Goal: Task Accomplishment & Management: Complete application form

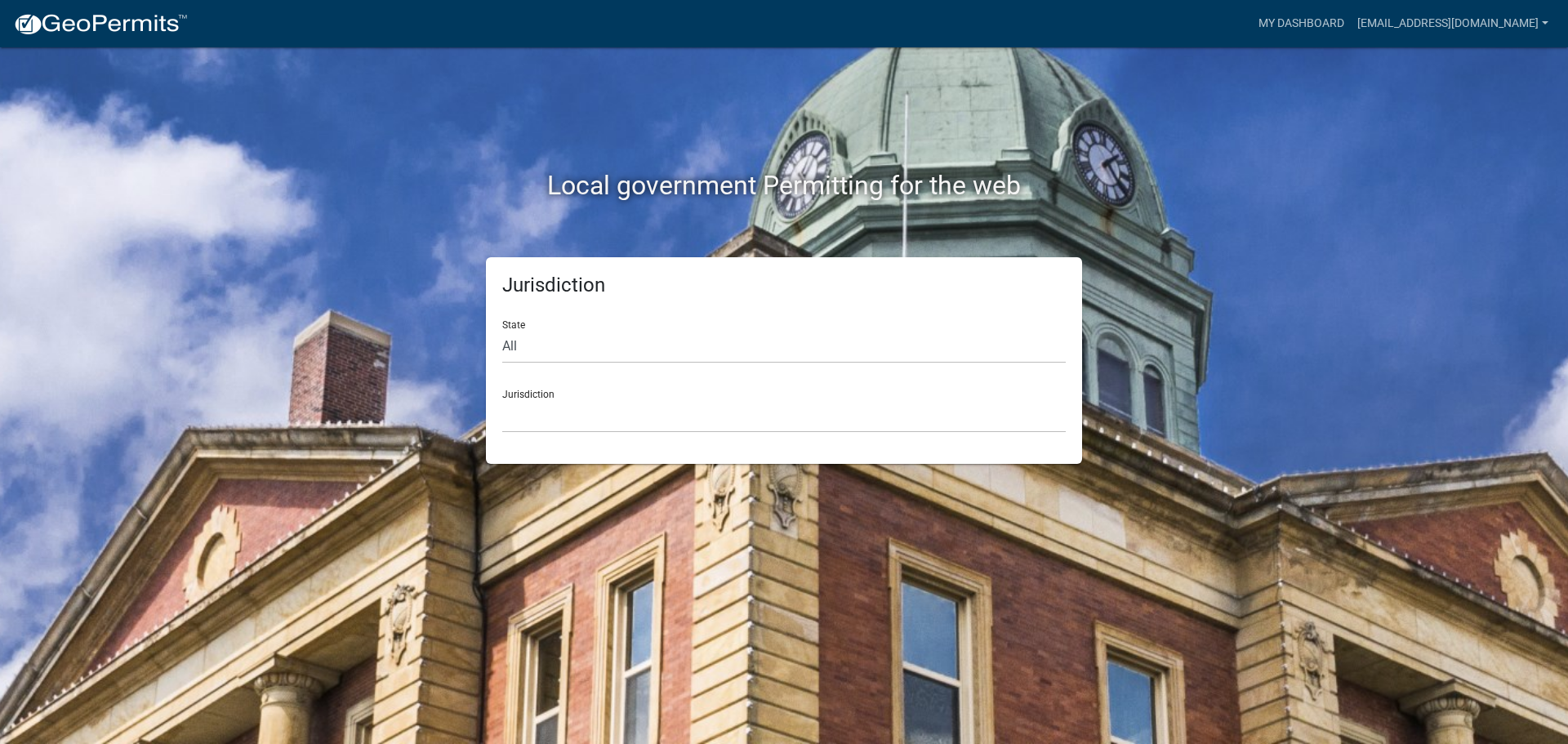
click at [618, 370] on form "State All [US_STATE] [US_STATE] [US_STATE] [US_STATE] [US_STATE] [US_STATE] [US…" at bounding box center [784, 370] width 563 height 126
click at [618, 357] on select "All [US_STATE] [US_STATE] [US_STATE] [US_STATE] [US_STATE] [US_STATE] [US_STATE…" at bounding box center [784, 346] width 563 height 33
select select "[US_STATE]"
click at [502, 330] on select "All [US_STATE] [US_STATE] [US_STATE] [US_STATE] [US_STATE] [US_STATE] [US_STATE…" at bounding box center [784, 346] width 563 height 33
click at [533, 412] on select "City of [GEOGRAPHIC_DATA], [US_STATE] City of [GEOGRAPHIC_DATA], [US_STATE] Cit…" at bounding box center [784, 416] width 563 height 33
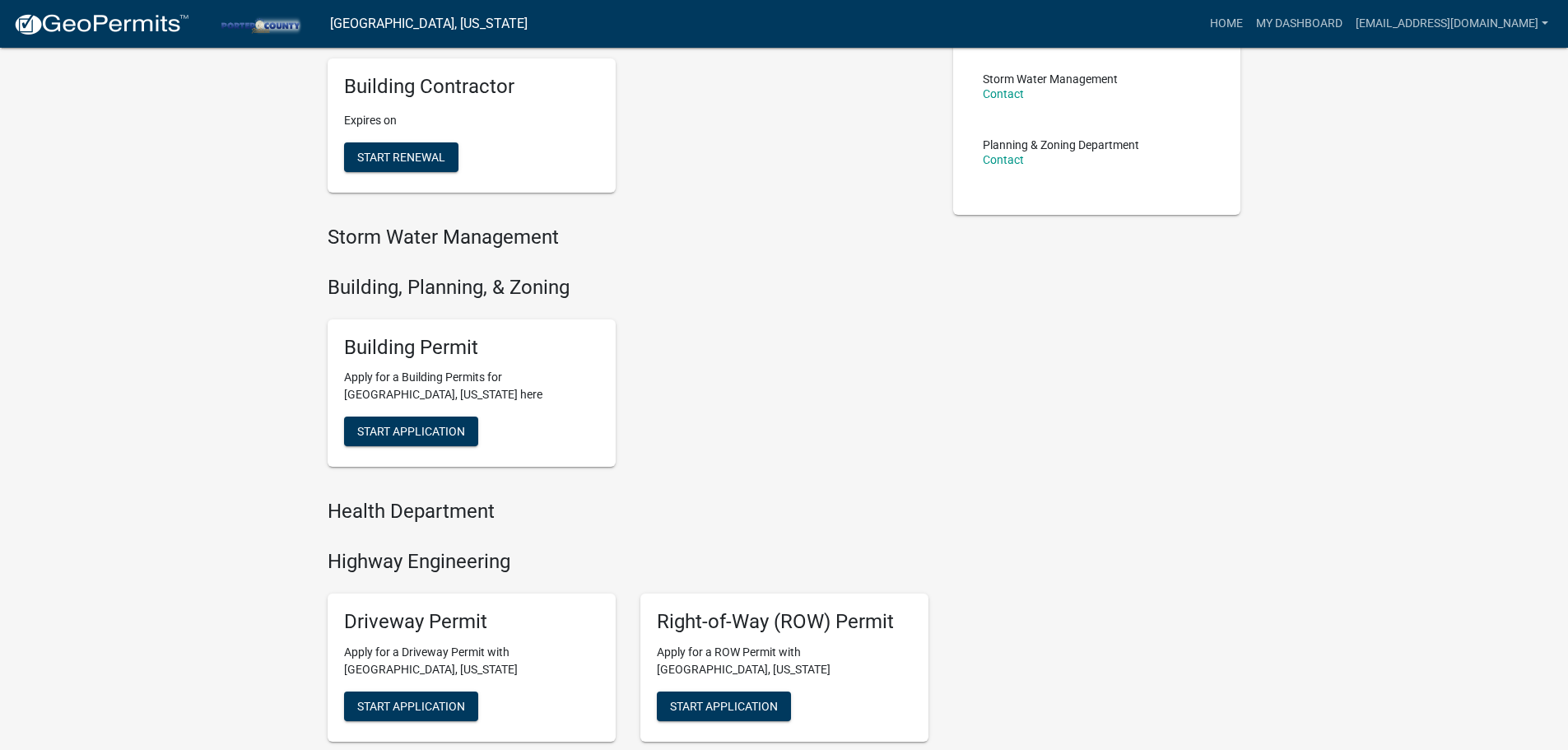
scroll to position [411, 0]
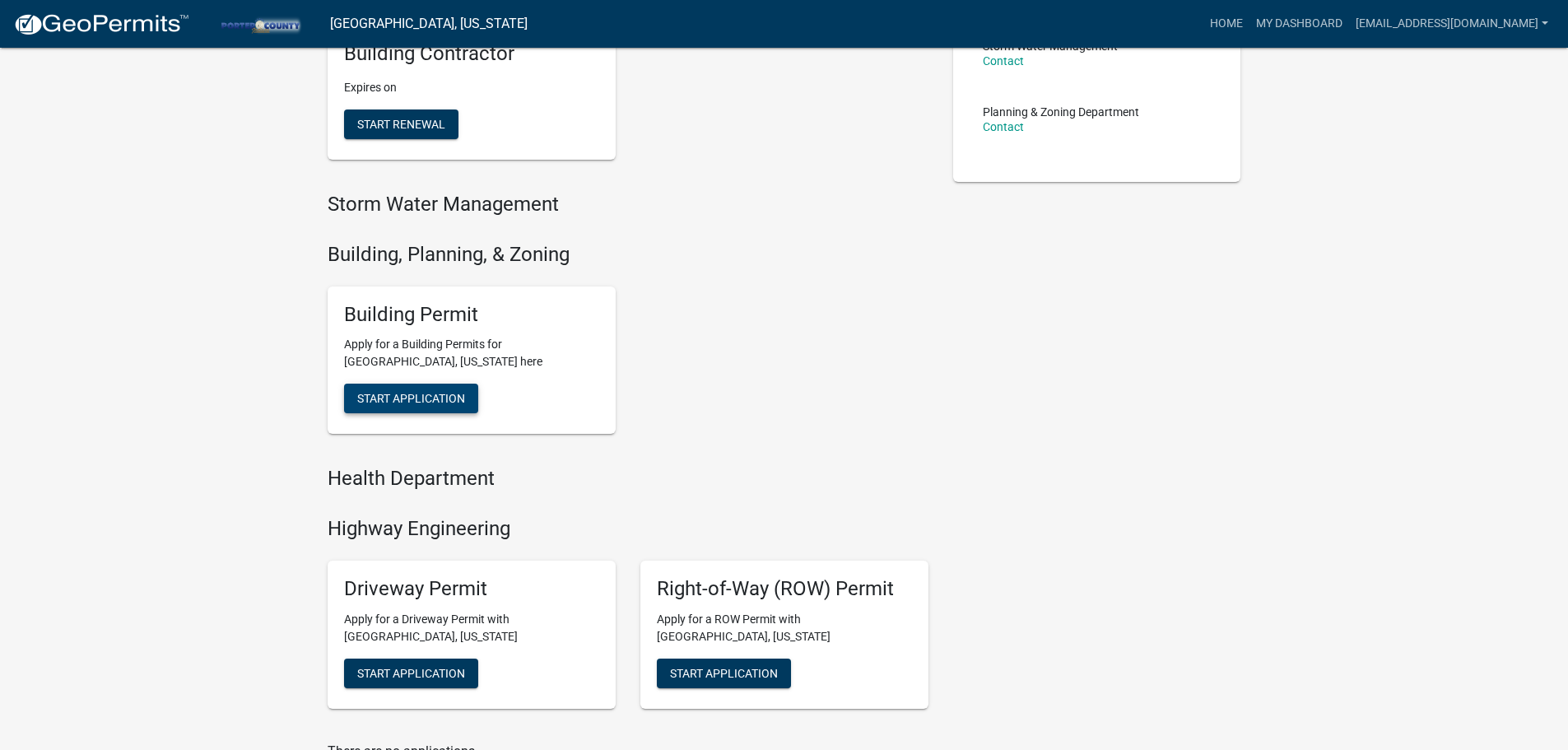
click at [462, 389] on button "Start Application" at bounding box center [411, 398] width 134 height 30
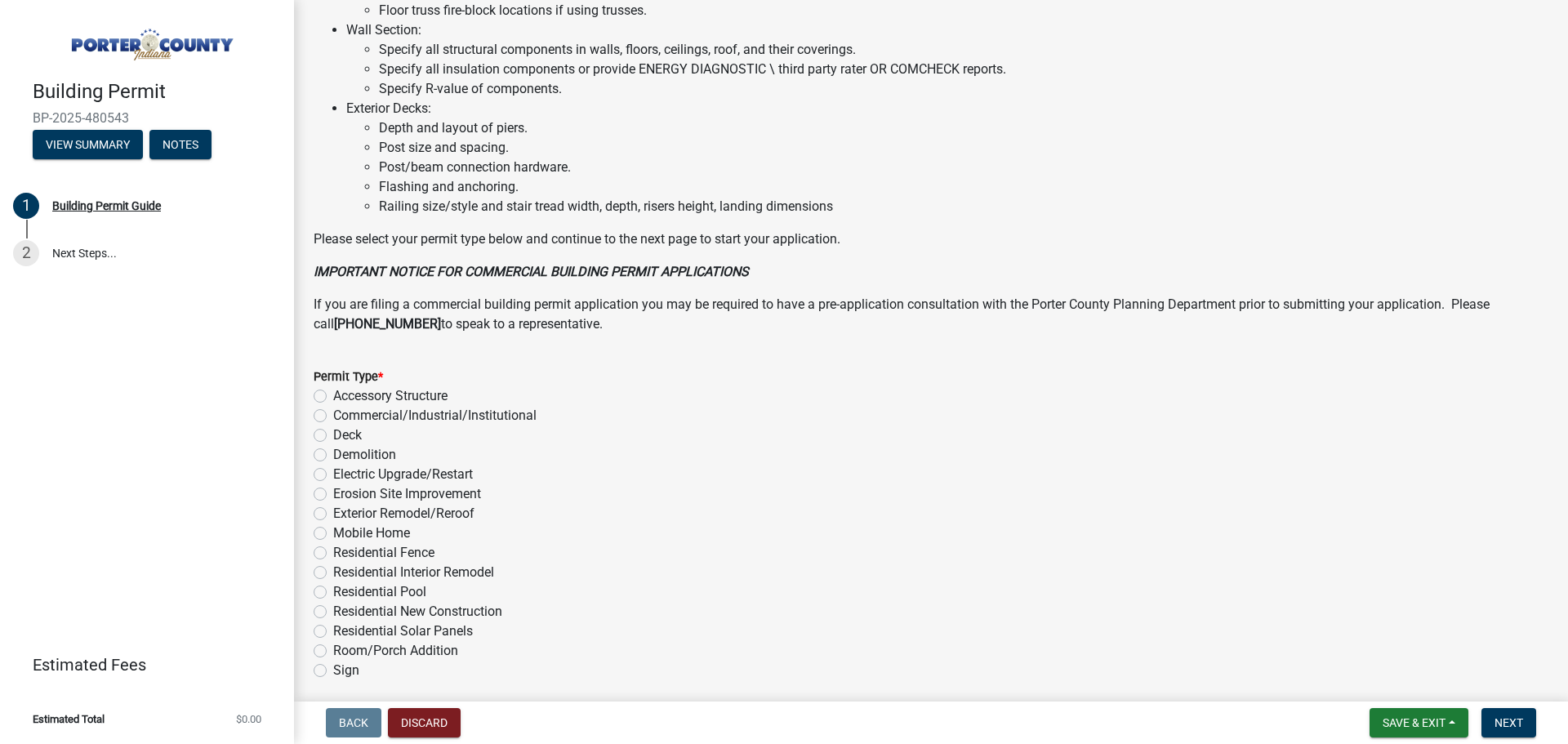
scroll to position [1103, 0]
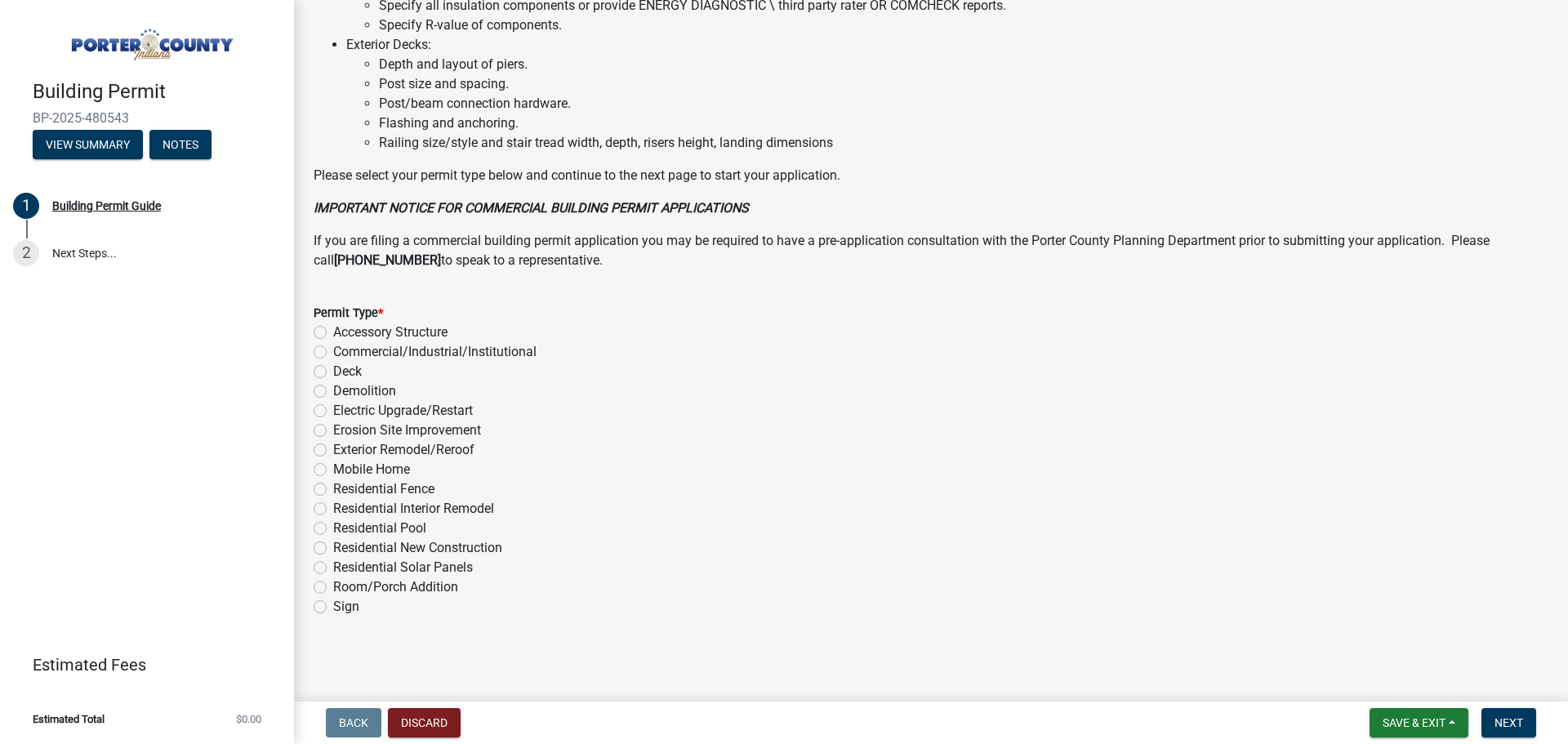
click at [333, 455] on label "Exterior Remodel/Reroof" at bounding box center [403, 450] width 141 height 20
click at [333, 451] on input "Exterior Remodel/Reroof" at bounding box center [338, 445] width 10 height 10
radio input "true"
click at [1496, 719] on span "Next" at bounding box center [1508, 723] width 29 height 13
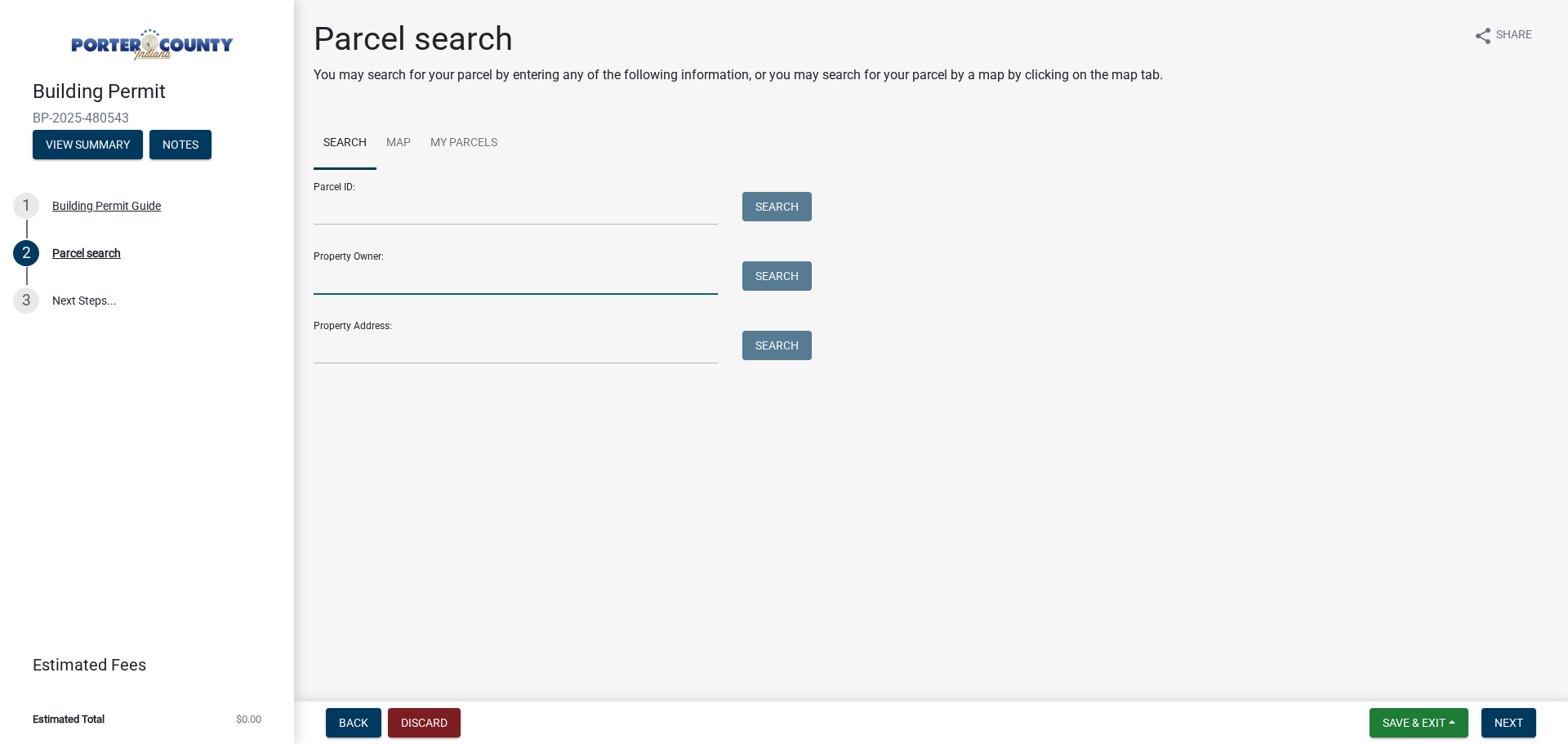
click at [382, 273] on input "Property Owner:" at bounding box center [516, 278] width 404 height 33
type input "6"
click at [438, 352] on input "Property Address:" at bounding box center [516, 347] width 404 height 33
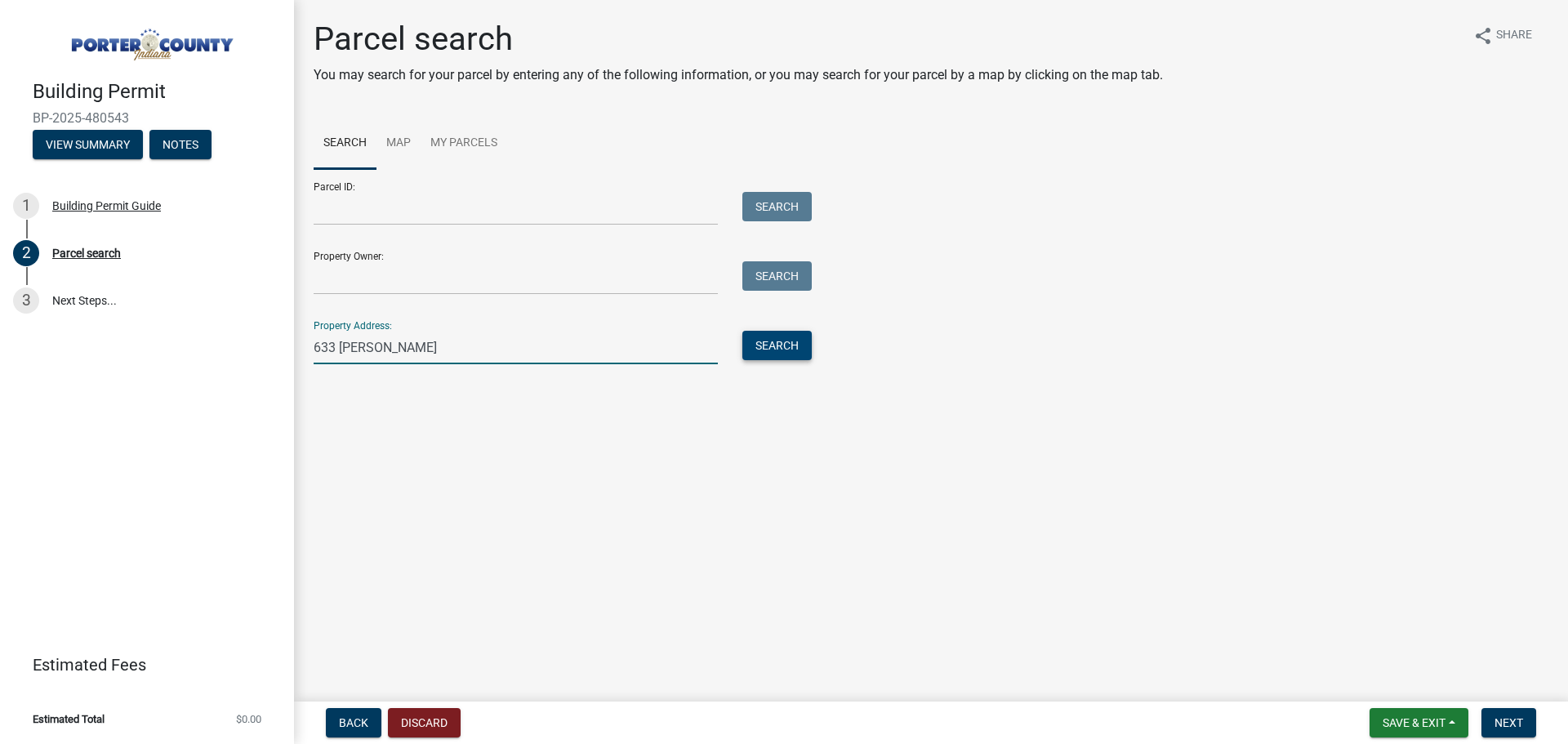
type input "633 [PERSON_NAME]"
click at [783, 350] on button "Search" at bounding box center [776, 345] width 69 height 29
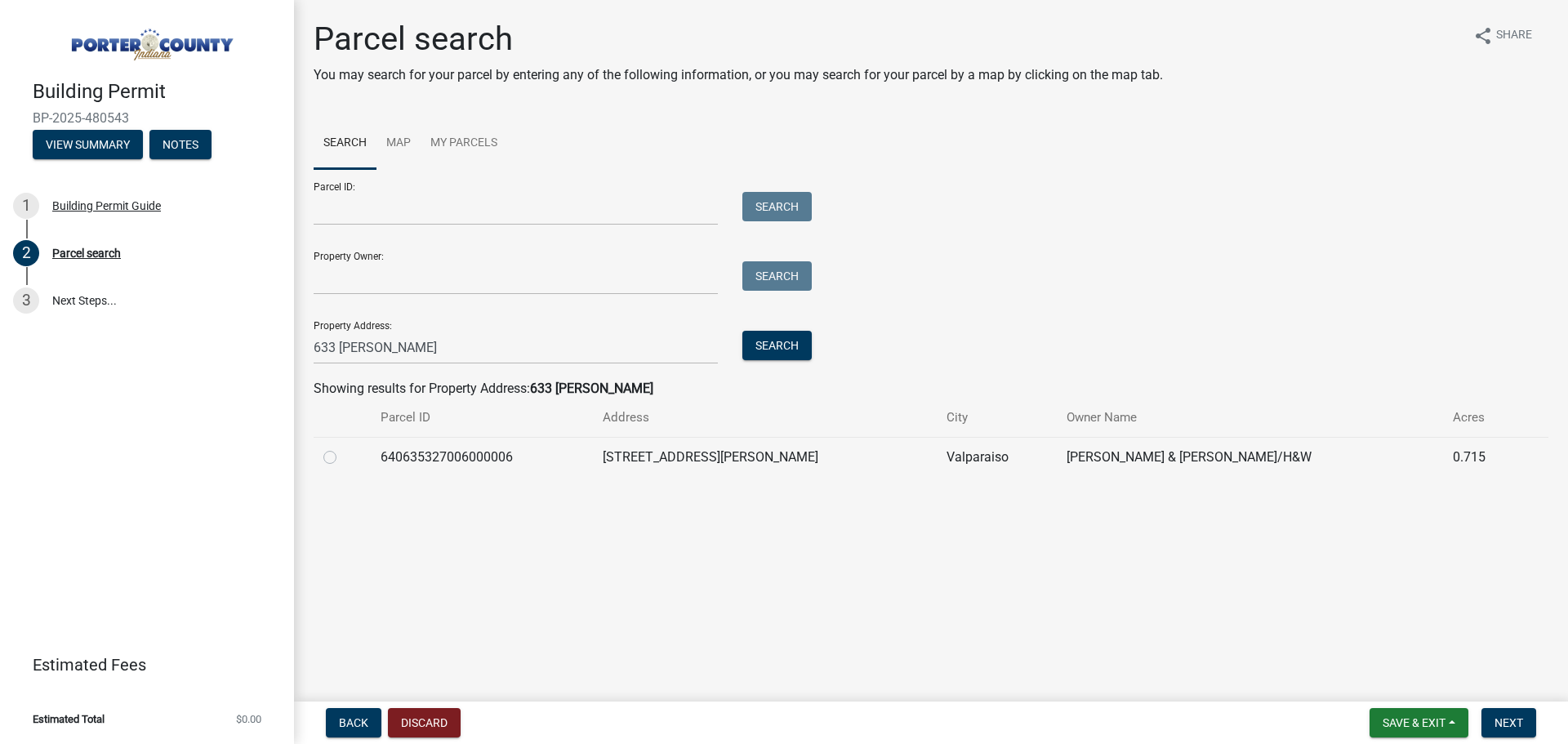
click at [676, 459] on td "[STREET_ADDRESS][PERSON_NAME]" at bounding box center [764, 457] width 343 height 40
click at [322, 460] on td at bounding box center [343, 457] width 57 height 40
click at [343, 447] on label at bounding box center [343, 447] width 0 height 0
click at [343, 458] on input "radio" at bounding box center [347, 452] width 10 height 10
radio input "true"
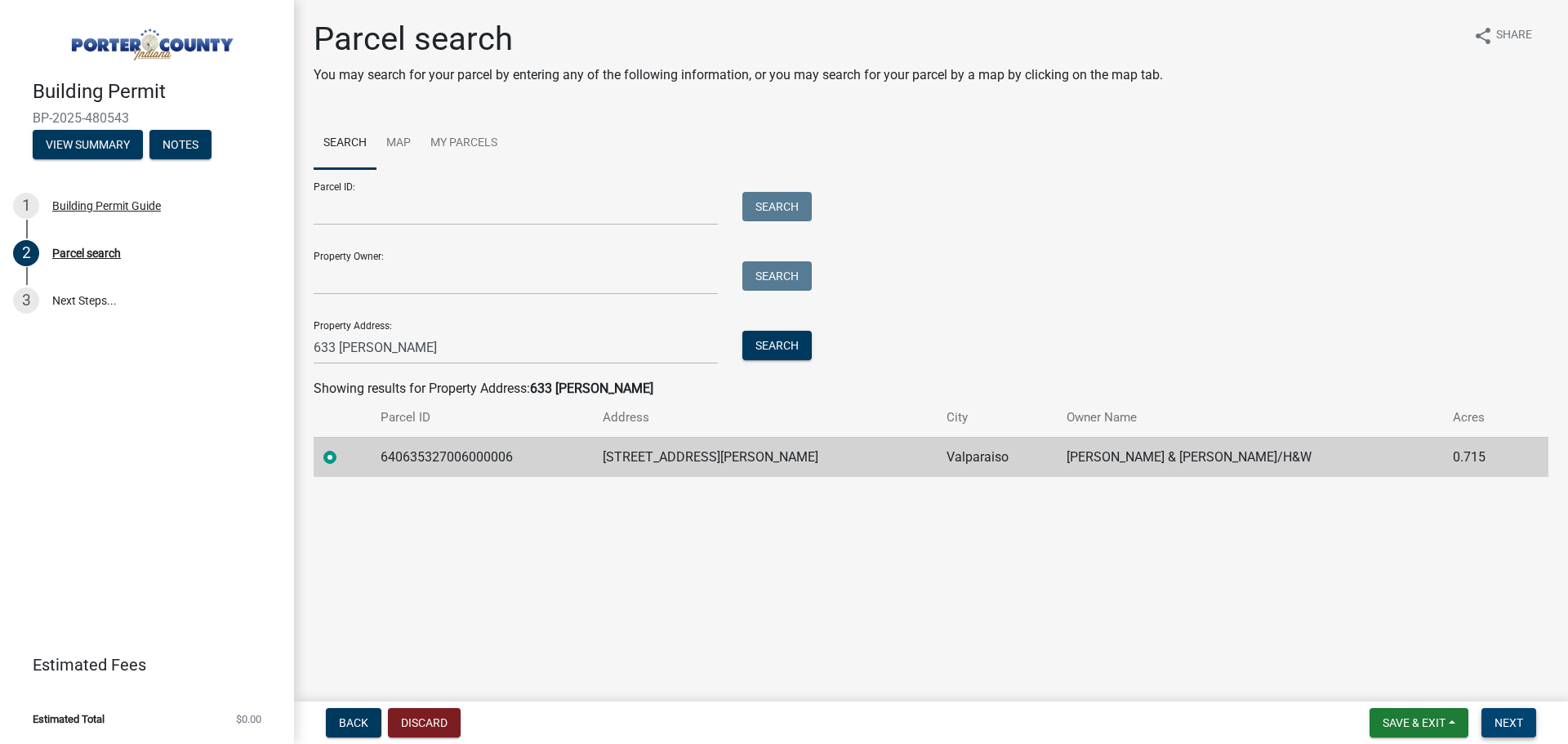
click at [1498, 710] on button "Next" at bounding box center [1508, 722] width 54 height 29
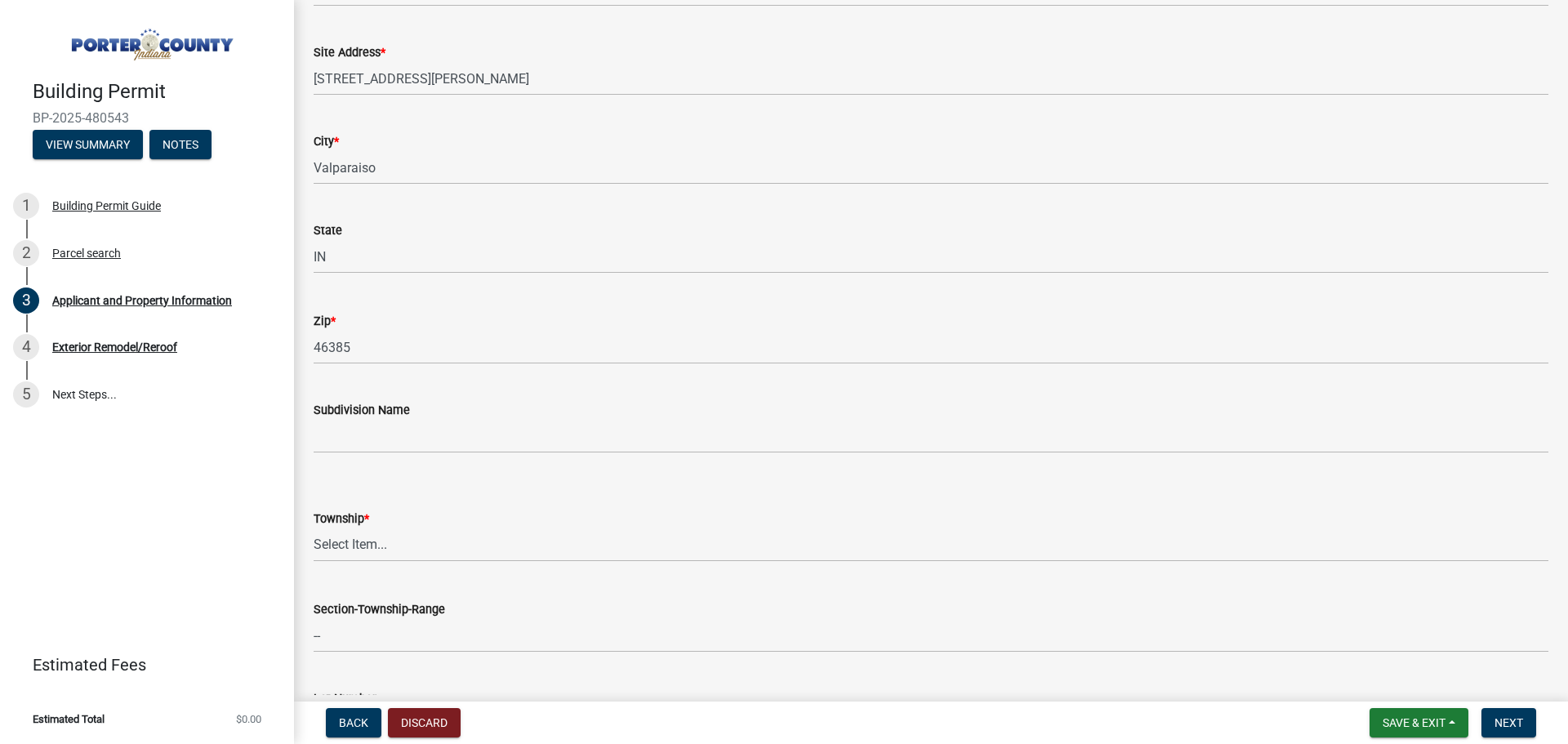
scroll to position [326, 0]
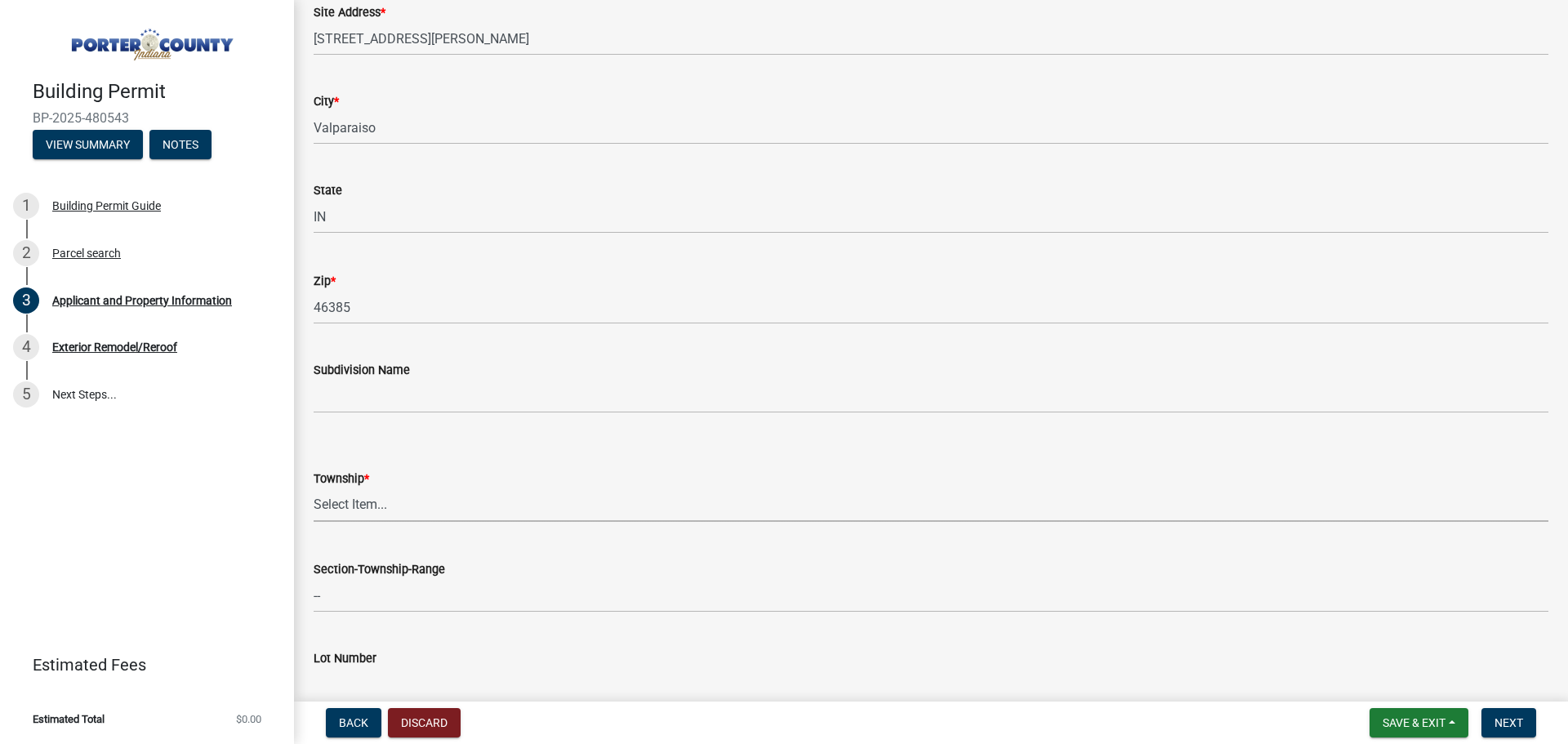
click at [550, 500] on select "Select Item... [PERSON_NAME][GEOGRAPHIC_DATA] [PERSON_NAME][GEOGRAPHIC_DATA] [G…" at bounding box center [931, 504] width 1234 height 33
click at [314, 488] on select "Select Item... [PERSON_NAME][GEOGRAPHIC_DATA] [PERSON_NAME][GEOGRAPHIC_DATA] [G…" at bounding box center [931, 504] width 1234 height 33
select select "403f4b3c-c23a-4b9f-b6b7-b4f73366513c"
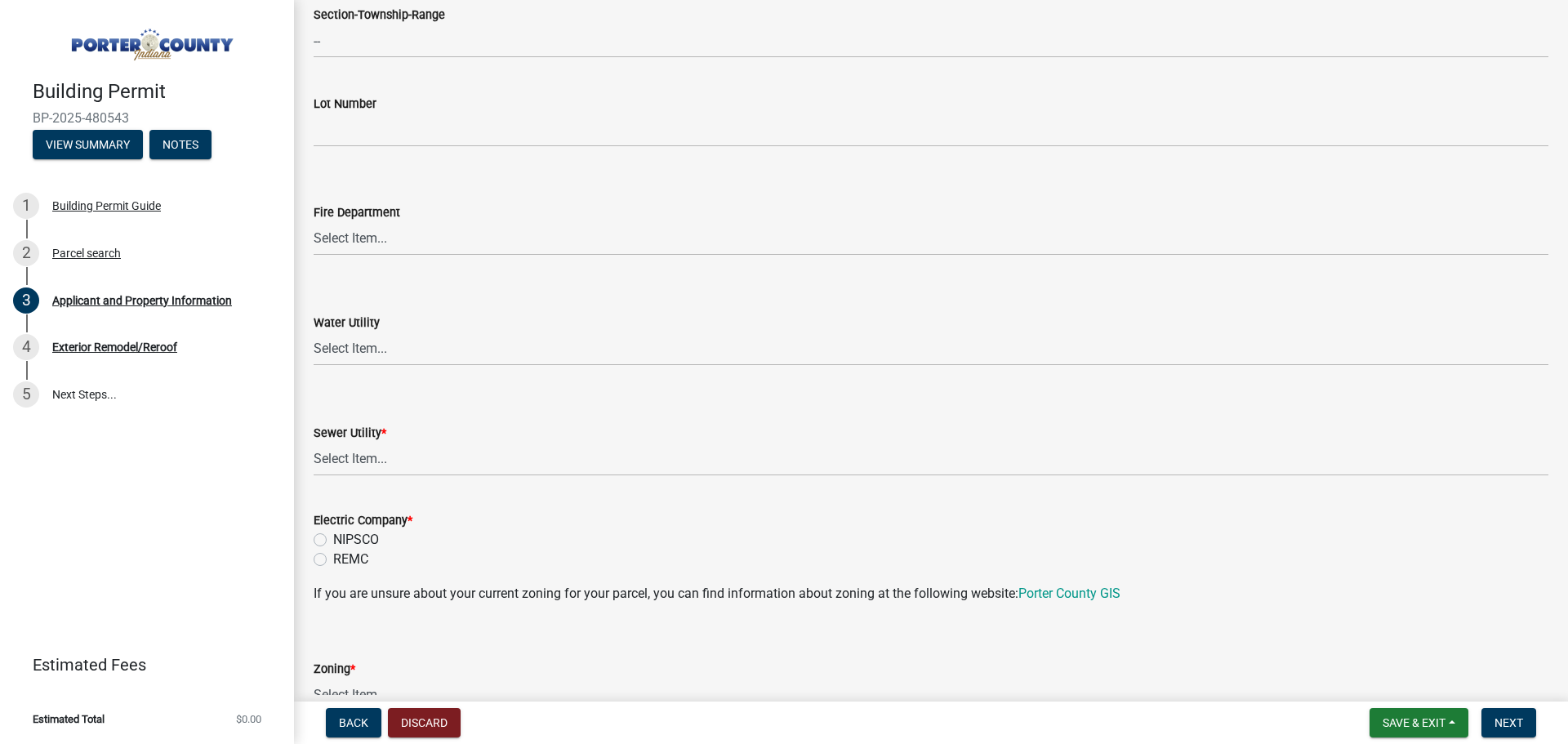
scroll to position [898, 0]
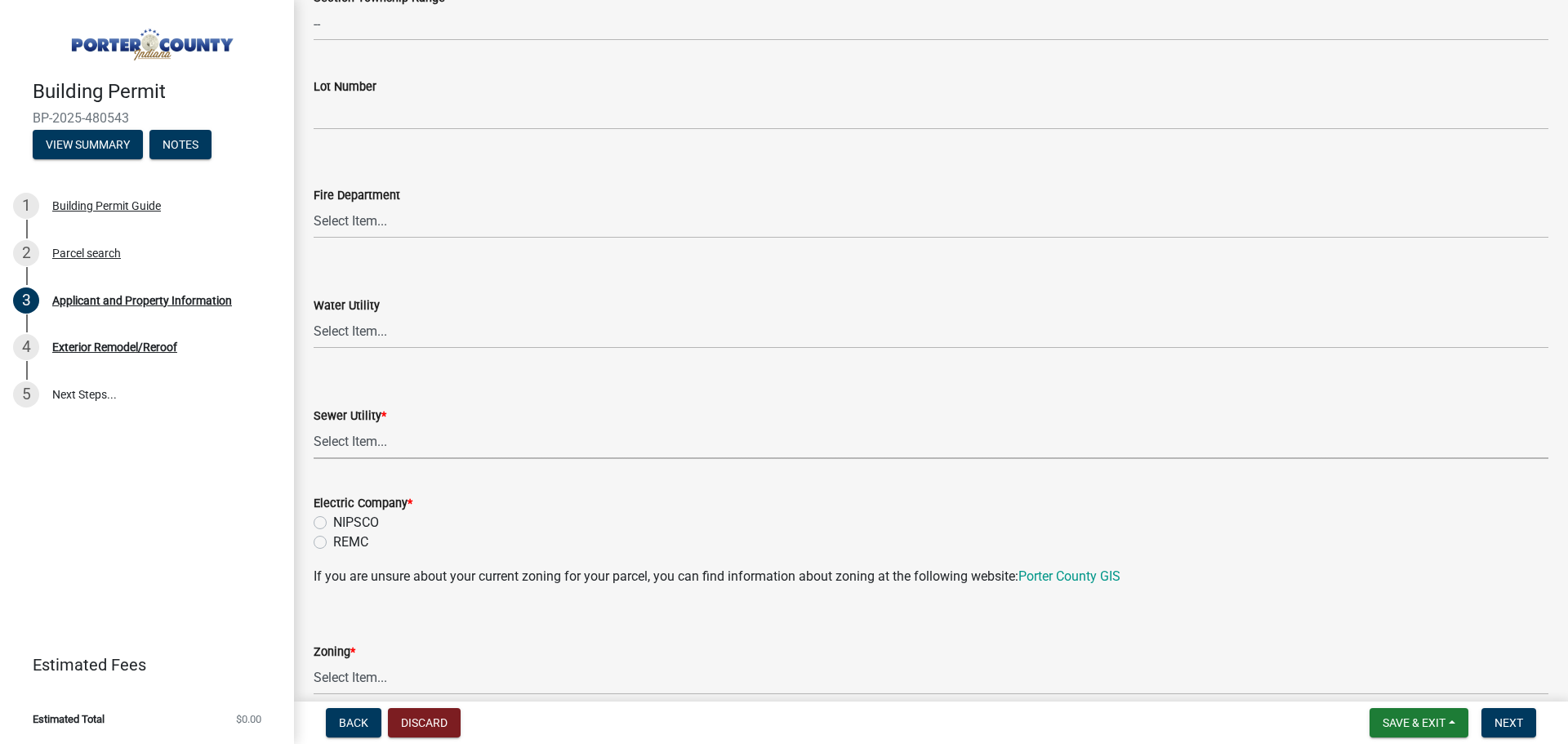
click at [413, 436] on select "Select Item... Aqua [US_STATE] Inc Damon Run Falling Waters Lake Eliza - LEACD …" at bounding box center [931, 441] width 1234 height 33
drag, startPoint x: 421, startPoint y: 447, endPoint x: 418, endPoint y: 425, distance: 22.2
click at [421, 447] on select "Select Item... Aqua [US_STATE] Inc Damon Run Falling Waters Lake Eliza - LEACD …" at bounding box center [931, 441] width 1234 height 33
click at [314, 425] on select "Select Item... Aqua [US_STATE] Inc Damon Run Falling Waters Lake Eliza - LEACD …" at bounding box center [931, 441] width 1234 height 33
select select "ad46db9b-b68a-4590-8d08-f4fb10f3ead6"
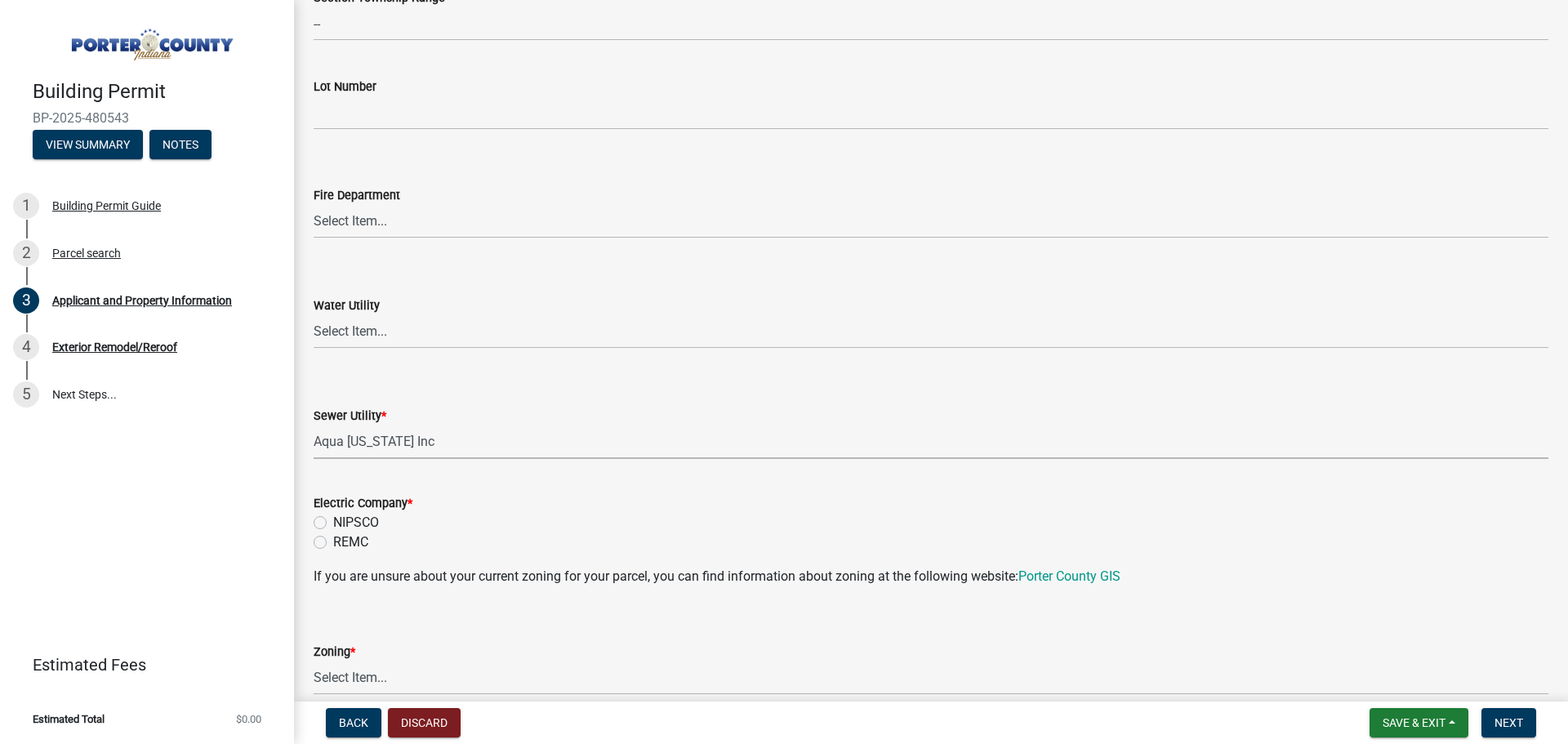
click at [327, 513] on div "NIPSCO" at bounding box center [931, 522] width 1234 height 20
click at [333, 517] on label "NIPSCO" at bounding box center [356, 522] width 46 height 20
click at [333, 517] on input "NIPSCO" at bounding box center [338, 518] width 10 height 10
radio input "true"
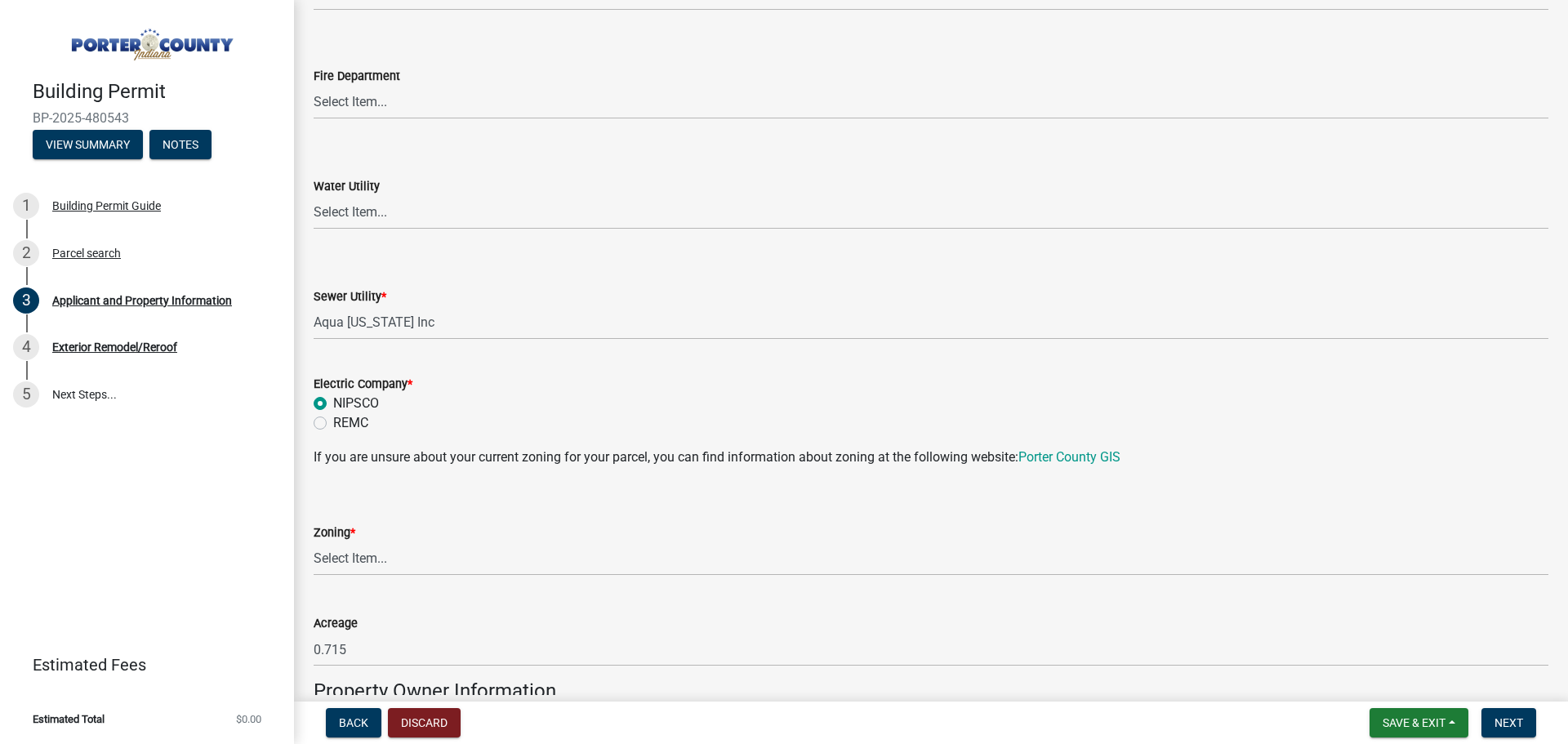
scroll to position [1143, 0]
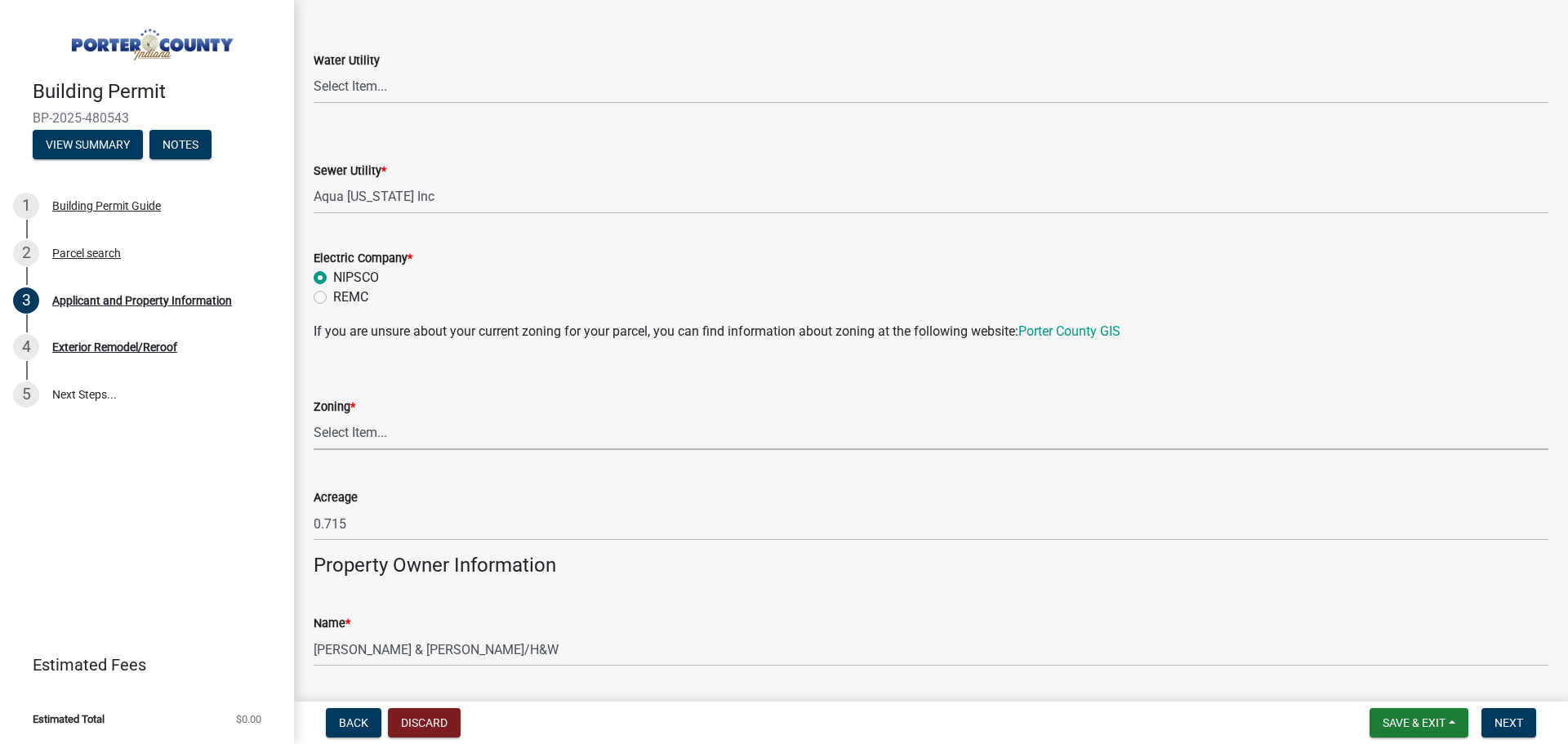
click at [380, 441] on select "Select Item... A1 A2 CH CM CN I1 I2 I3 IN MP OT P1 P2 PUD R1 R2 R3 R4 RL RR" at bounding box center [931, 433] width 1234 height 33
click at [314, 417] on select "Select Item... A1 A2 CH CM CN I1 I2 I3 IN MP OT P1 P2 PUD R1 R2 R3 R4 RL RR" at bounding box center [931, 433] width 1234 height 33
select select "92efe679-05f4-414a-9426-51627fba5de6"
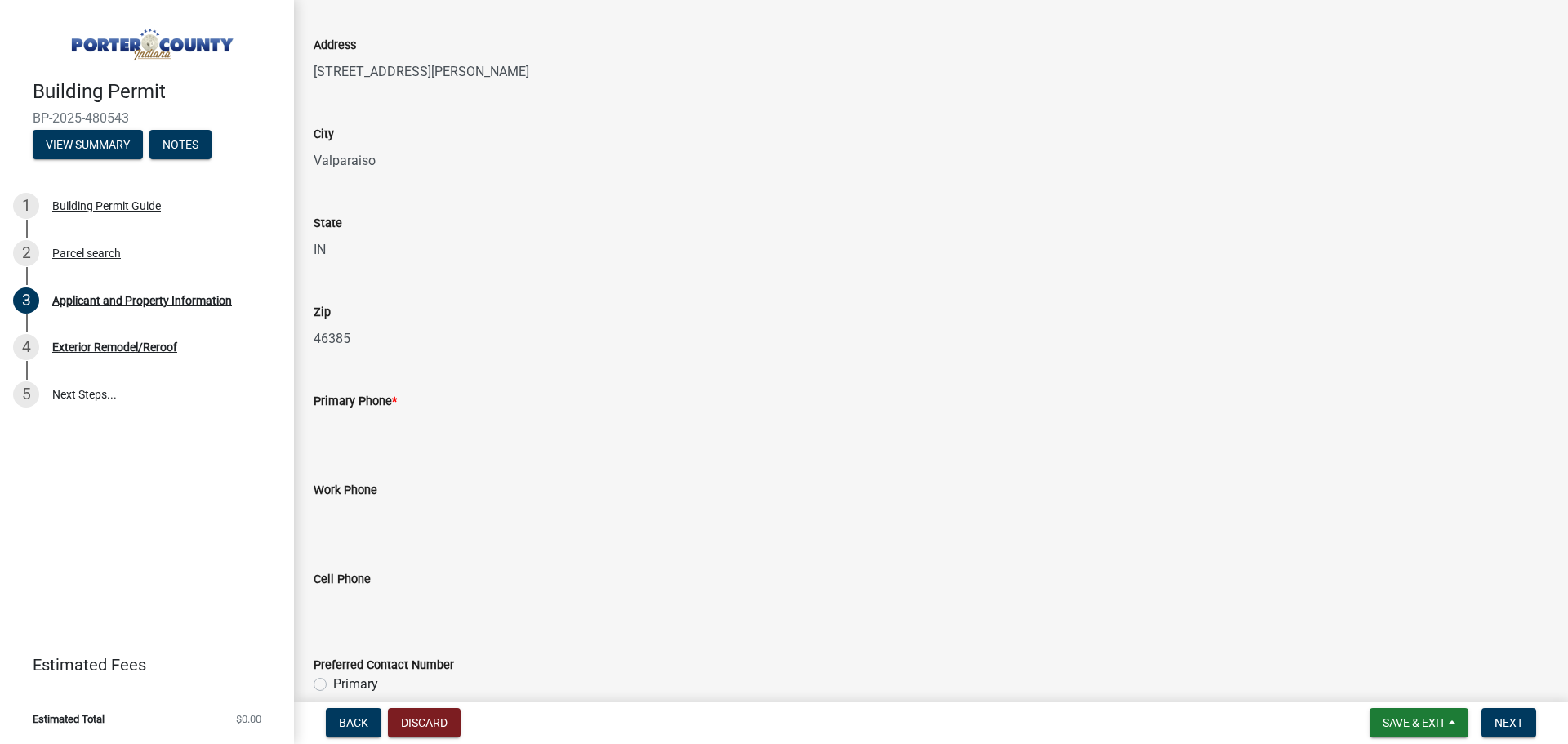
scroll to position [1796, 0]
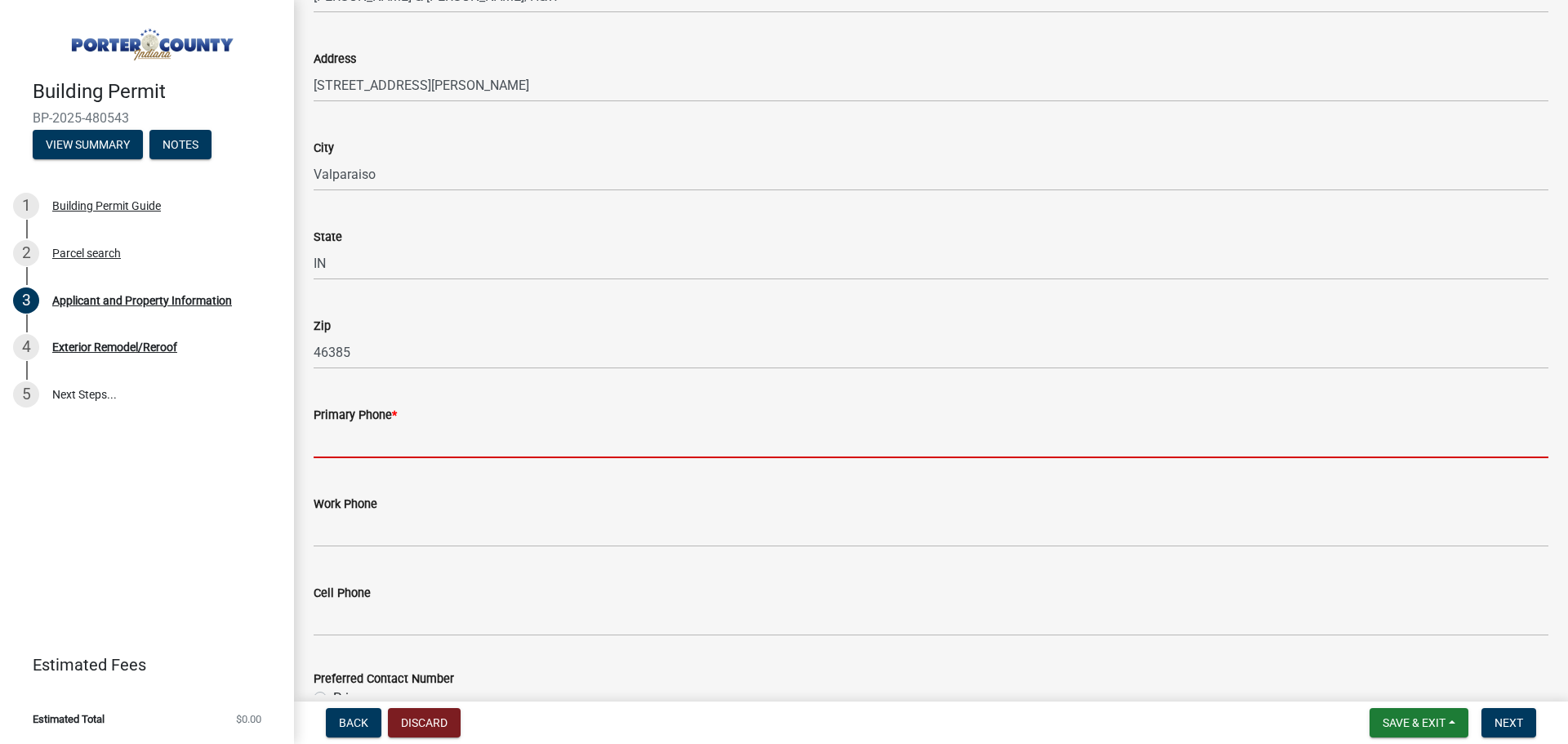
click at [454, 446] on input "Primary Phone *" at bounding box center [931, 441] width 1234 height 33
paste input "[PHONE_NUMBER]"
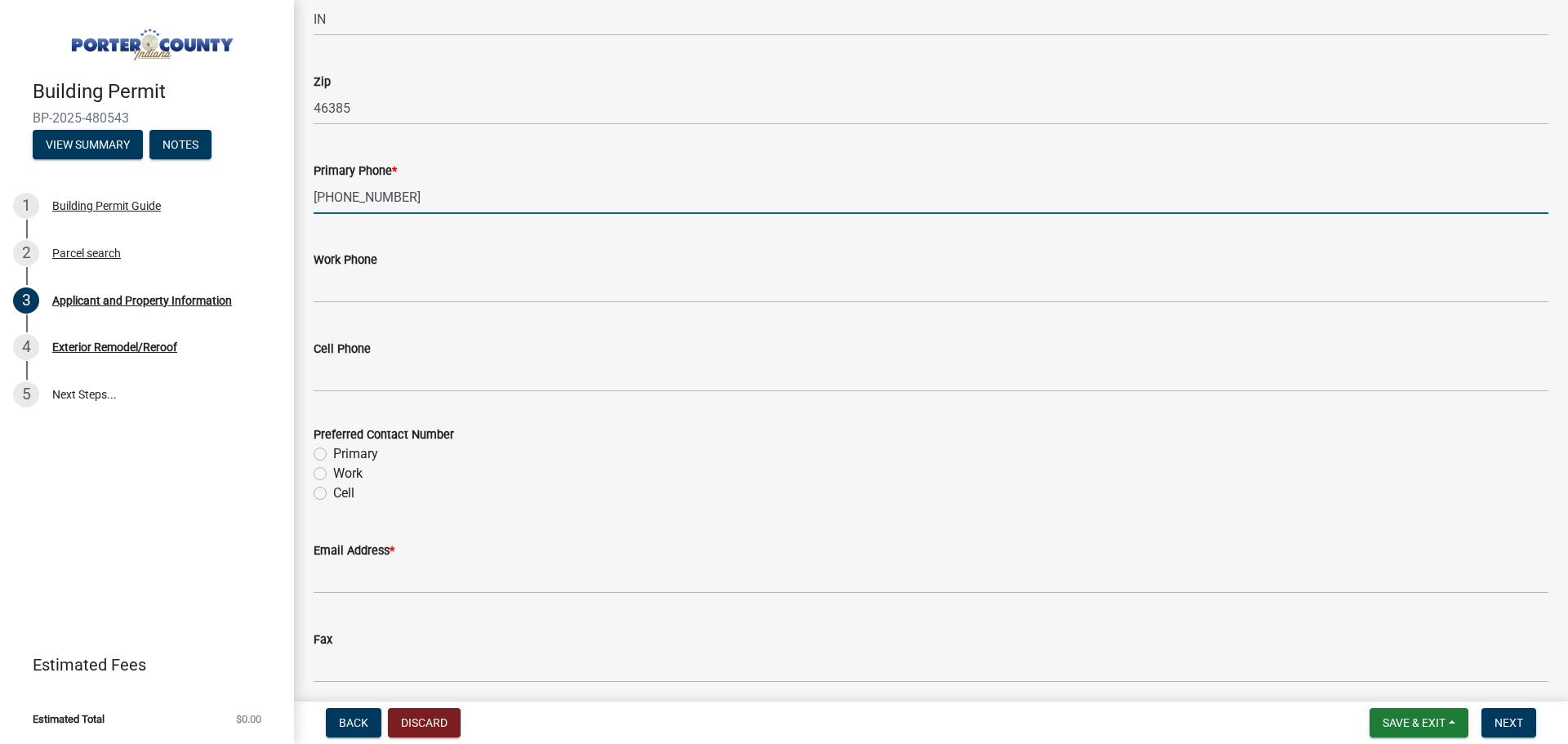
scroll to position [2041, 0]
type input "[PHONE_NUMBER]"
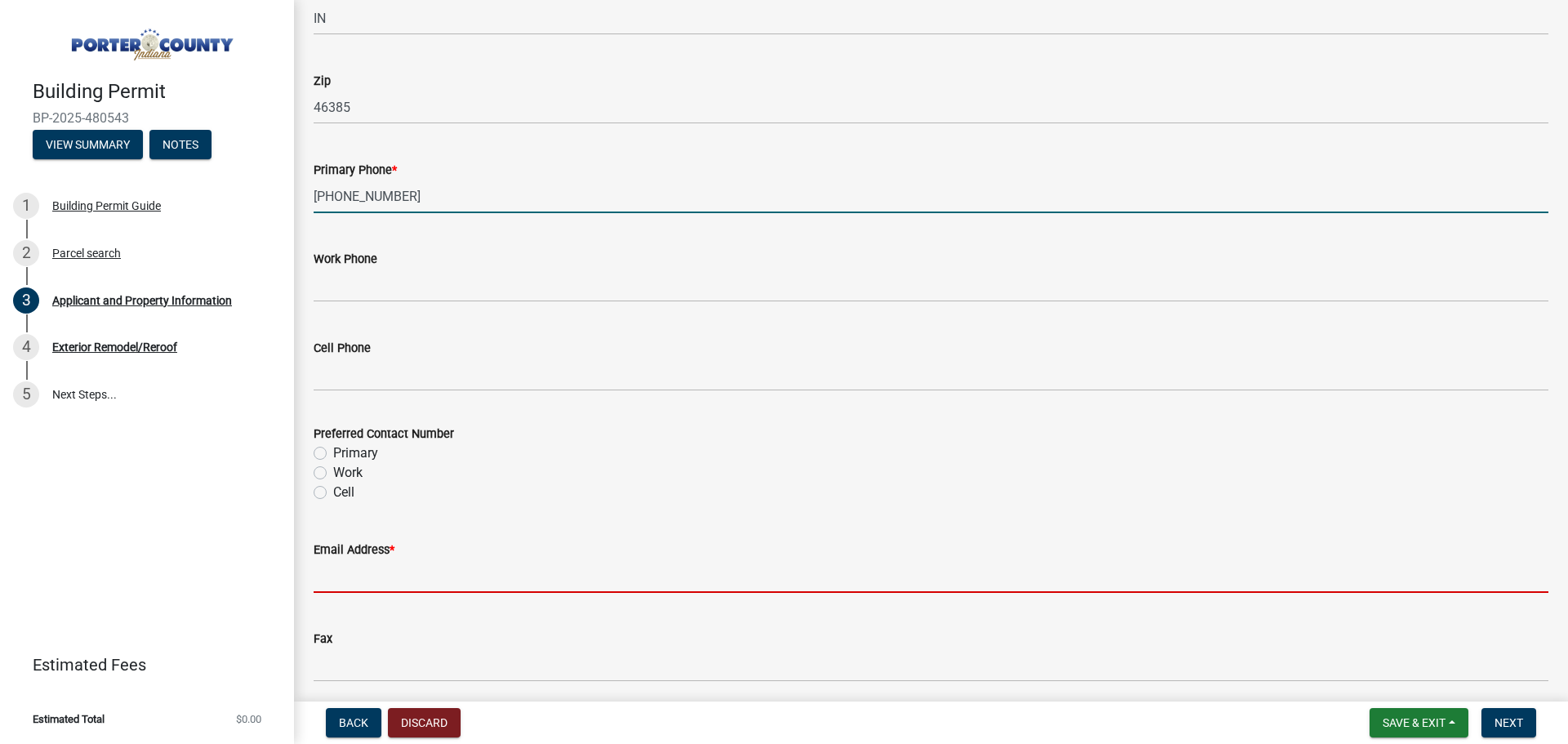
drag, startPoint x: 388, startPoint y: 582, endPoint x: 407, endPoint y: 578, distance: 19.4
click at [388, 582] on input "Email Address *" at bounding box center [931, 576] width 1234 height 33
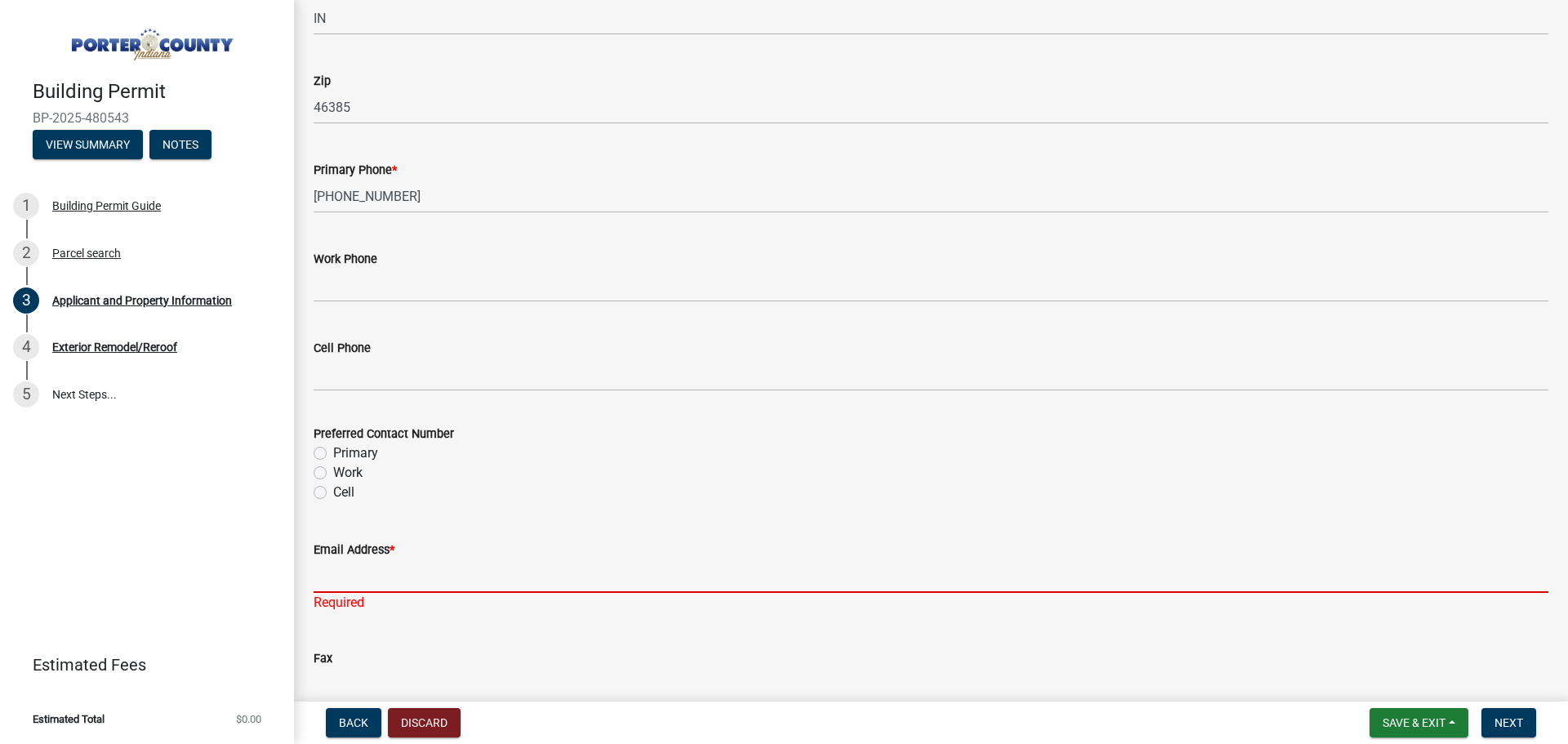
drag, startPoint x: 1566, startPoint y: 276, endPoint x: 399, endPoint y: 585, distance: 1207.2
click at [399, 585] on input "Email Address *" at bounding box center [931, 576] width 1234 height 33
click at [394, 560] on input "Email Address *" at bounding box center [931, 576] width 1234 height 33
paste input "jeffpandchristinek"
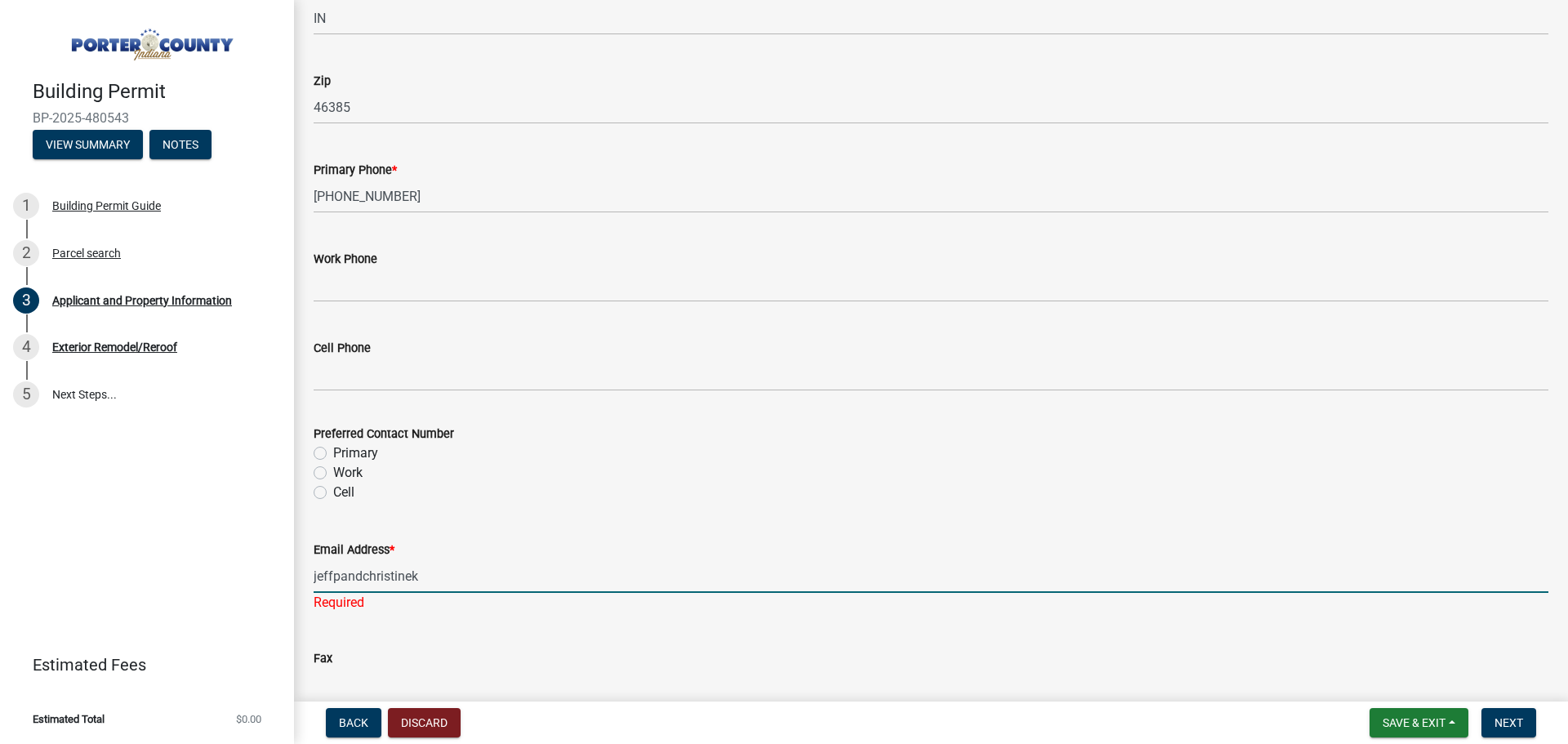
click at [471, 574] on input "jeffpandchristinek" at bounding box center [931, 576] width 1234 height 33
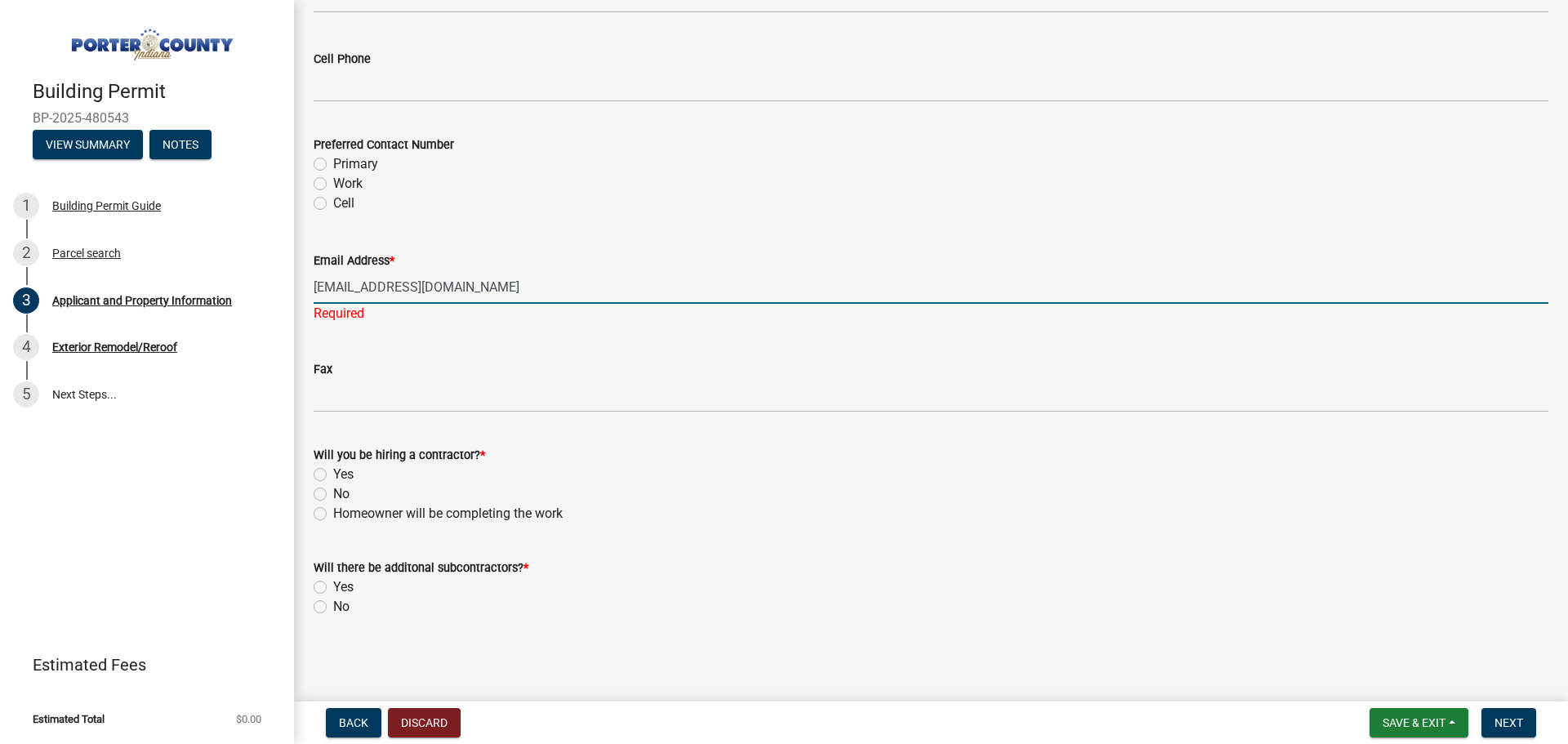
type input "[EMAIL_ADDRESS][DOMAIN_NAME]"
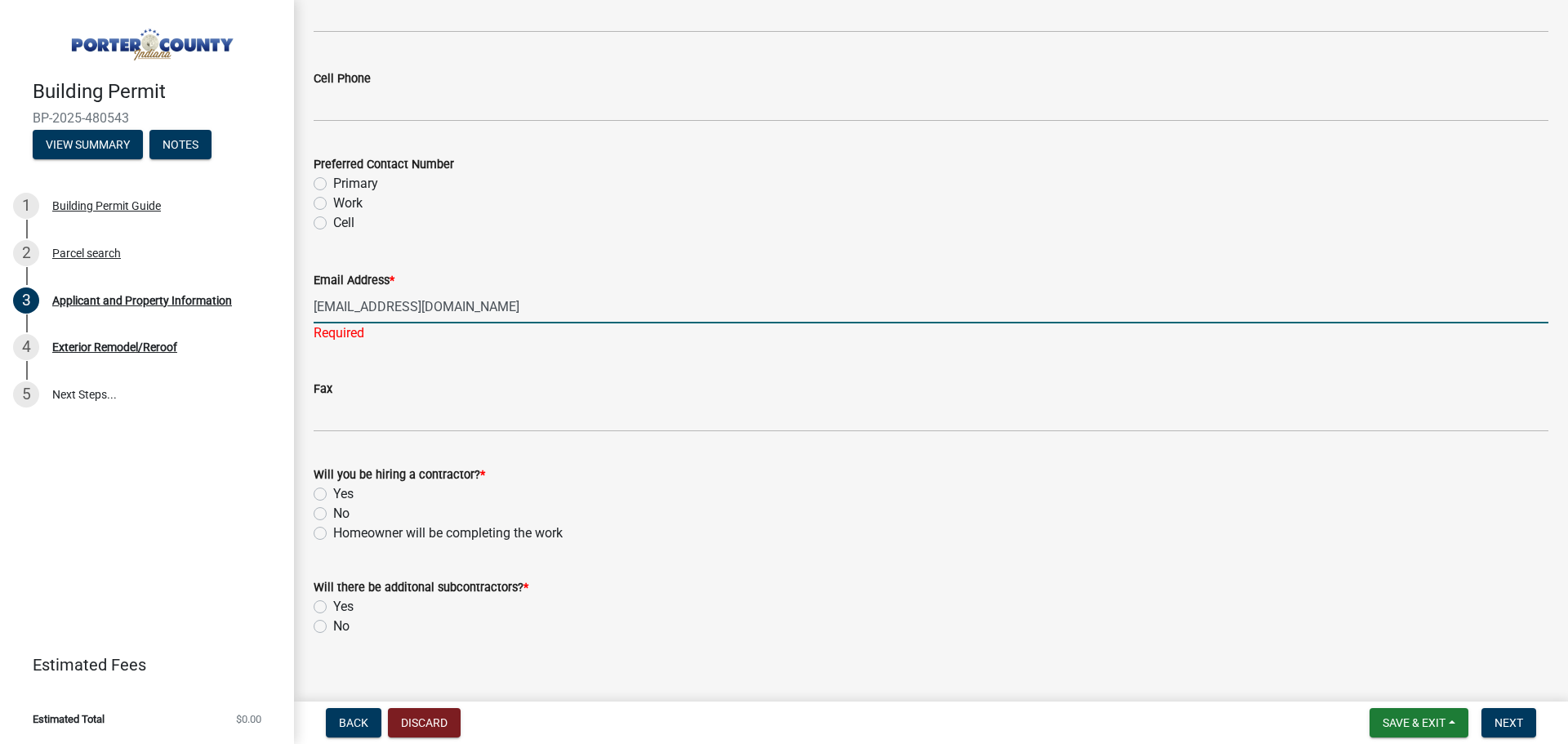
click at [338, 484] on label "Yes" at bounding box center [343, 494] width 20 height 20
click at [338, 484] on input "Yes" at bounding box center [338, 489] width 10 height 10
radio input "true"
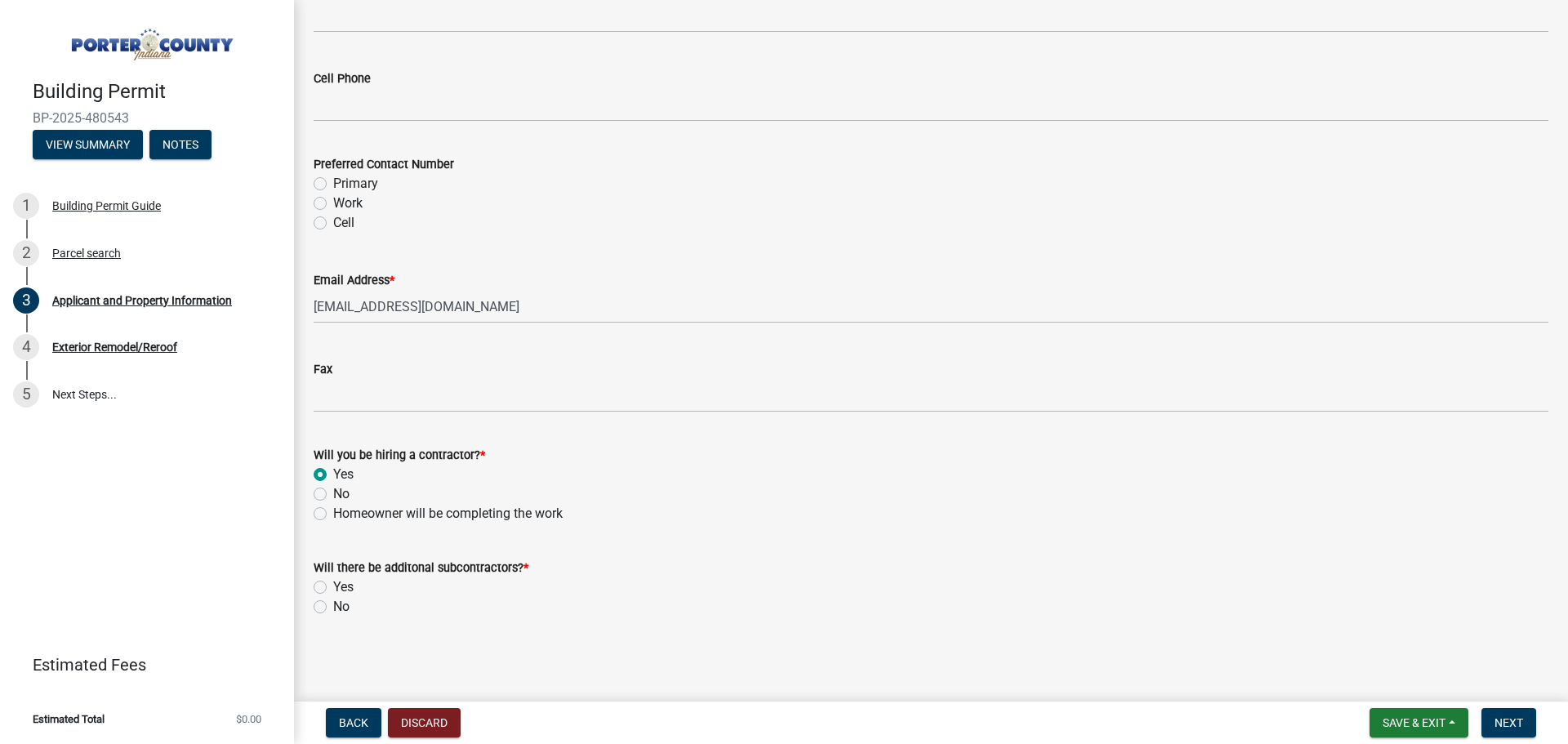
click at [333, 601] on label "No" at bounding box center [341, 606] width 16 height 20
click at [333, 601] on input "No" at bounding box center [338, 601] width 10 height 10
radio input "true"
click at [1501, 730] on button "Next" at bounding box center [1508, 722] width 54 height 29
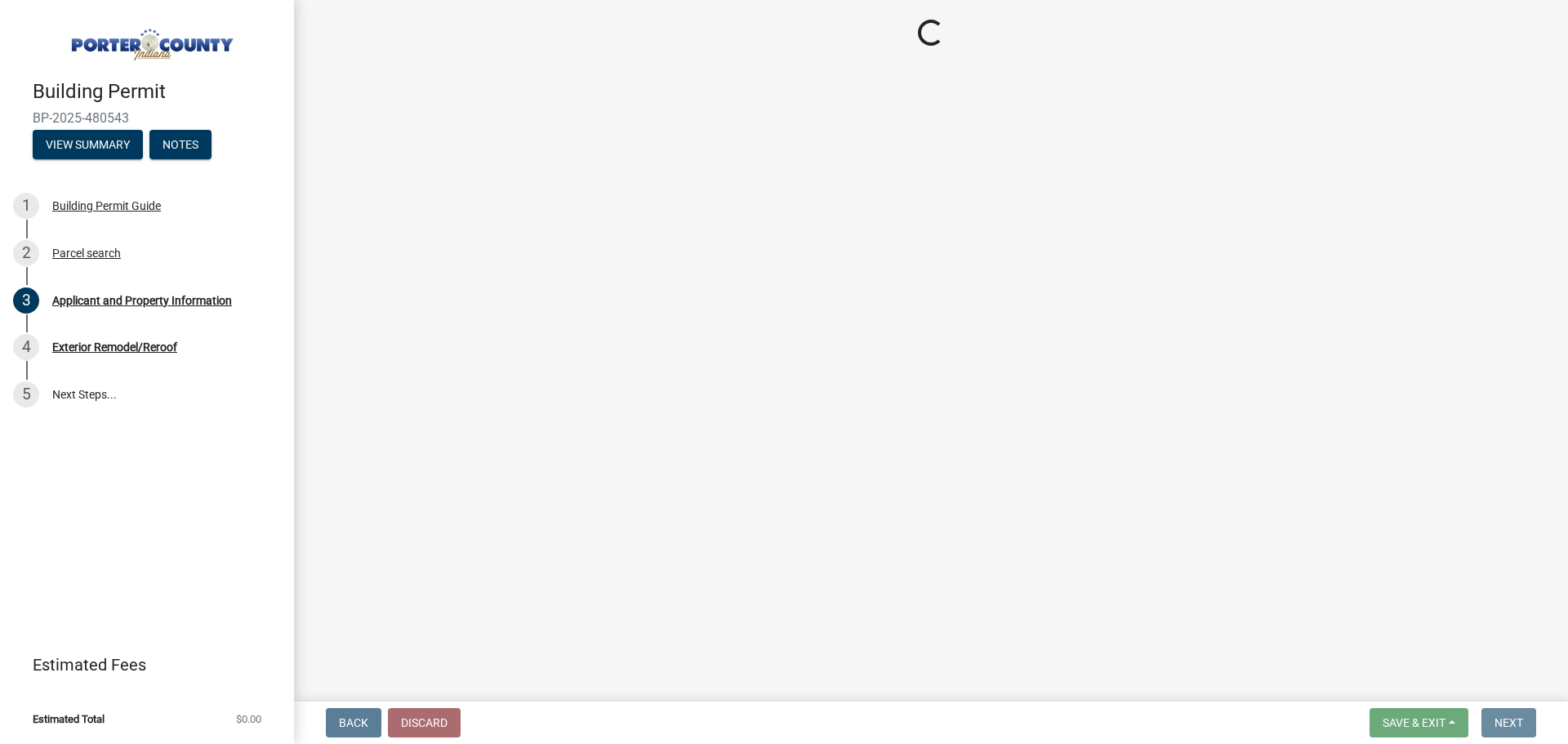
scroll to position [0, 0]
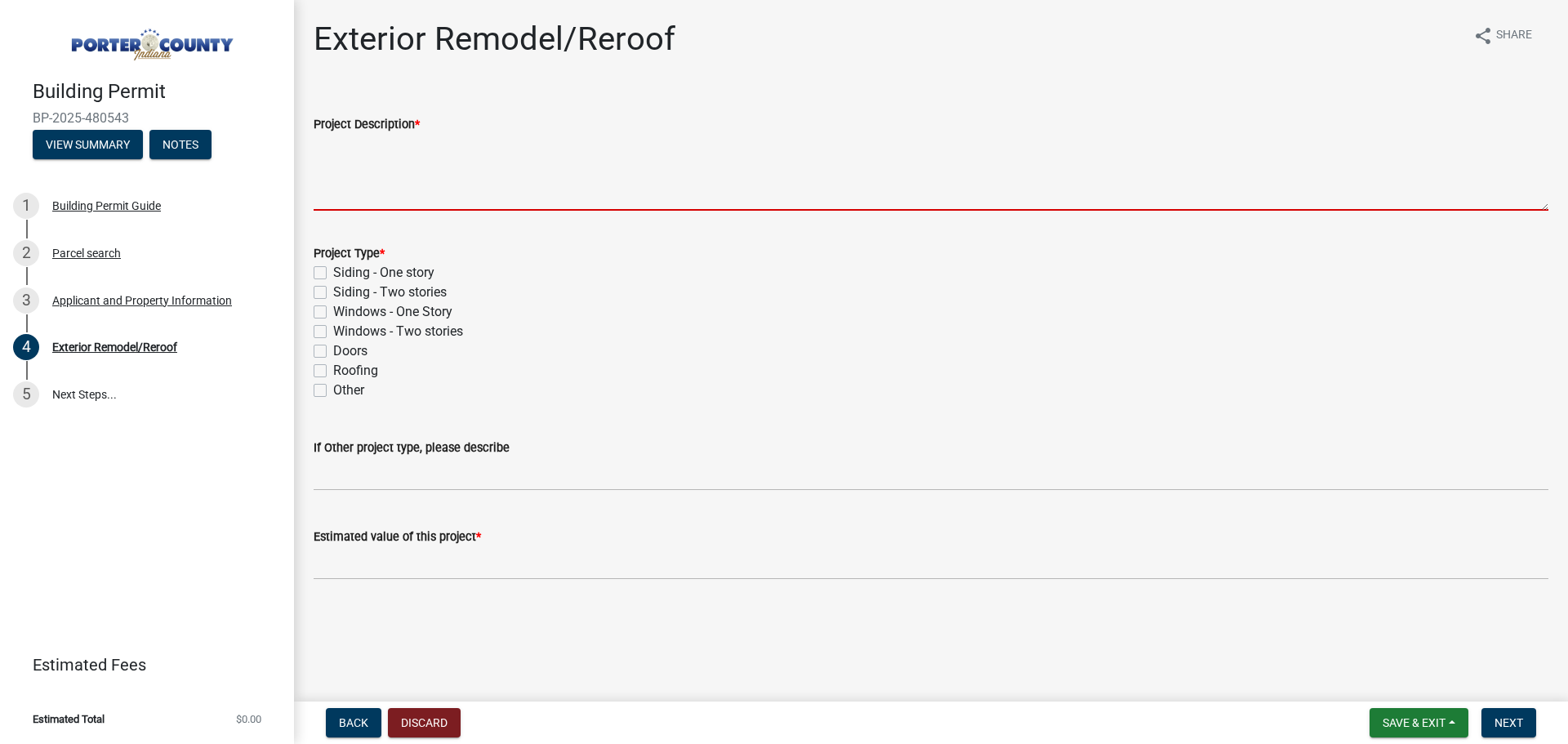
click at [331, 153] on textarea "Project Description *" at bounding box center [931, 172] width 1234 height 77
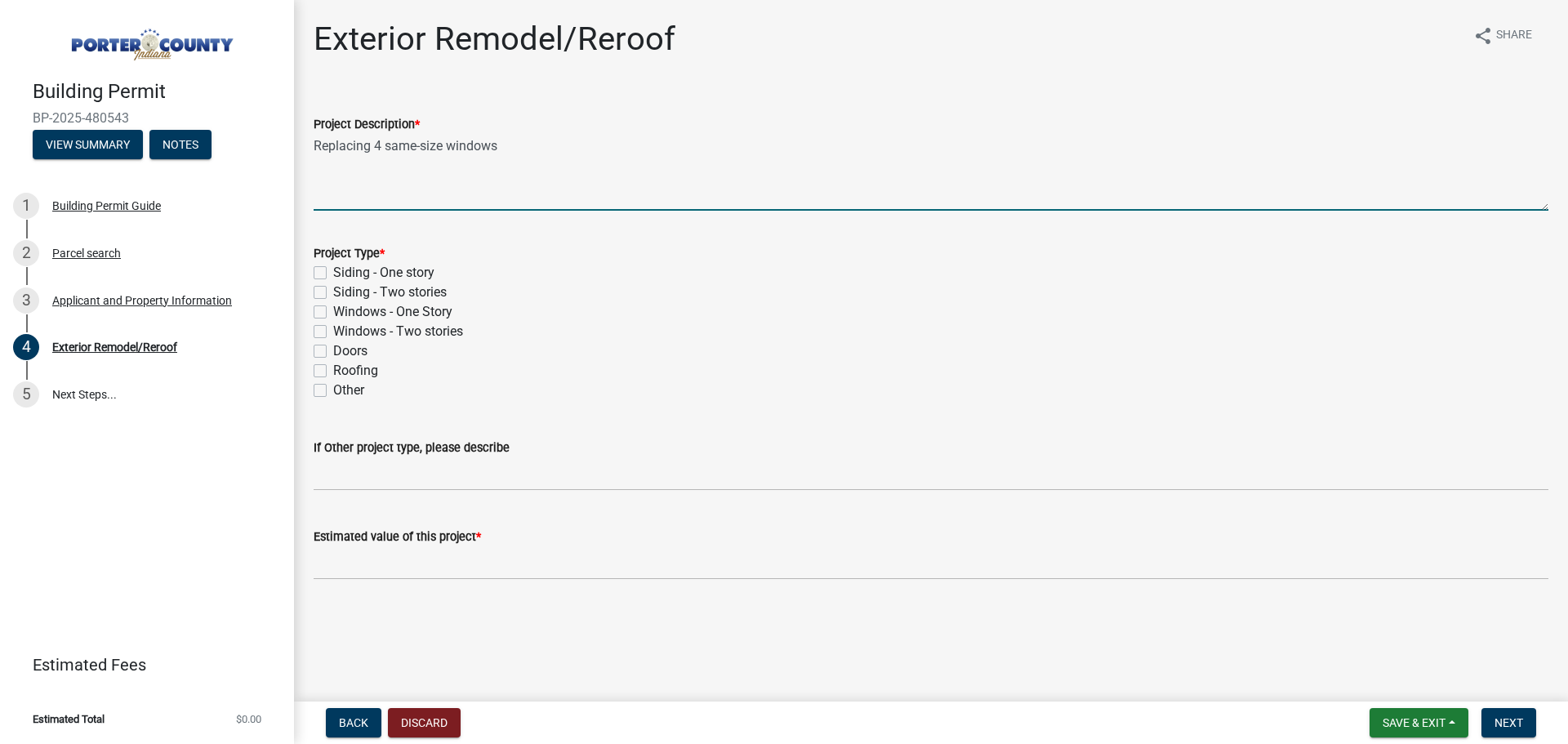
type textarea "Replacing 4 same-size windows"
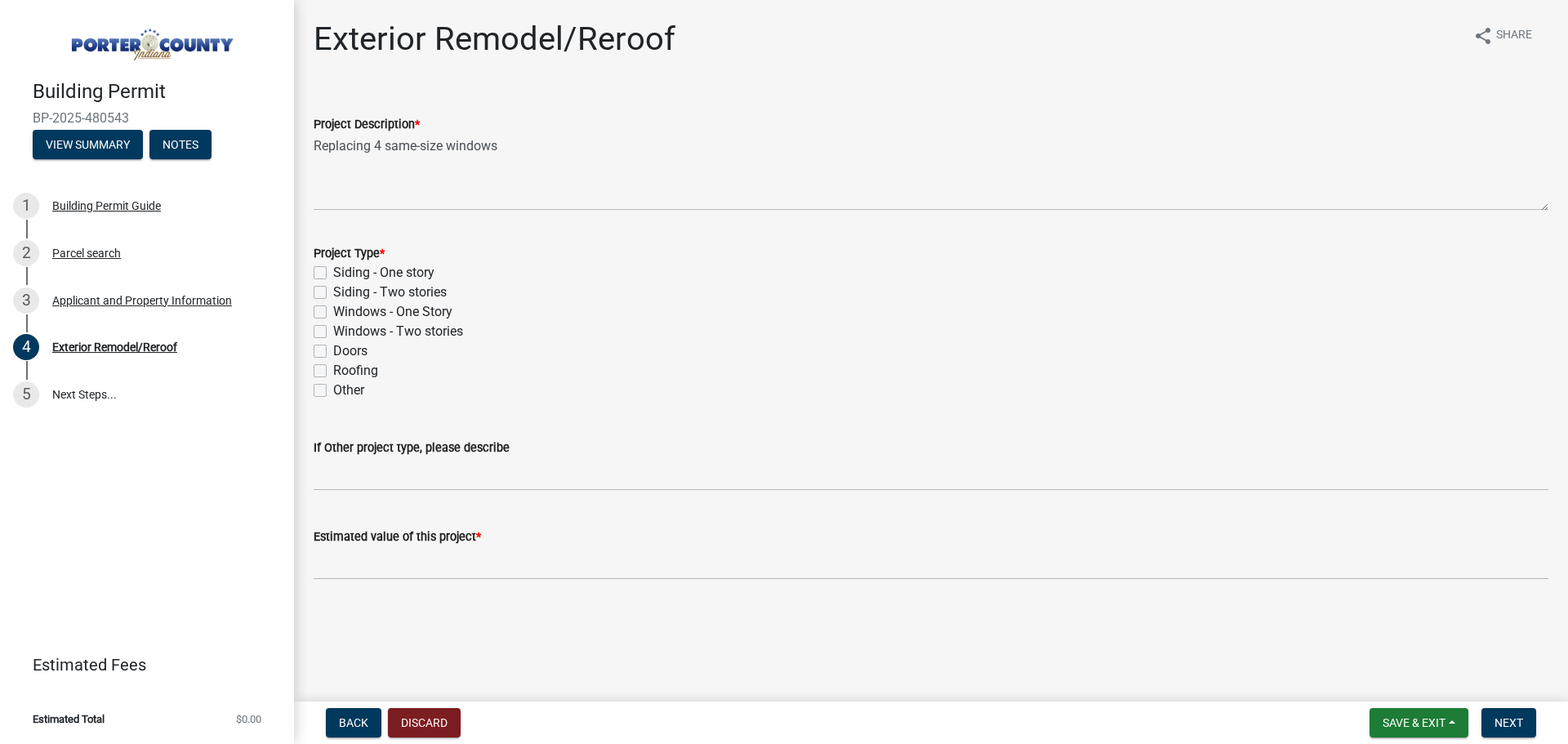
click at [329, 315] on div "Windows - One Story" at bounding box center [931, 311] width 1234 height 20
click at [333, 308] on label "Windows - One Story" at bounding box center [392, 311] width 119 height 20
click at [333, 308] on input "Windows - One Story" at bounding box center [338, 306] width 10 height 10
checkbox input "true"
checkbox input "false"
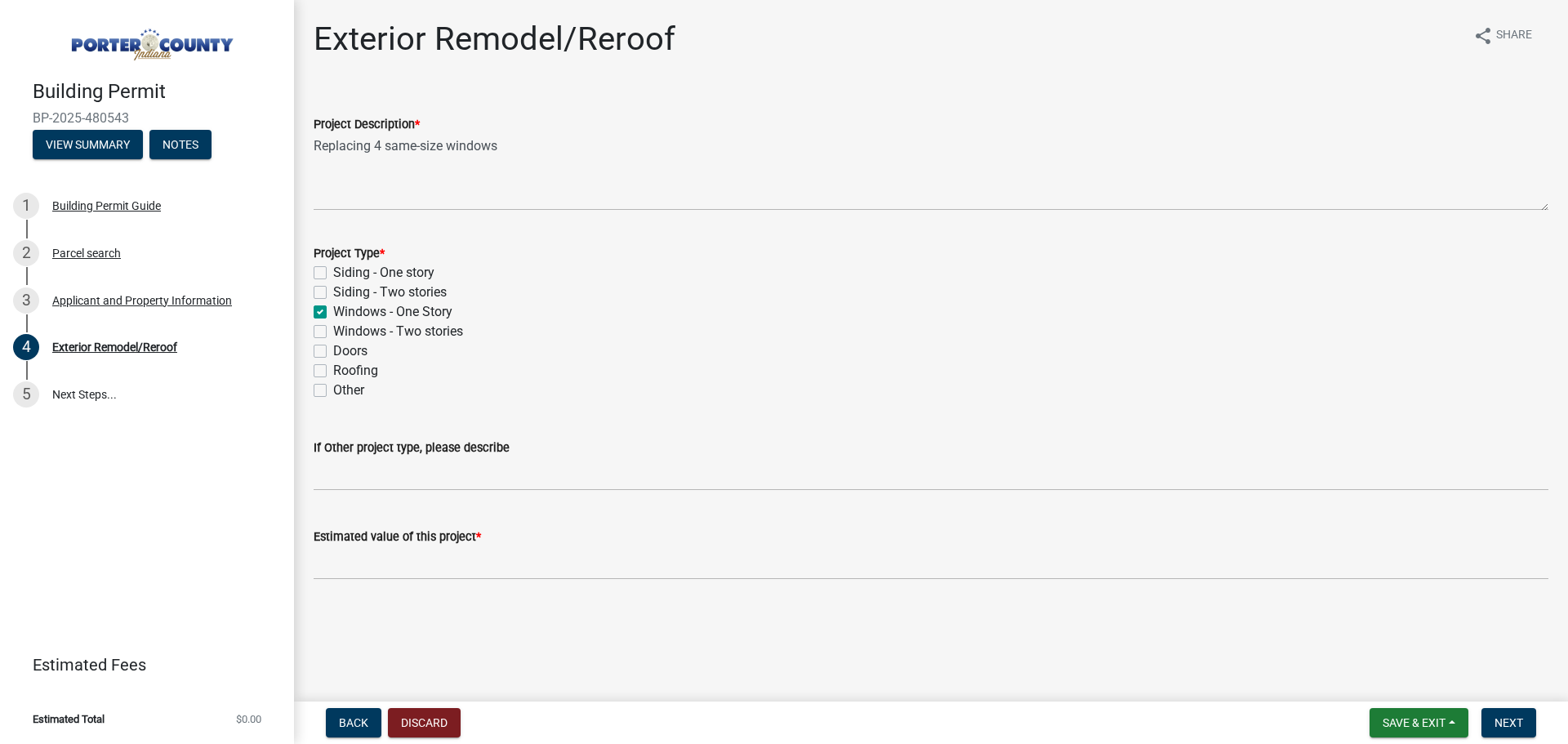
checkbox input "false"
checkbox input "true"
checkbox input "false"
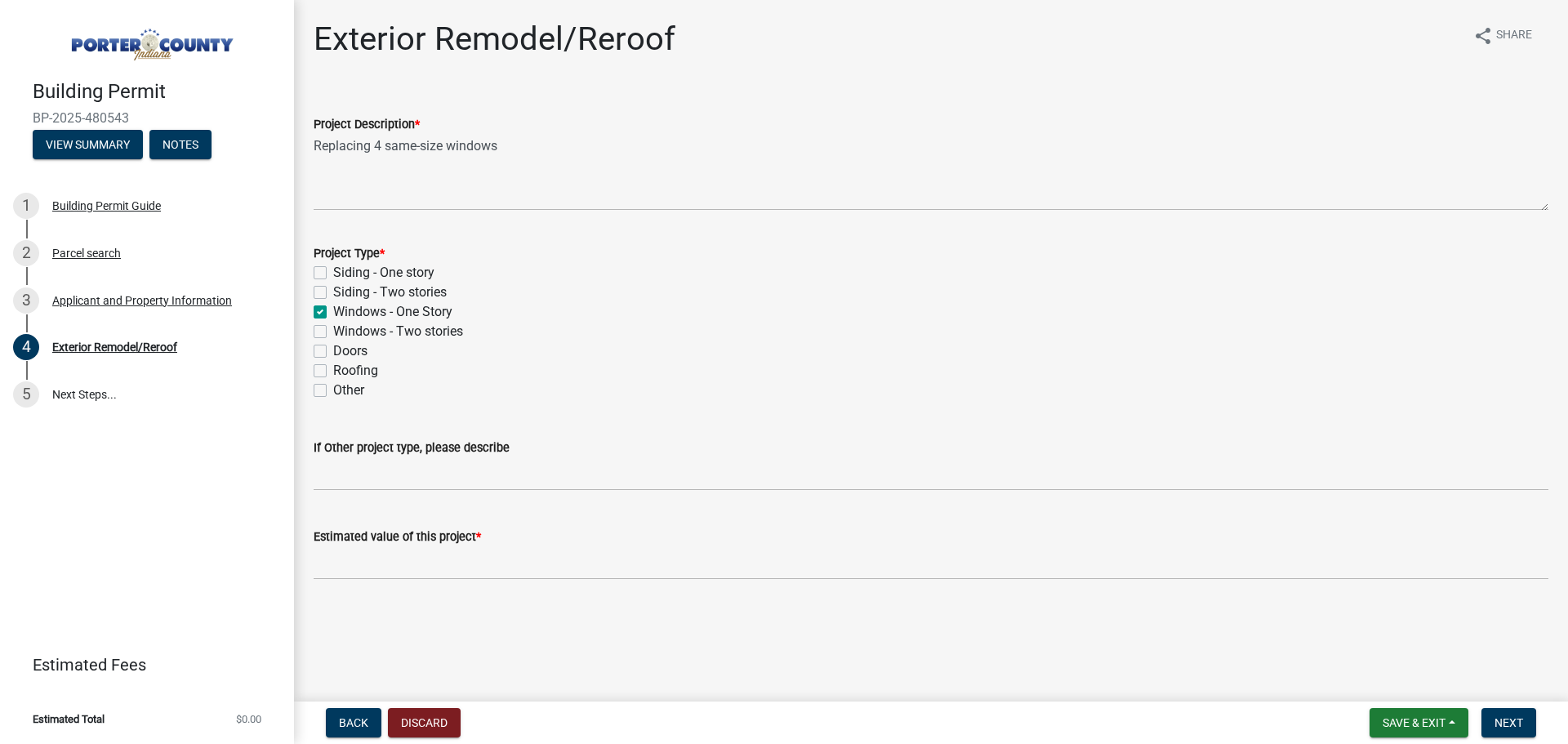
checkbox input "false"
click at [429, 580] on wm-data-entity-input "Estimated value of this project *" at bounding box center [931, 548] width 1234 height 90
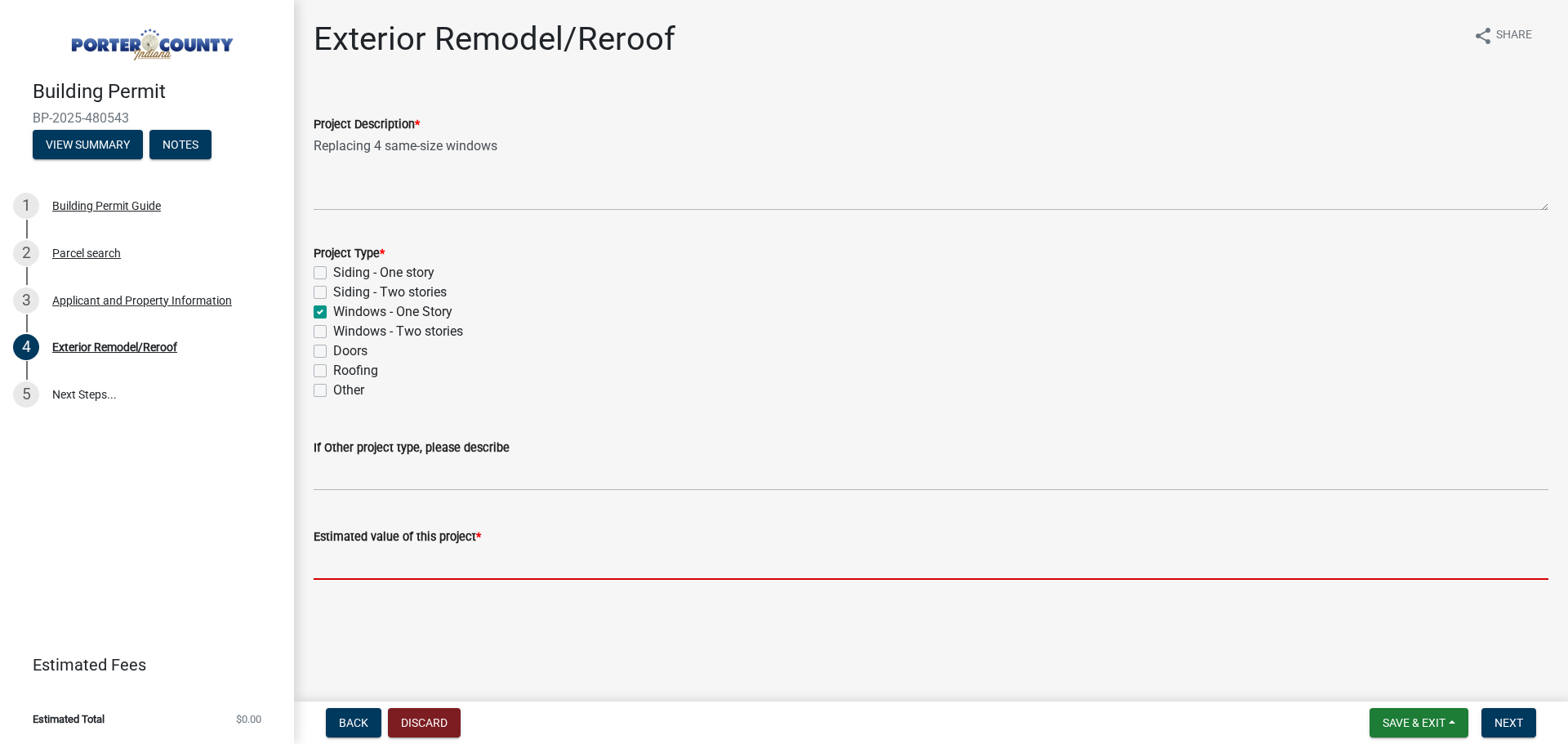
click at [435, 560] on input "text" at bounding box center [931, 562] width 1234 height 33
click at [390, 575] on input "text" at bounding box center [931, 562] width 1234 height 33
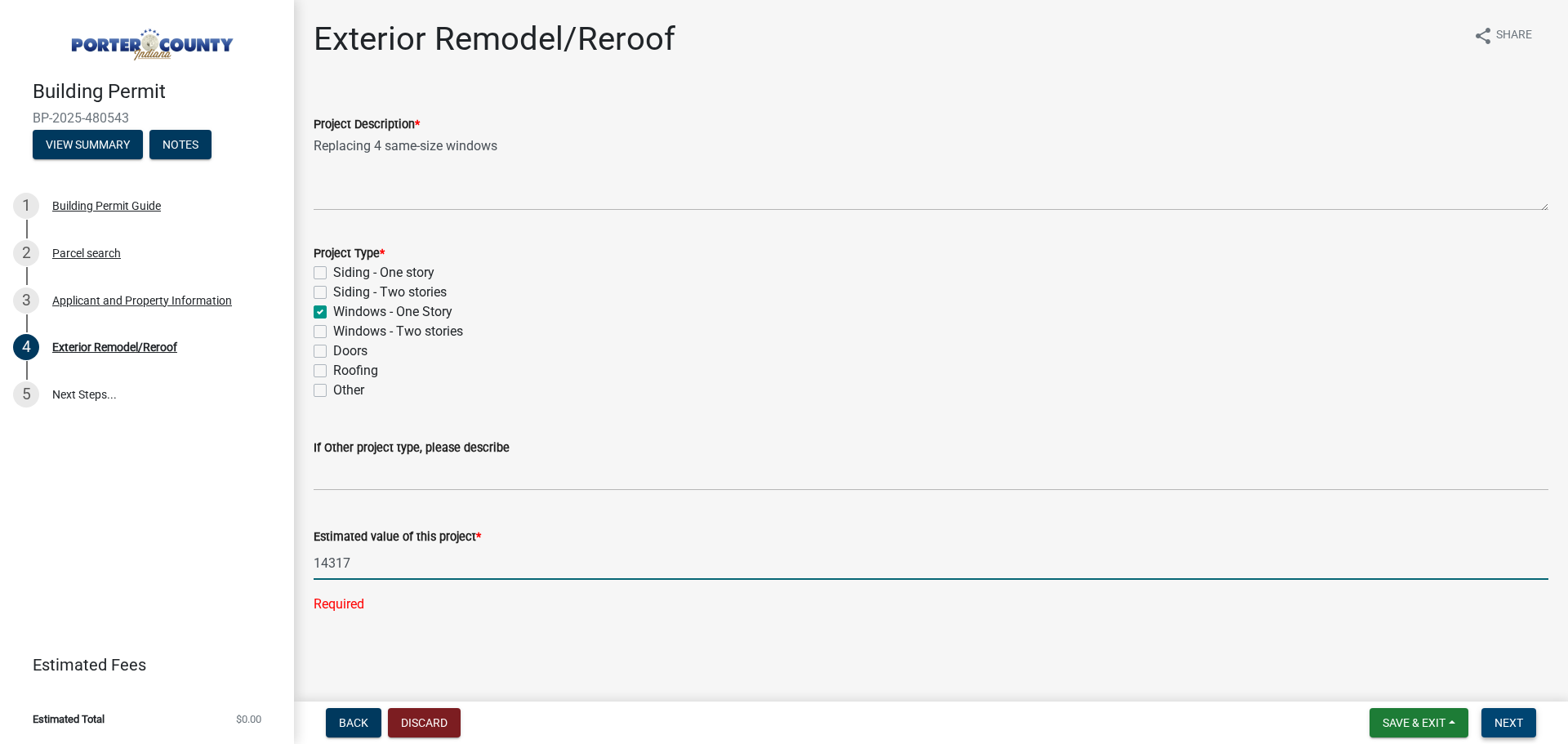
type input "14317"
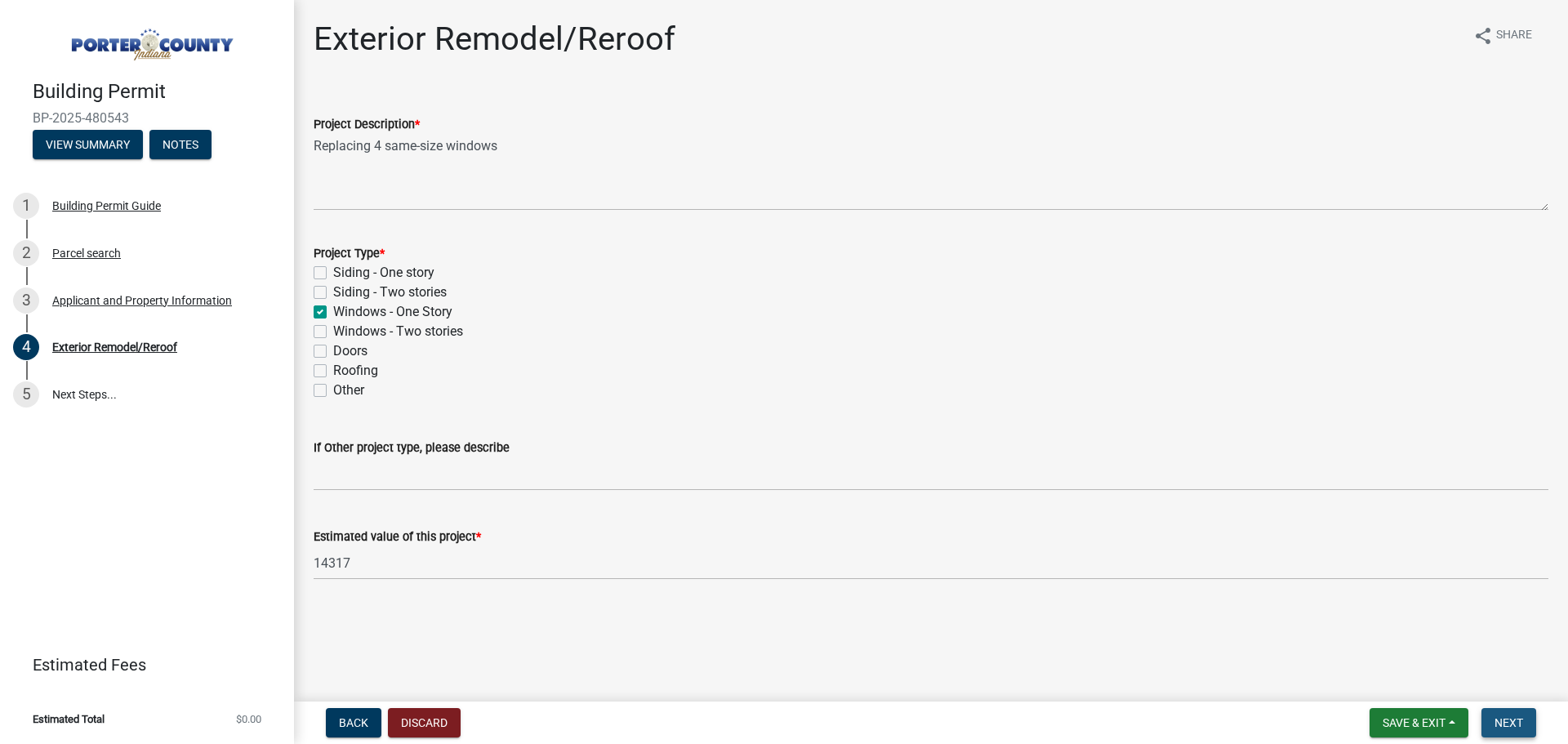
click at [1508, 718] on span "Next" at bounding box center [1508, 723] width 29 height 13
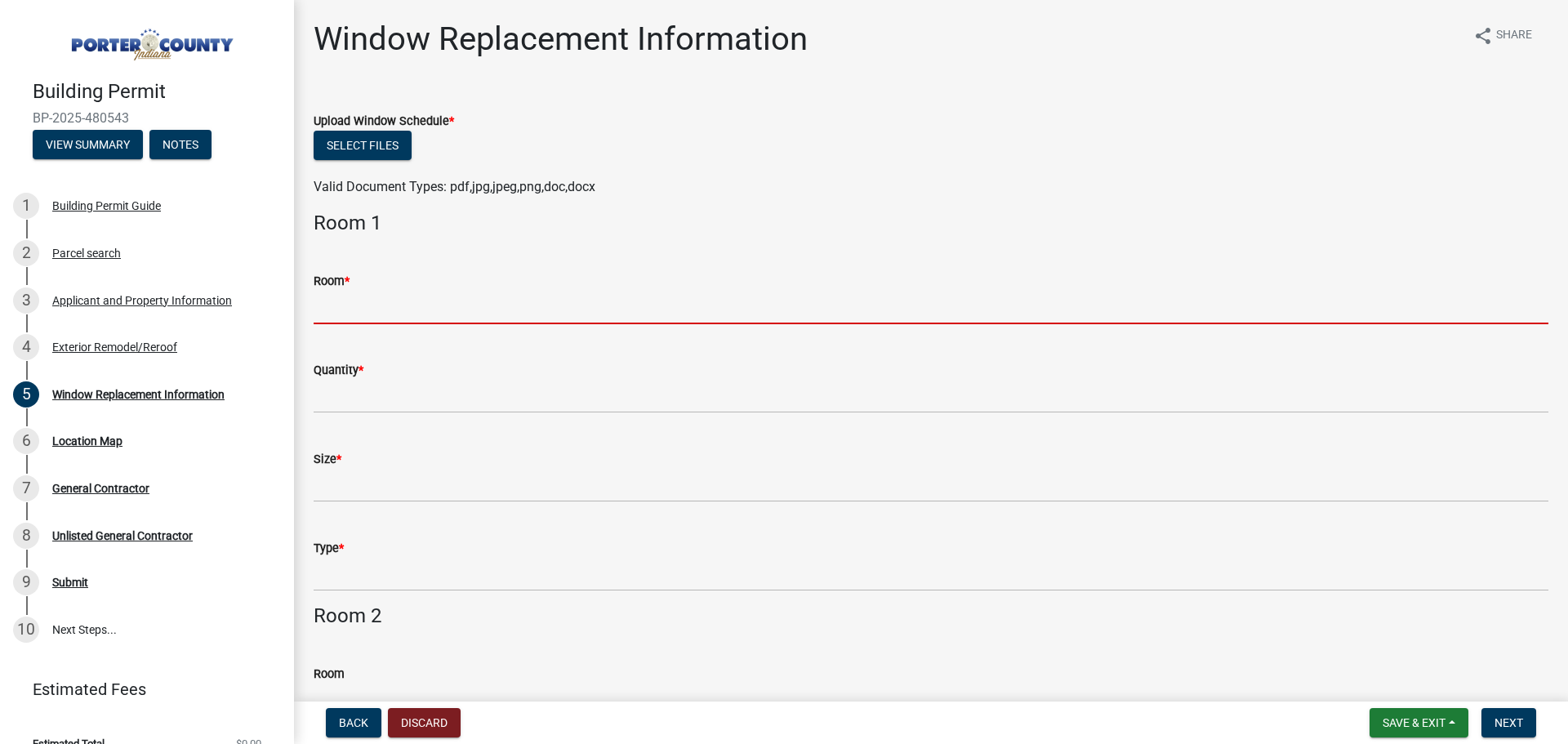
click at [488, 307] on input "Room *" at bounding box center [931, 306] width 1234 height 33
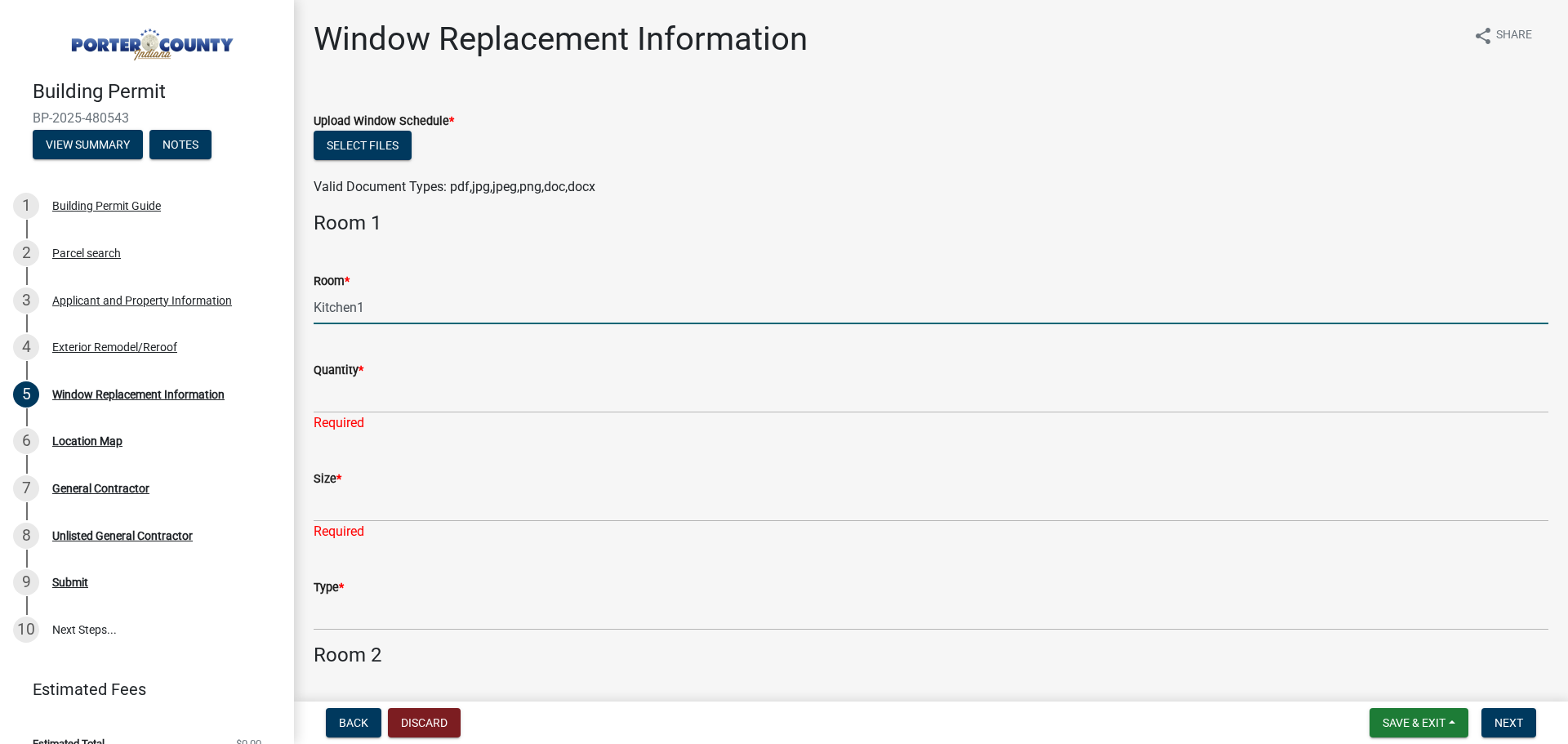
click at [488, 307] on input "Kitchen1" at bounding box center [931, 306] width 1234 height 33
type input "Kitchen"
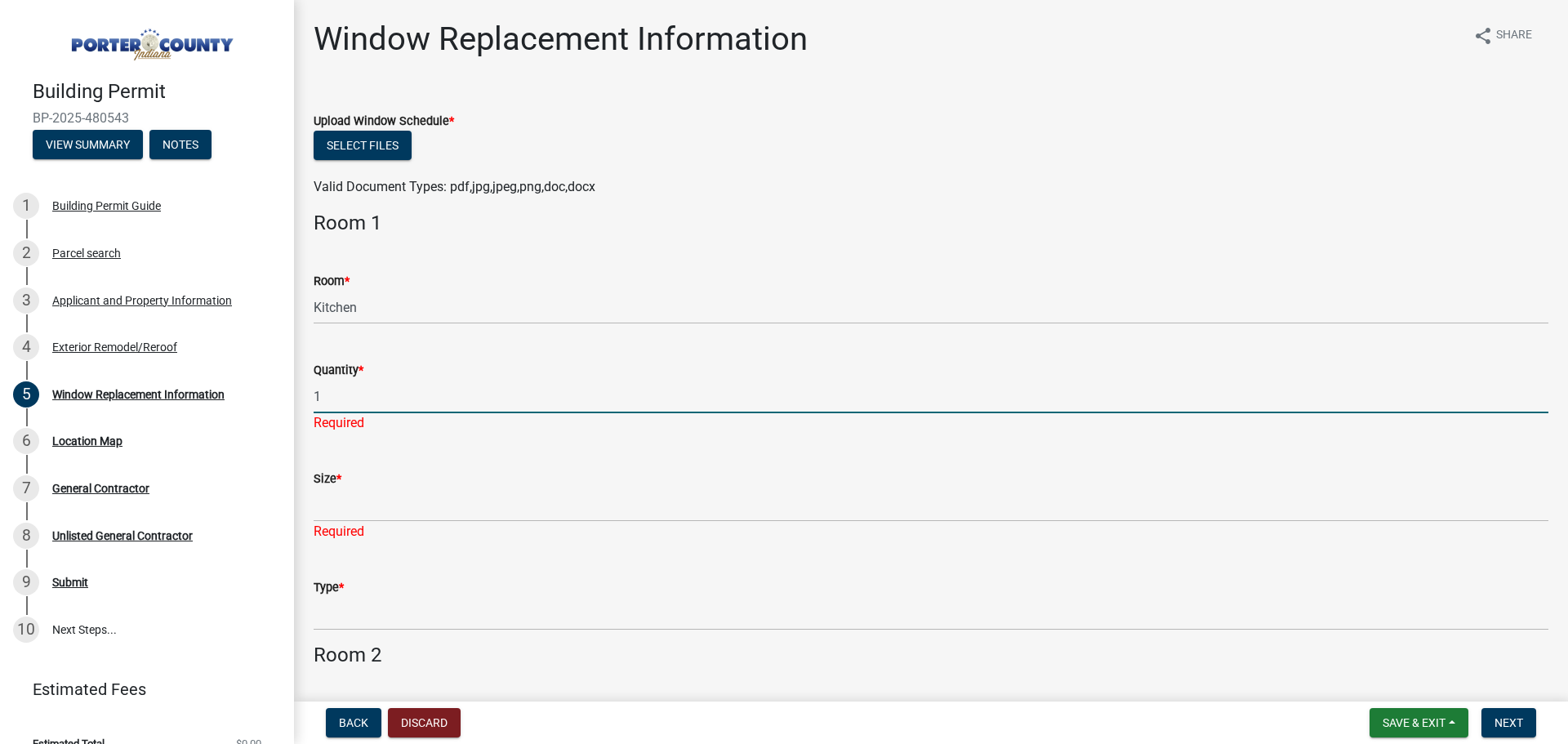
type input "1"
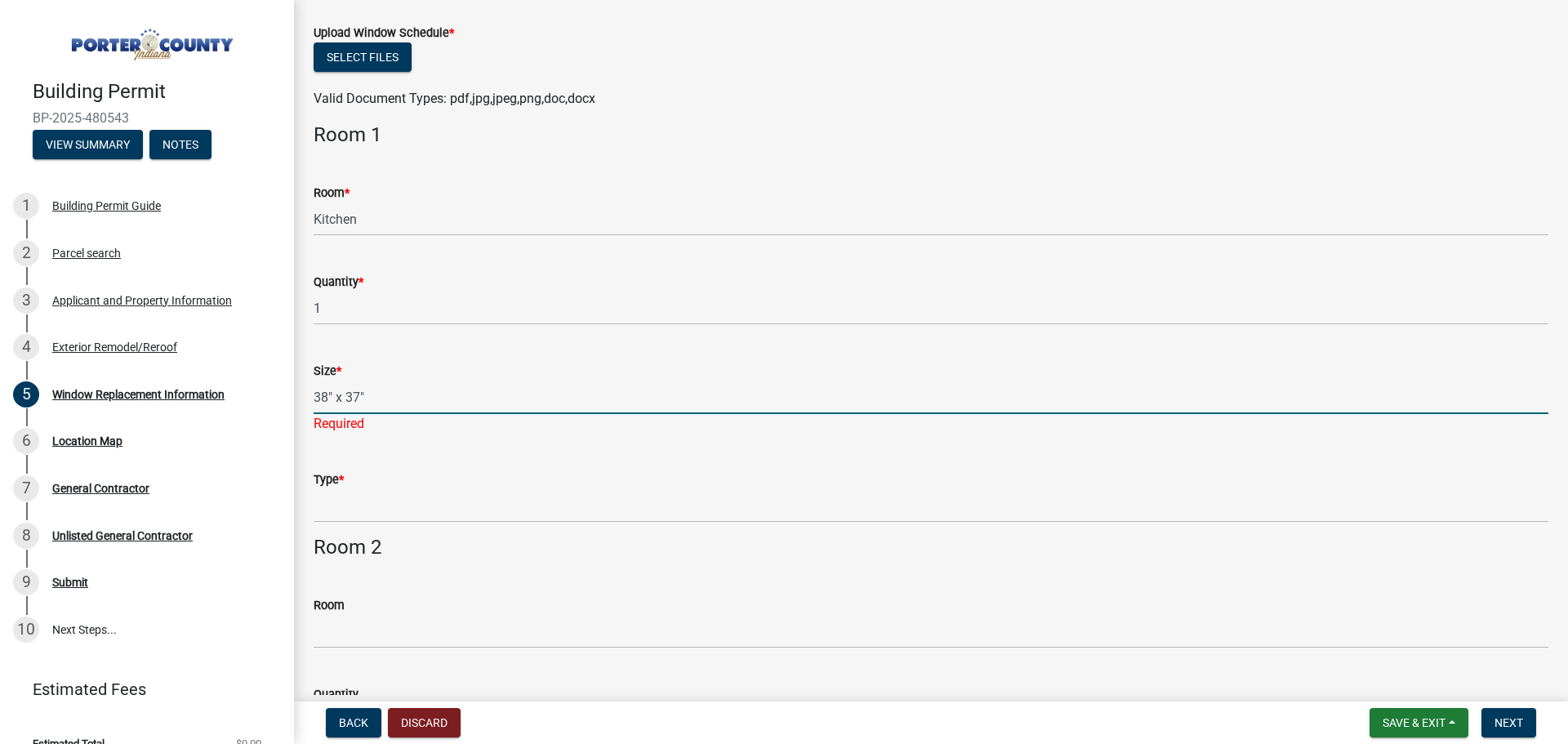
scroll to position [245, 0]
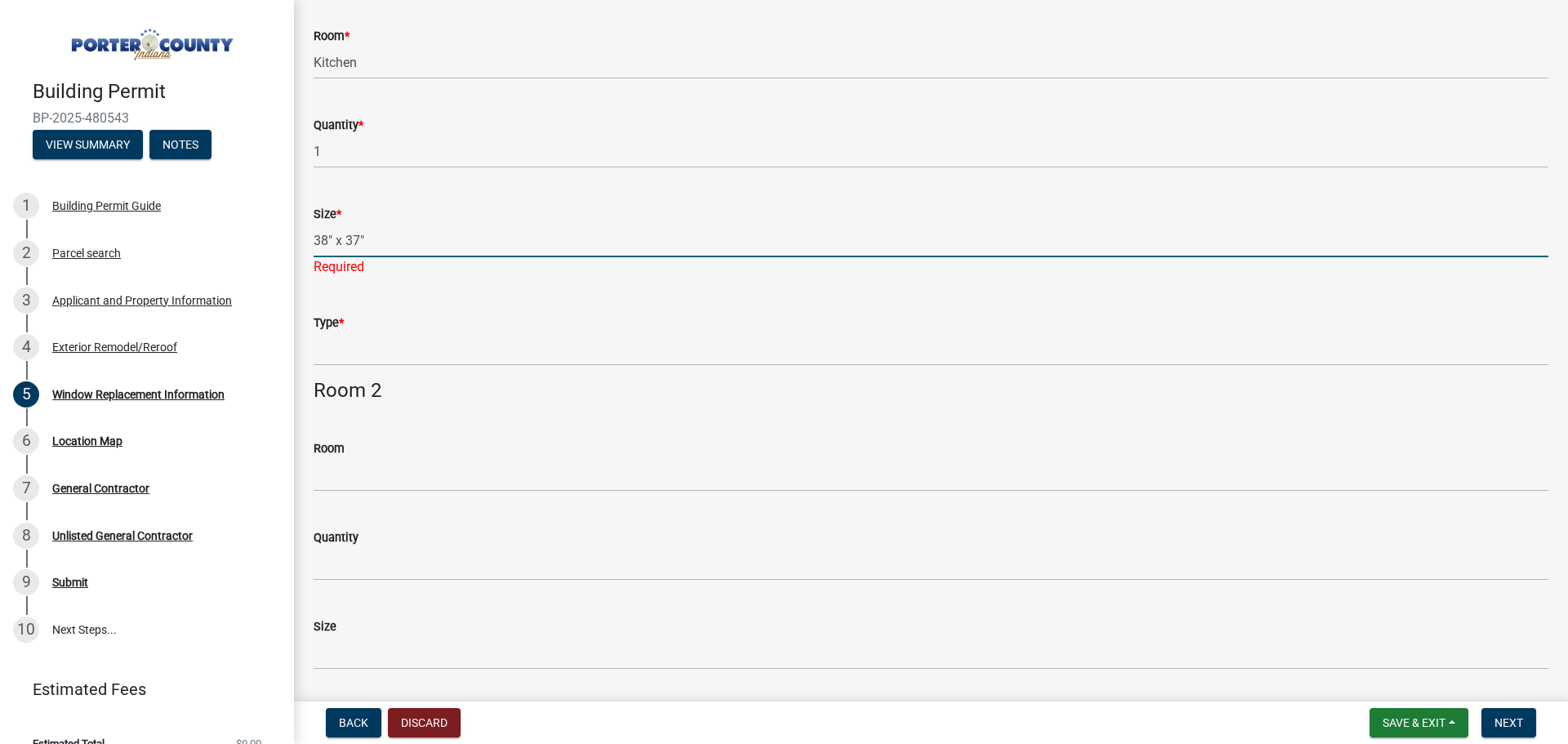
type input "38" x 37""
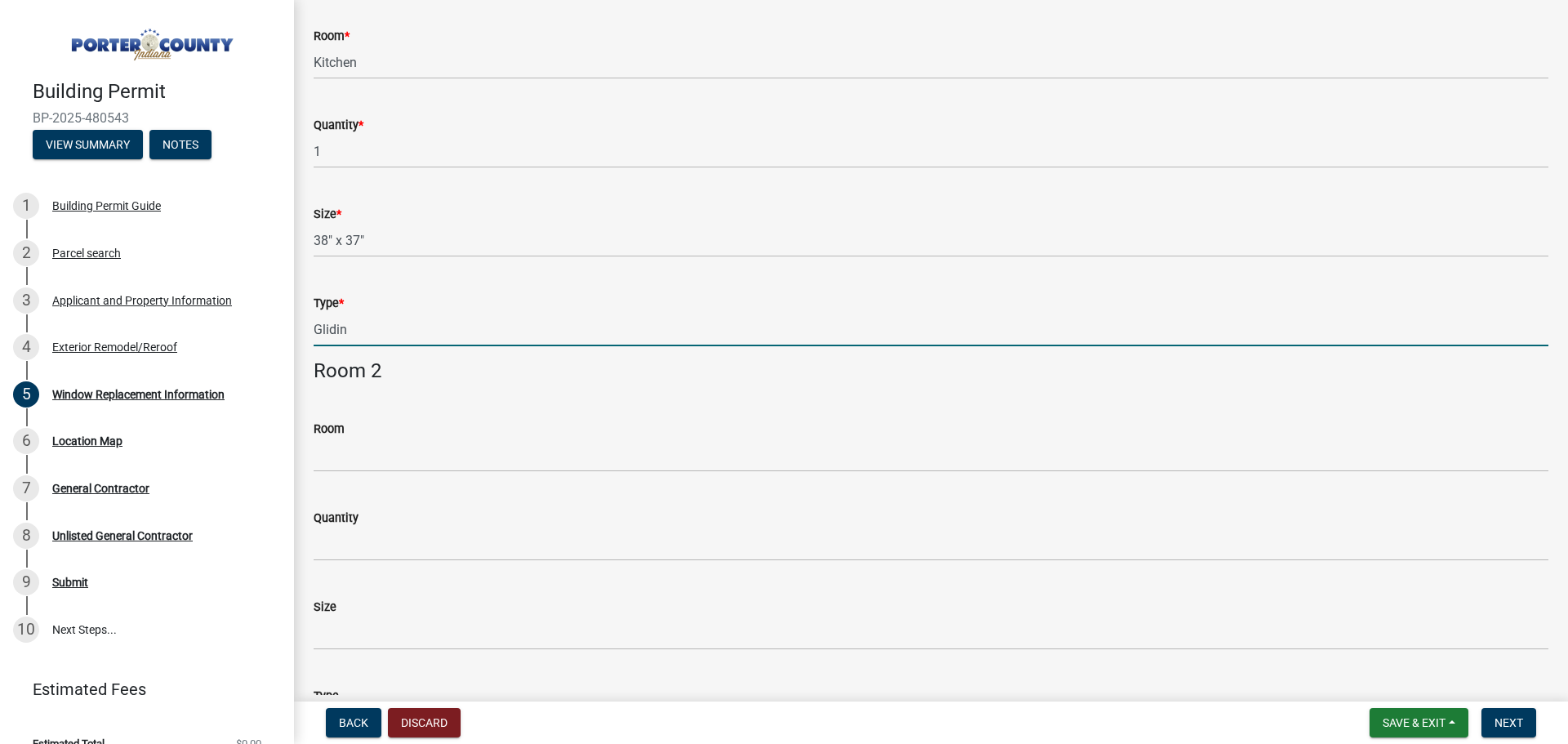
type input "Gliding Double"
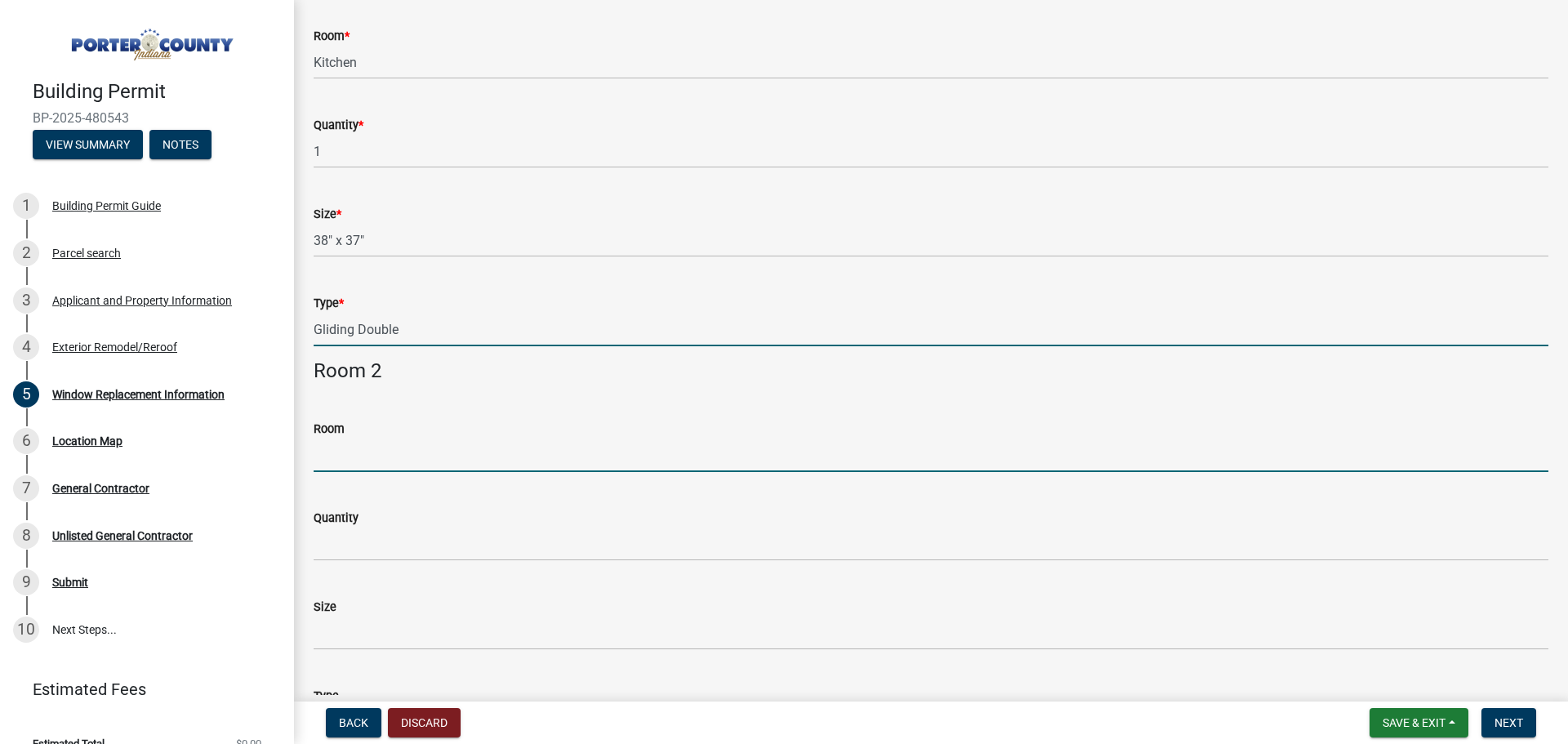
click at [371, 460] on input "Room" at bounding box center [931, 455] width 1234 height 33
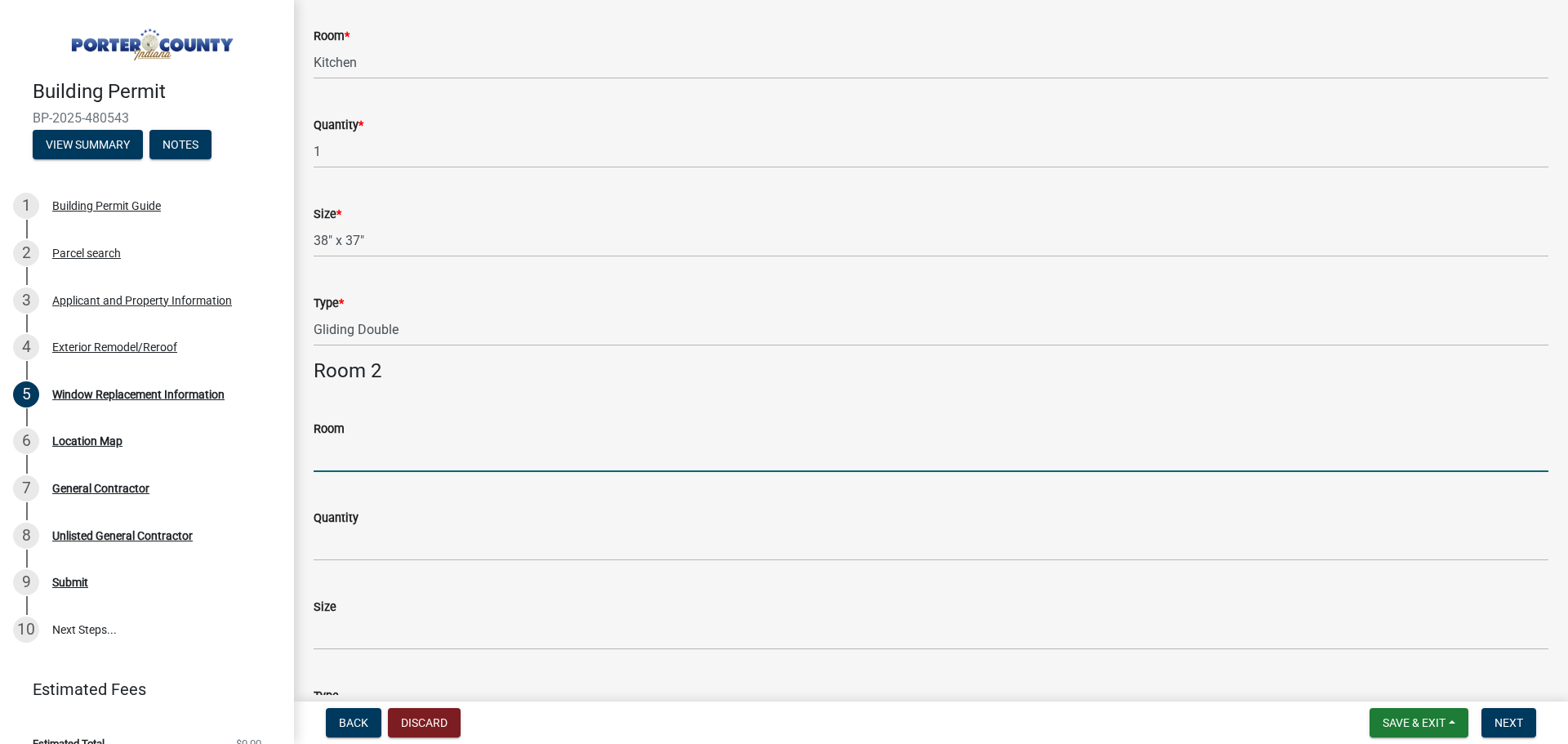
click at [538, 453] on input "Room" at bounding box center [931, 455] width 1234 height 33
type input "Living"
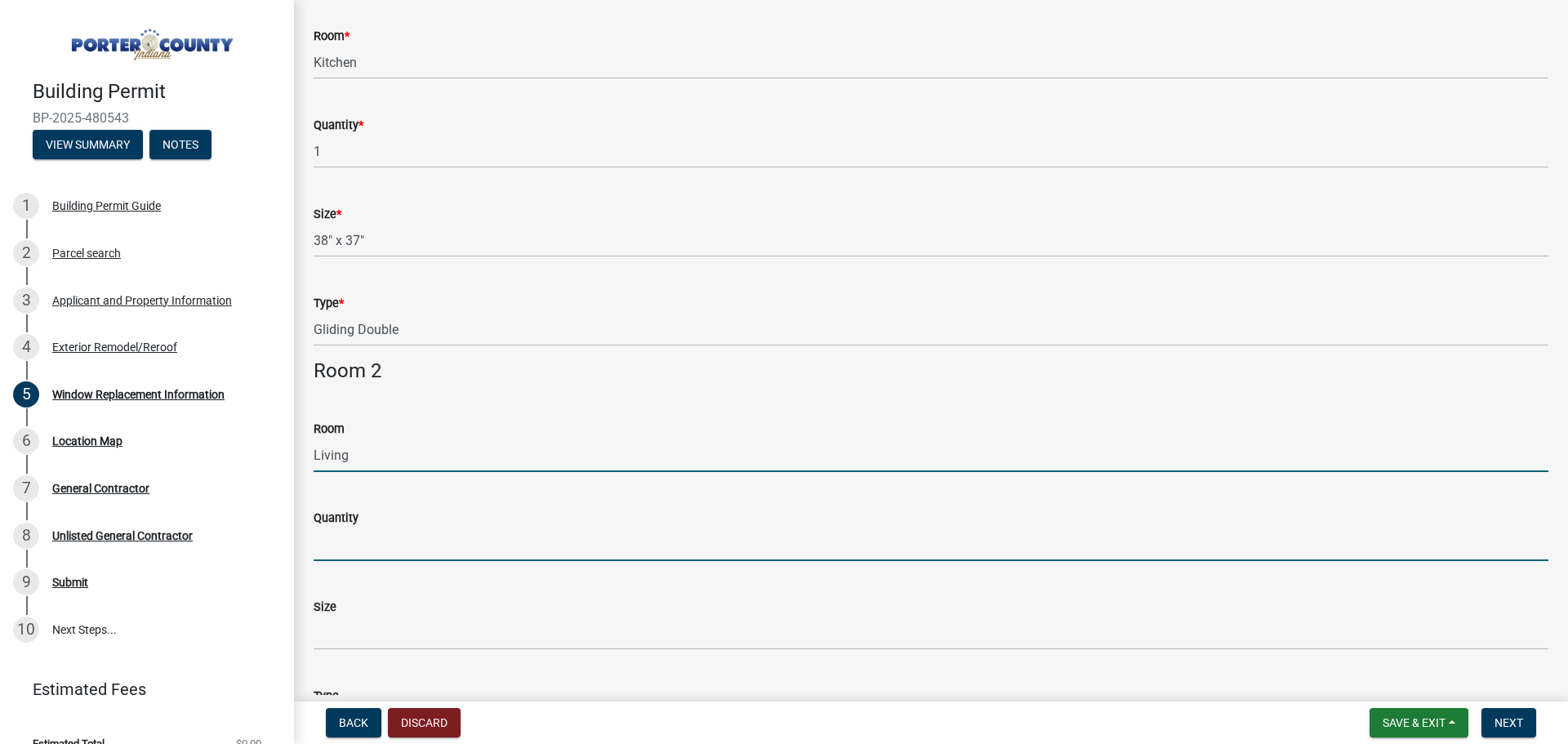
click at [337, 556] on input "Quantity" at bounding box center [931, 543] width 1234 height 33
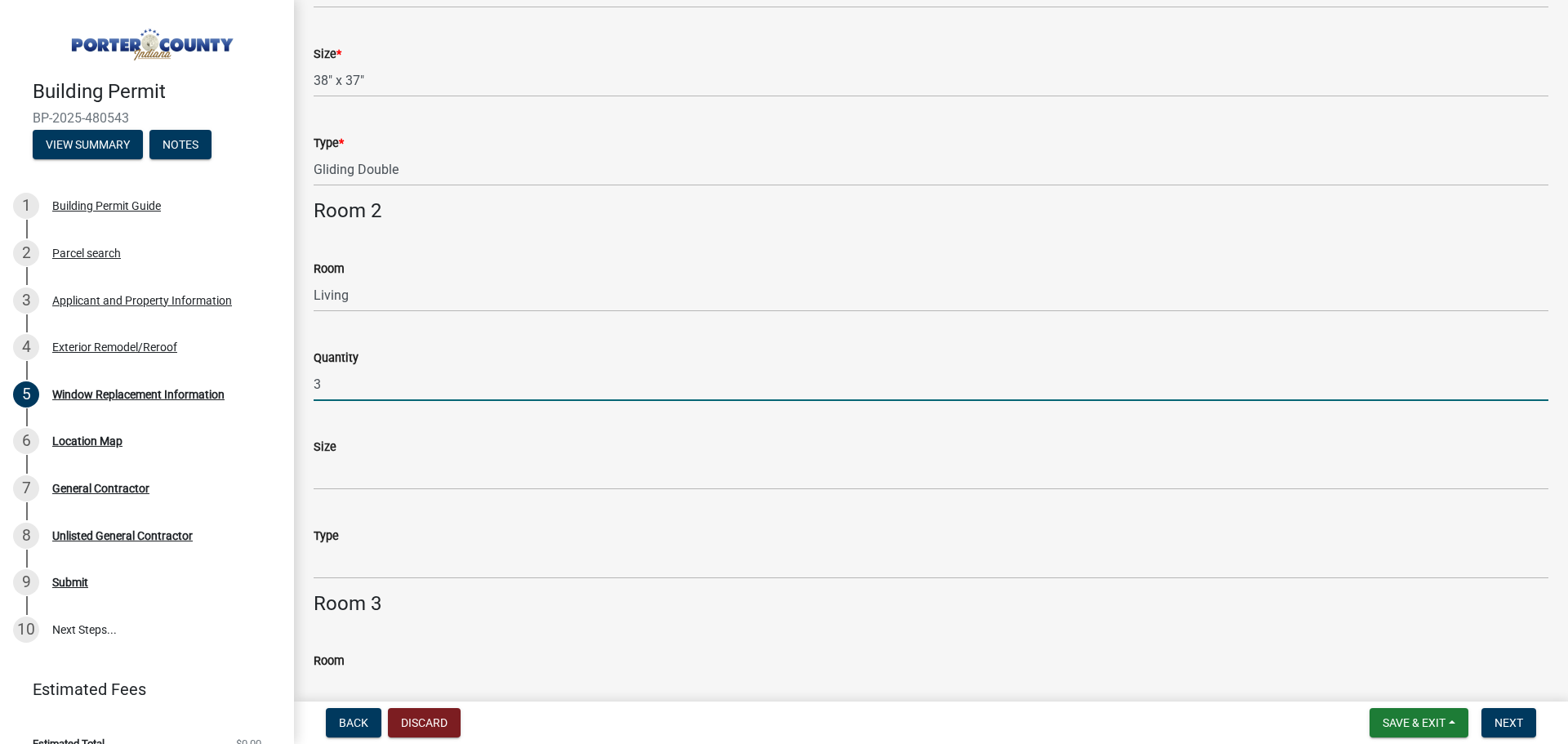
scroll to position [408, 0]
type input "3"
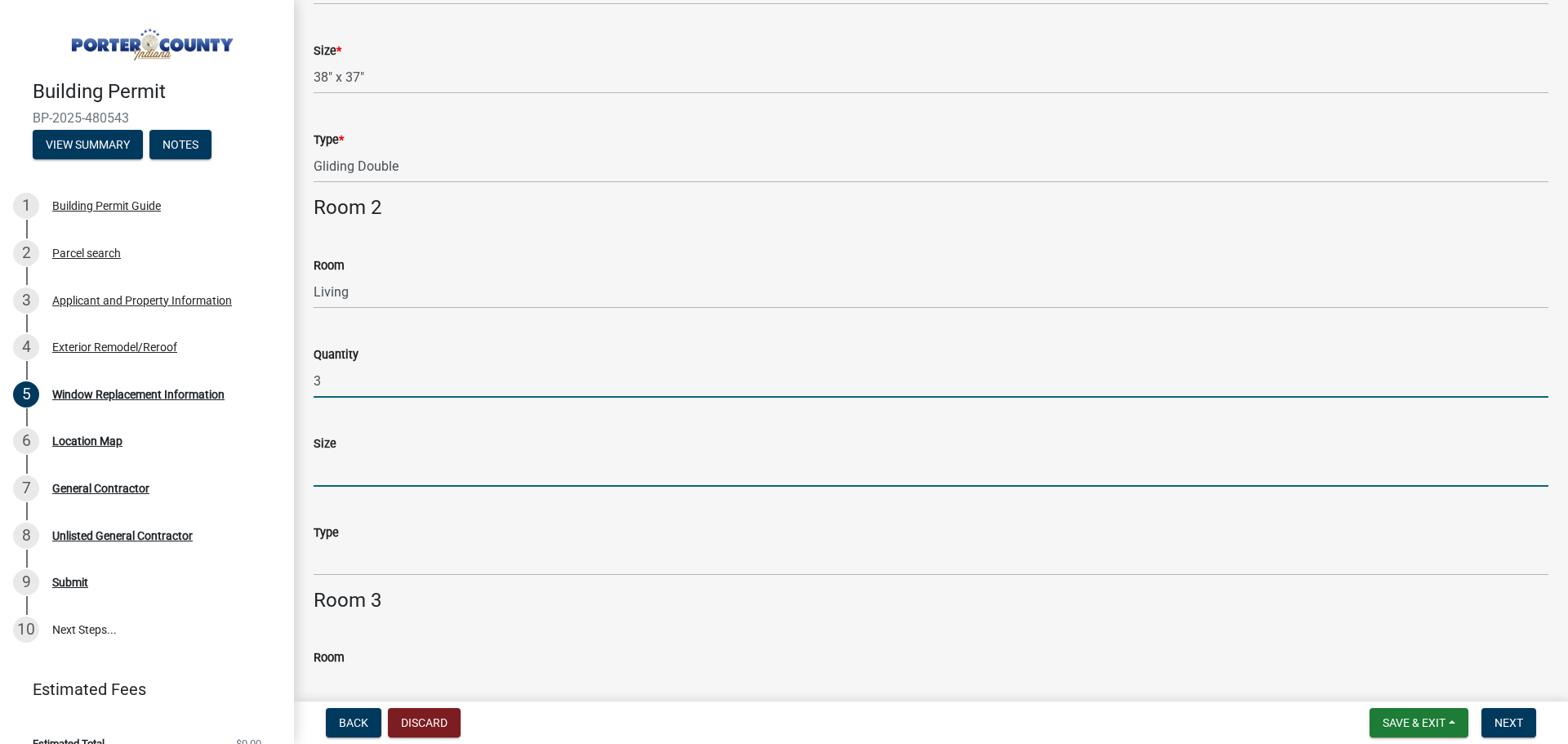
click at [364, 470] on input "Size" at bounding box center [931, 469] width 1234 height 33
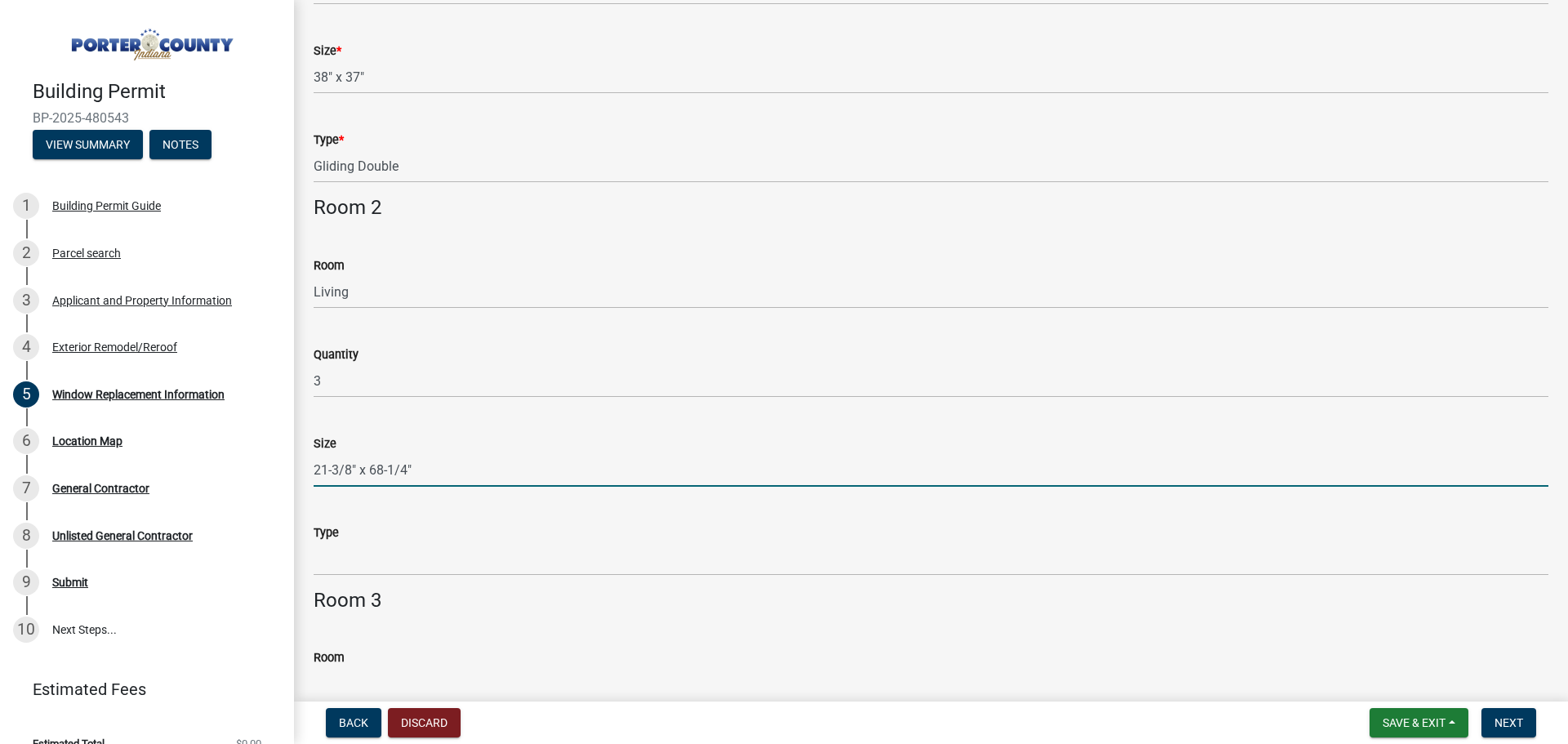
type input "21-3/8" x 68-1/4""
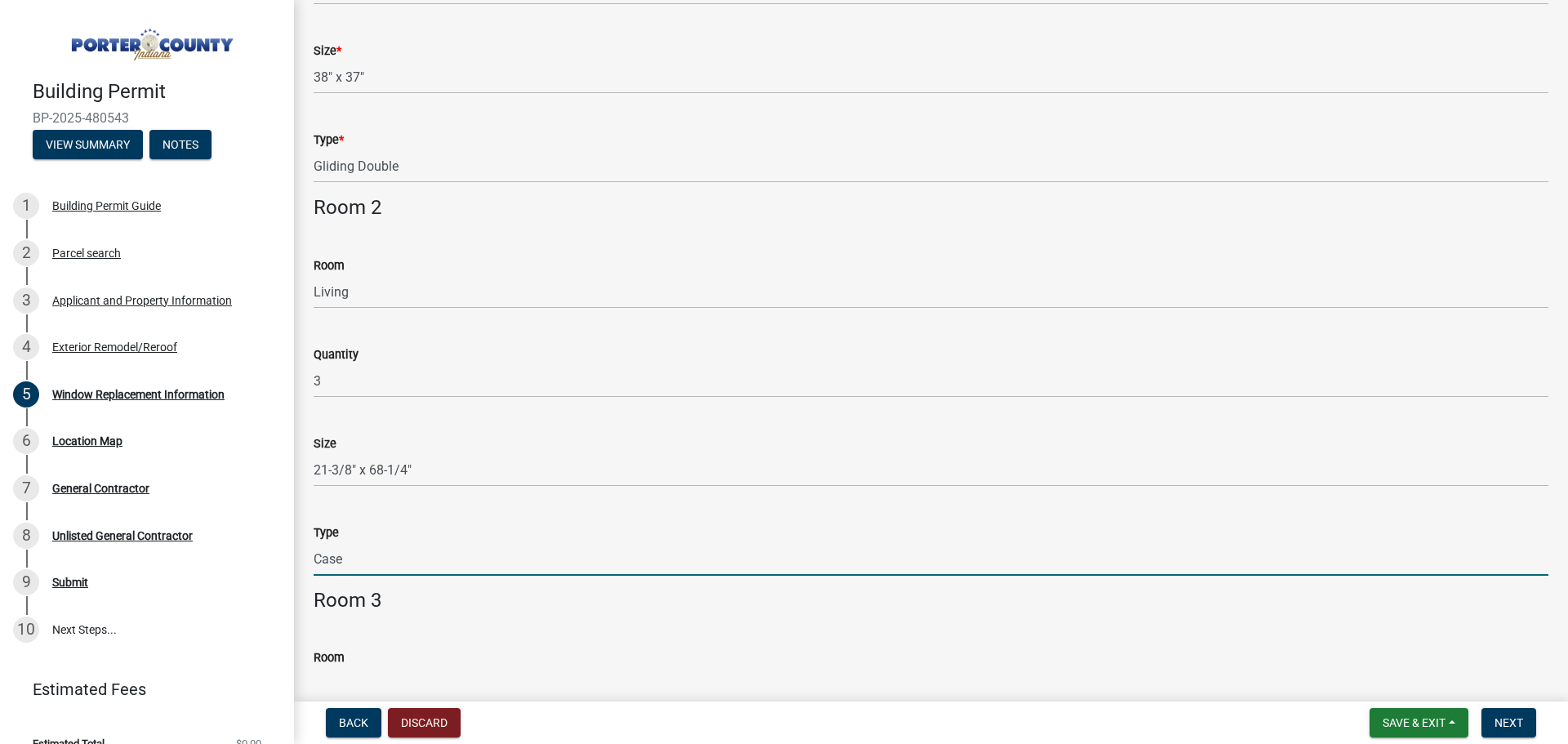
type input "Casement Single"
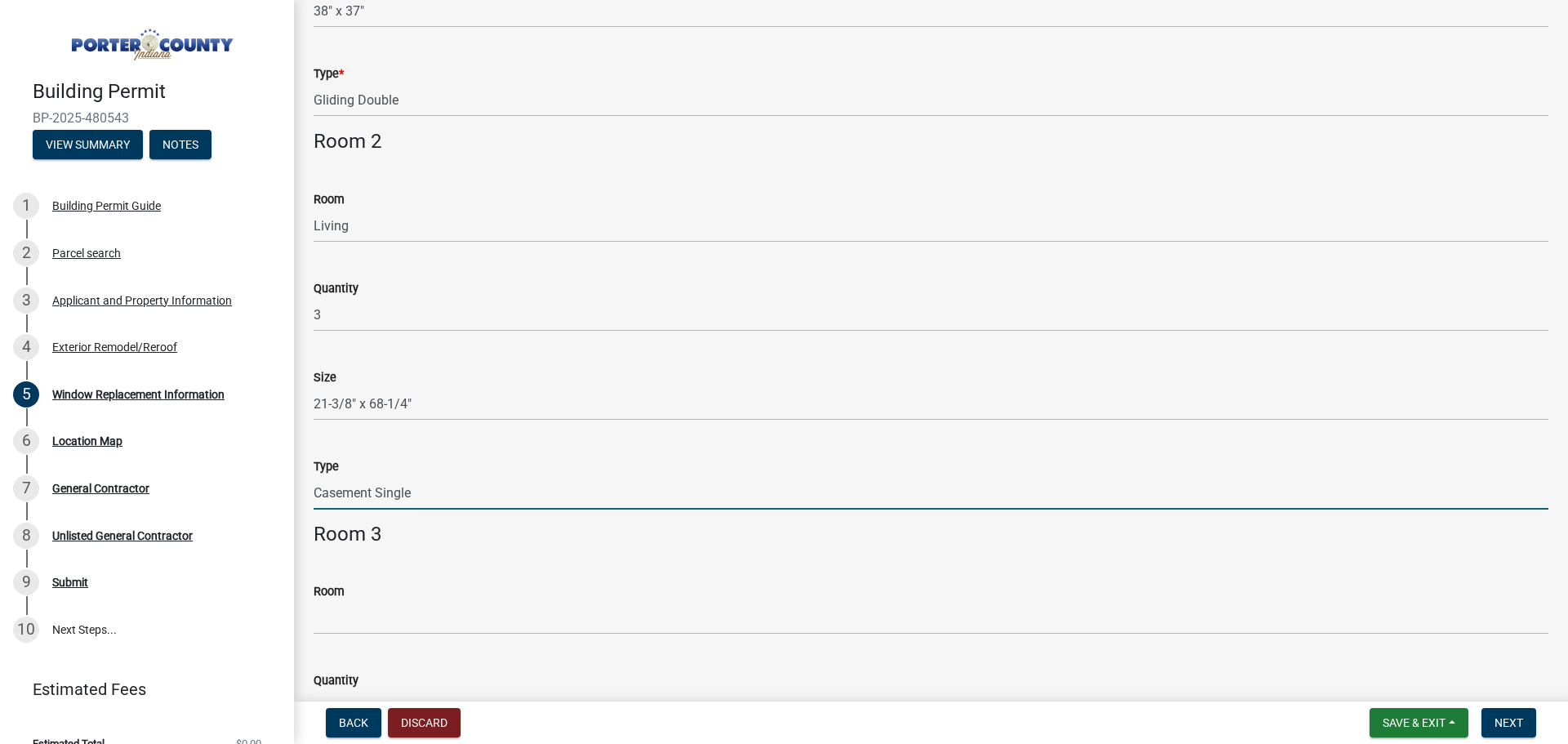
scroll to position [572, 0]
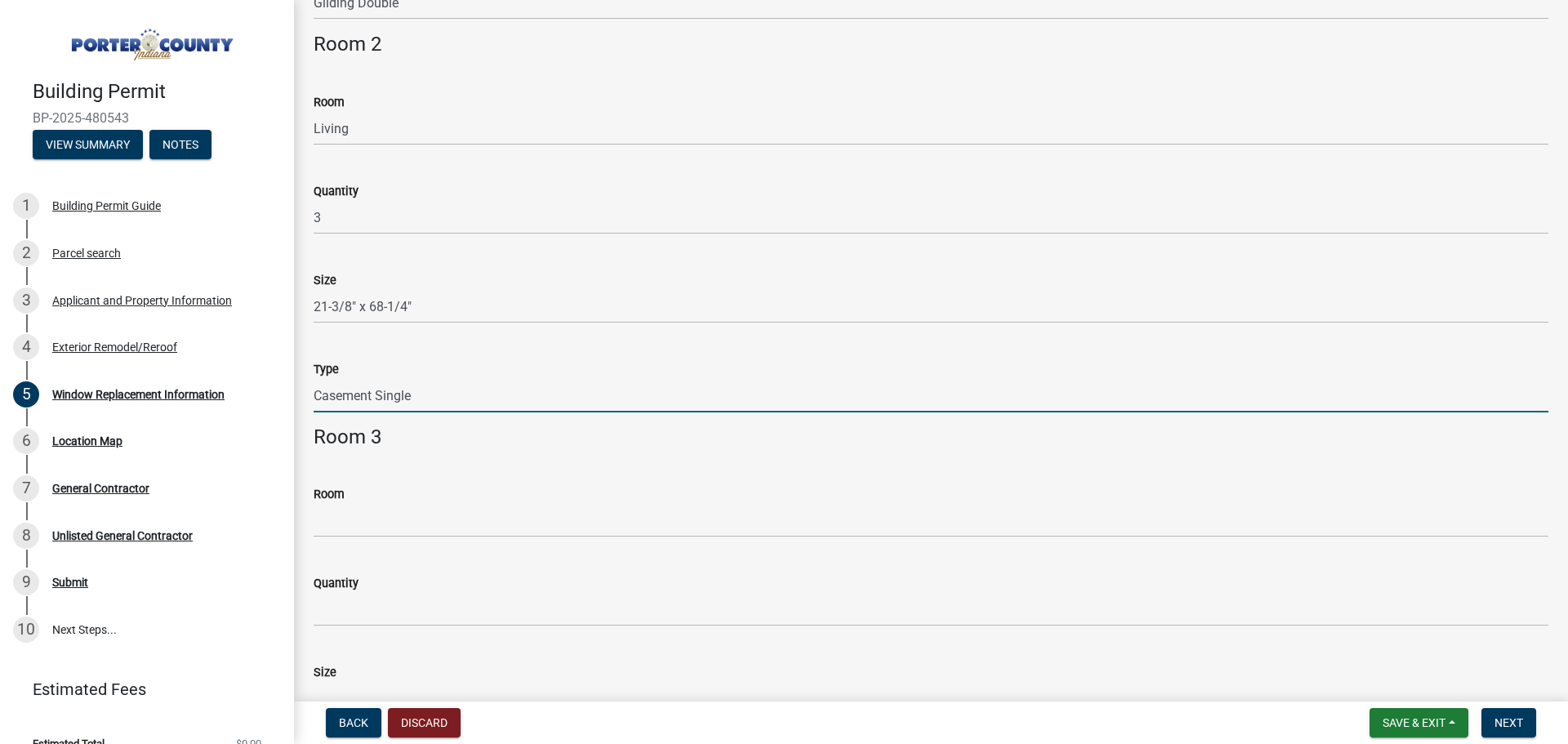
click at [524, 435] on h4 "Room 3" at bounding box center [931, 437] width 1234 height 24
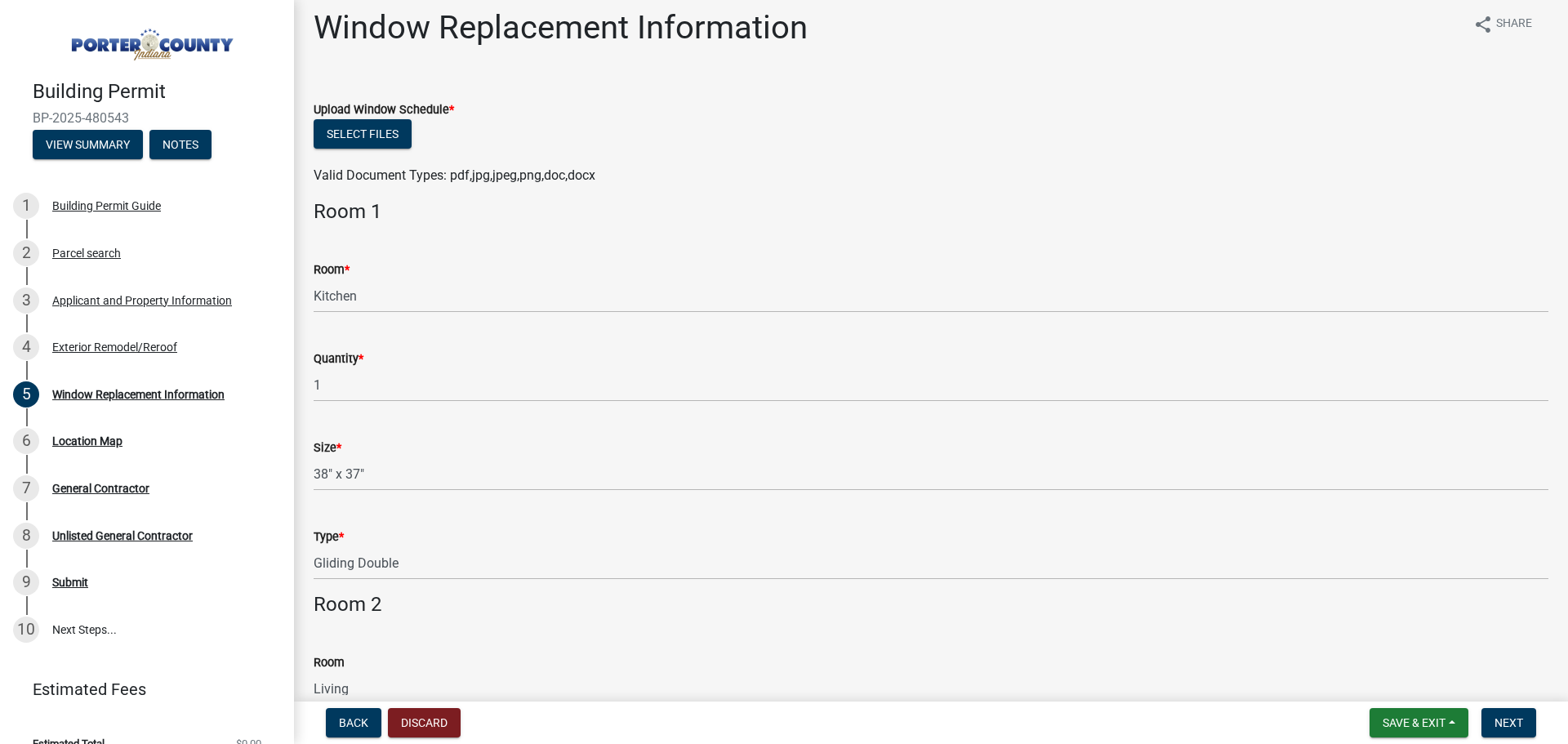
scroll to position [0, 0]
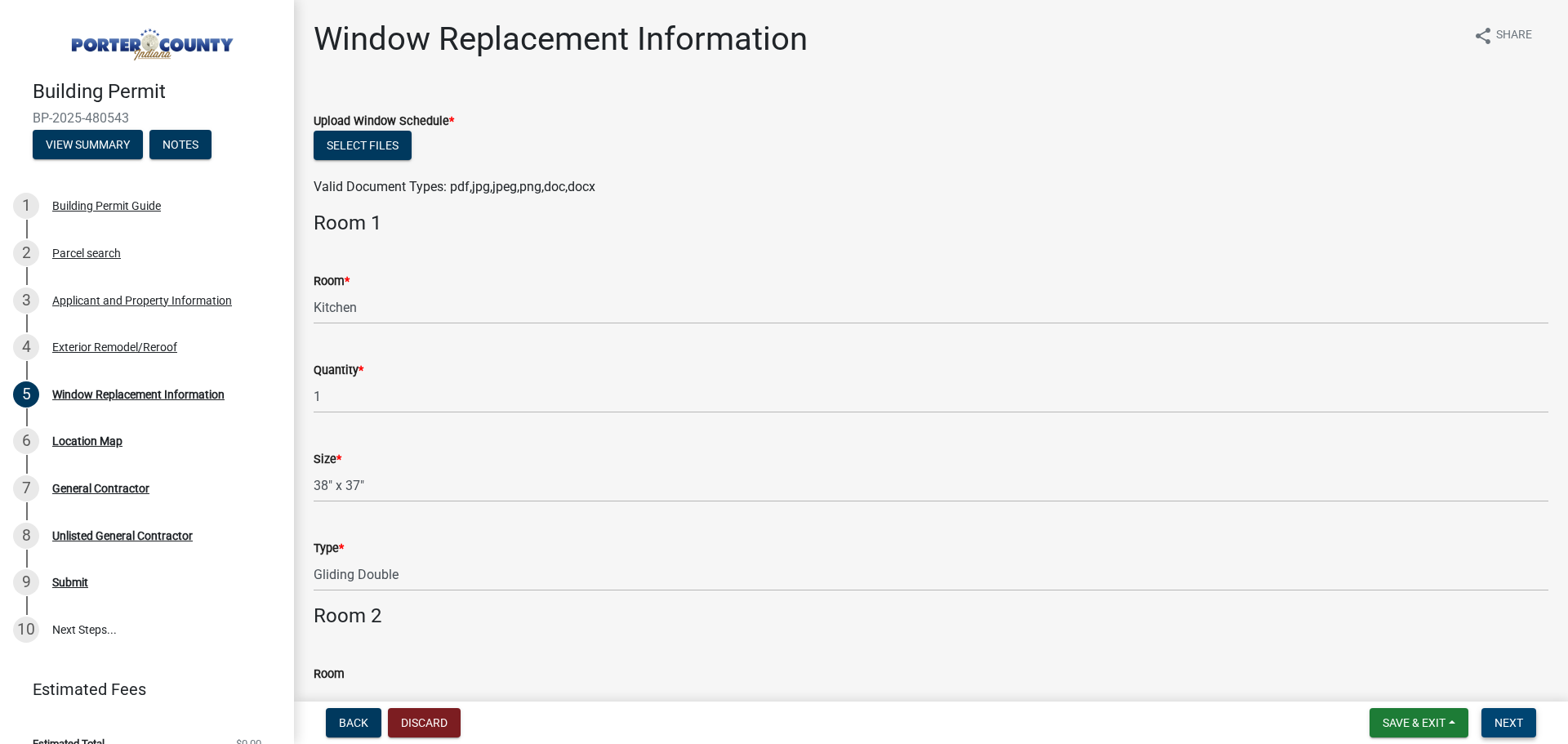
click at [1504, 732] on button "Next" at bounding box center [1508, 722] width 54 height 29
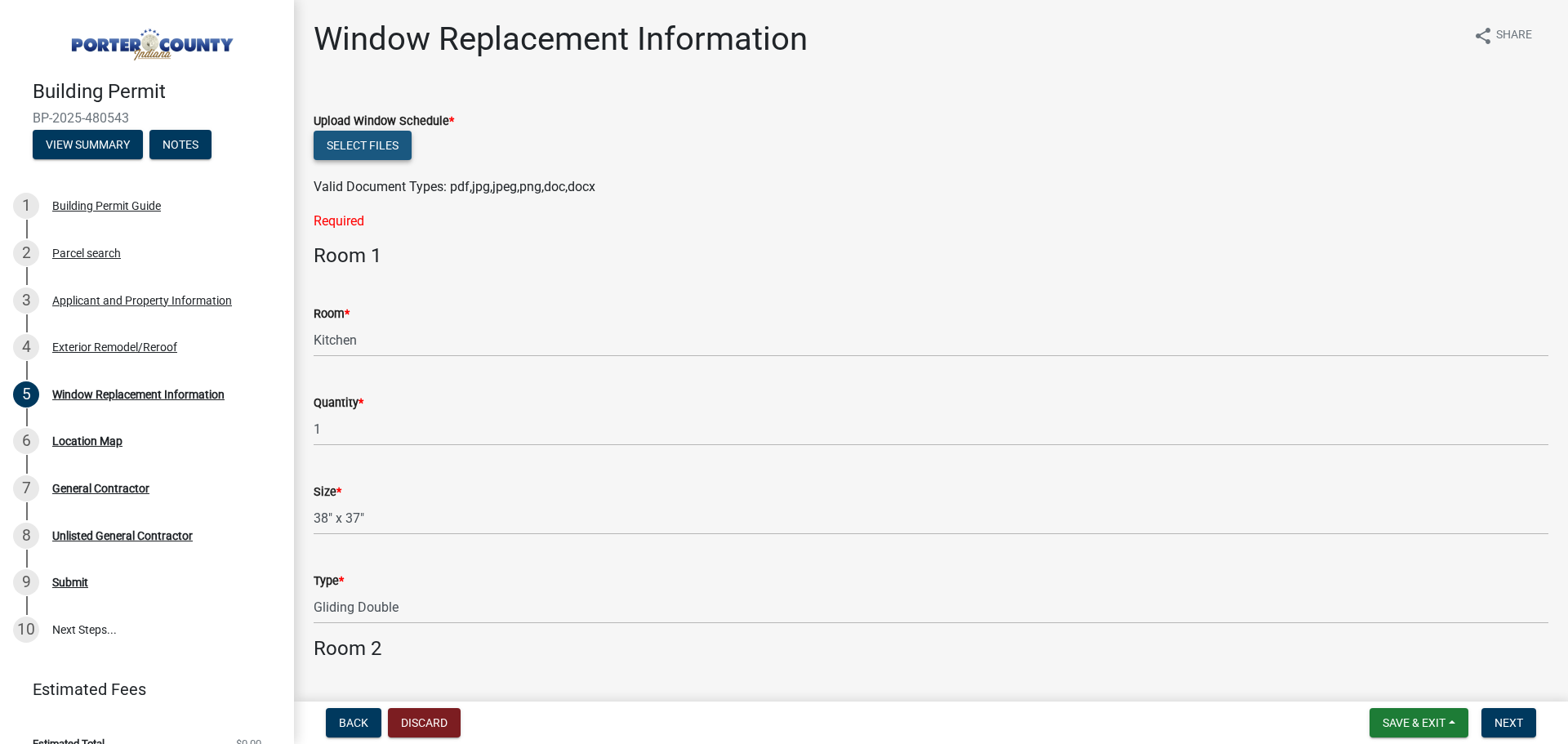
click at [374, 156] on button "Select files" at bounding box center [363, 145] width 98 height 29
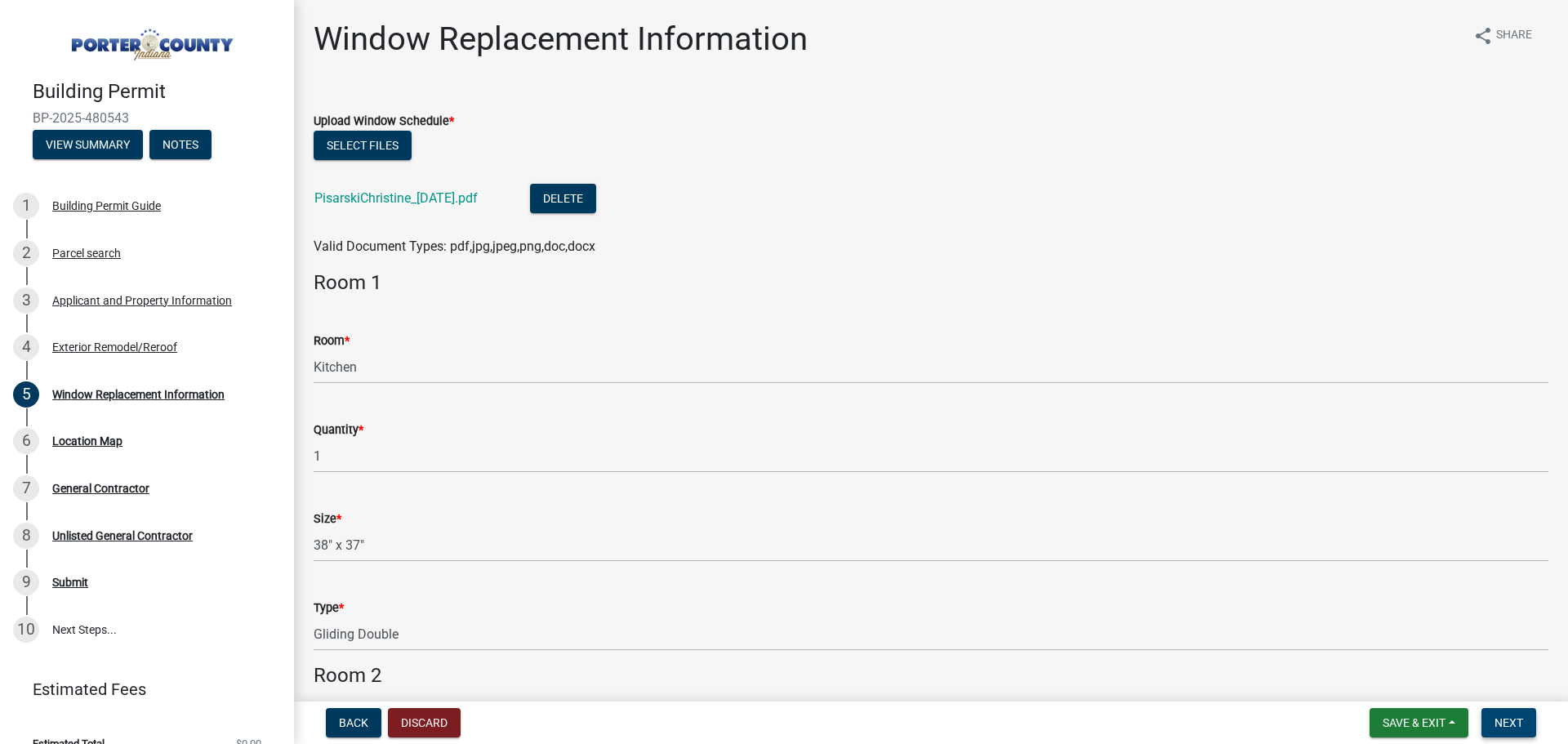
click at [1516, 720] on span "Next" at bounding box center [1508, 723] width 29 height 13
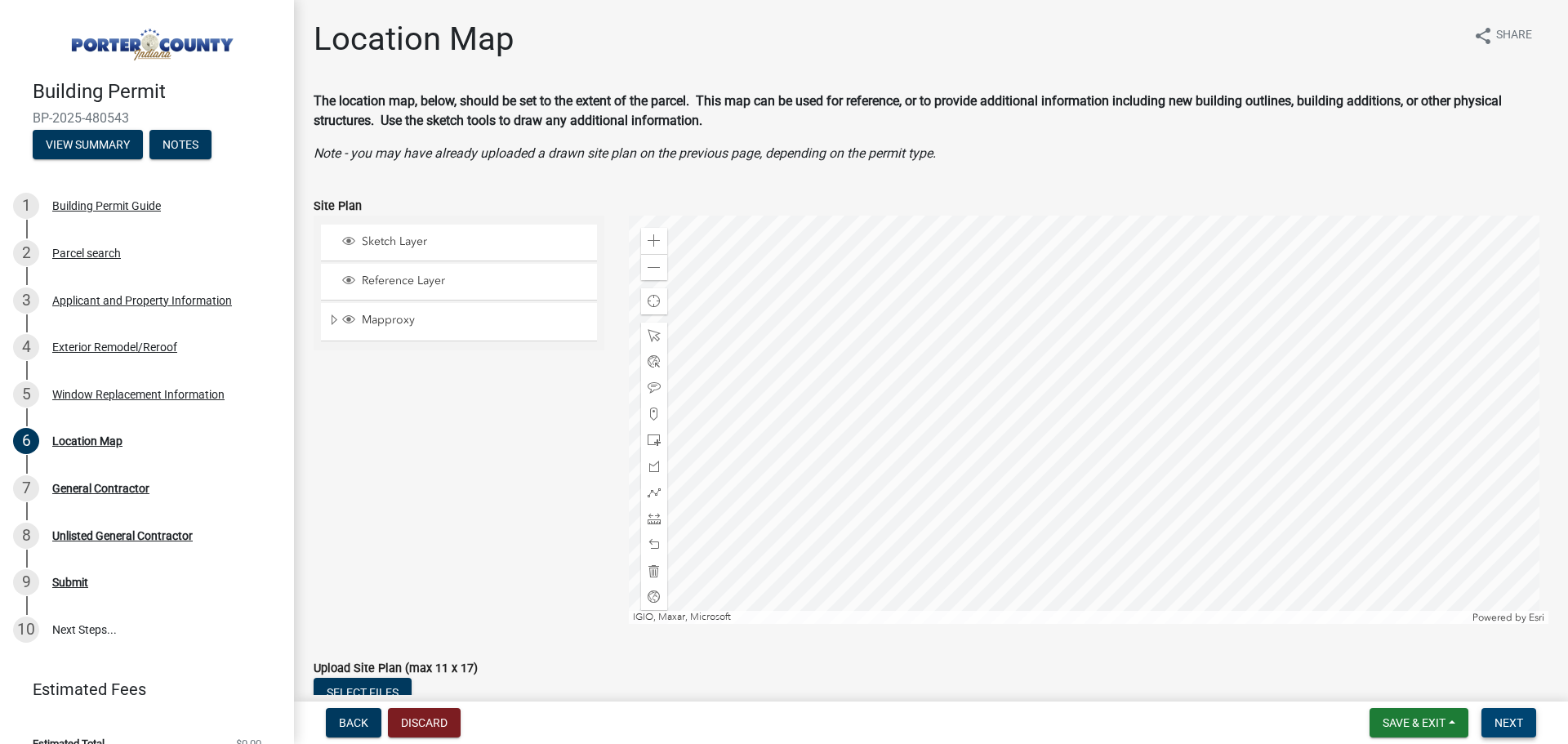
click at [1521, 719] on span "Next" at bounding box center [1508, 723] width 29 height 13
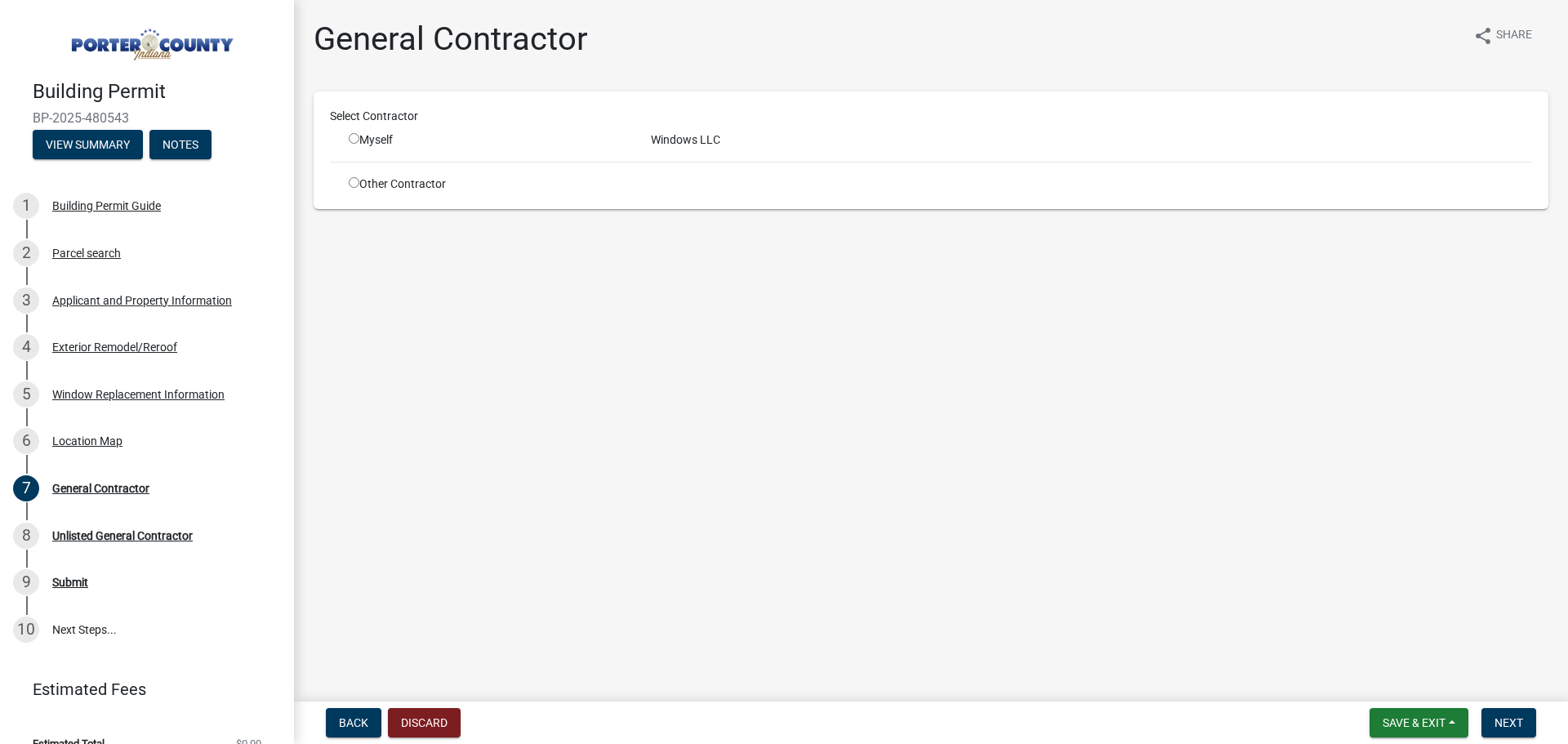
click at [358, 140] on input "radio" at bounding box center [353, 138] width 10 height 10
radio input "true"
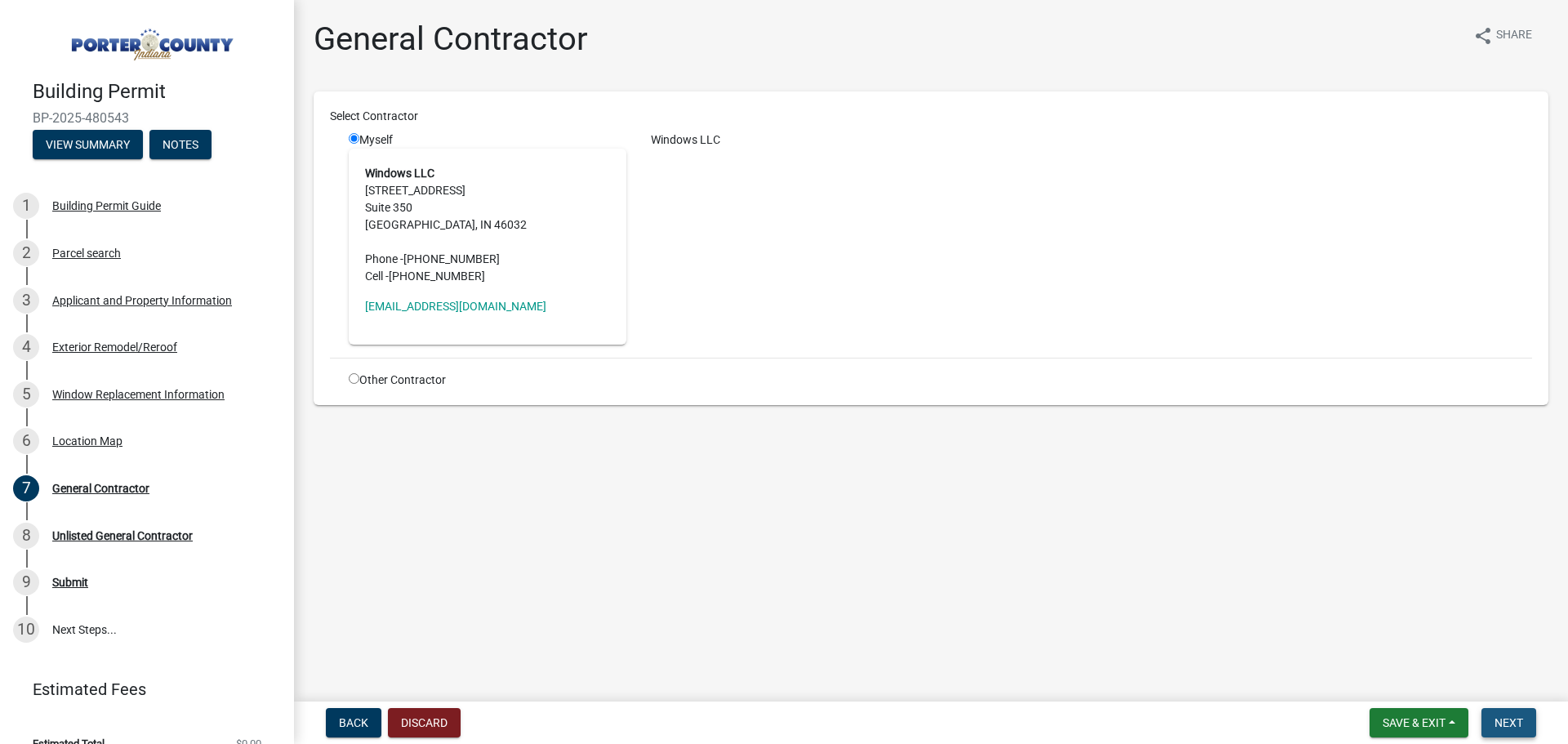
click at [1500, 727] on span "Next" at bounding box center [1508, 723] width 29 height 13
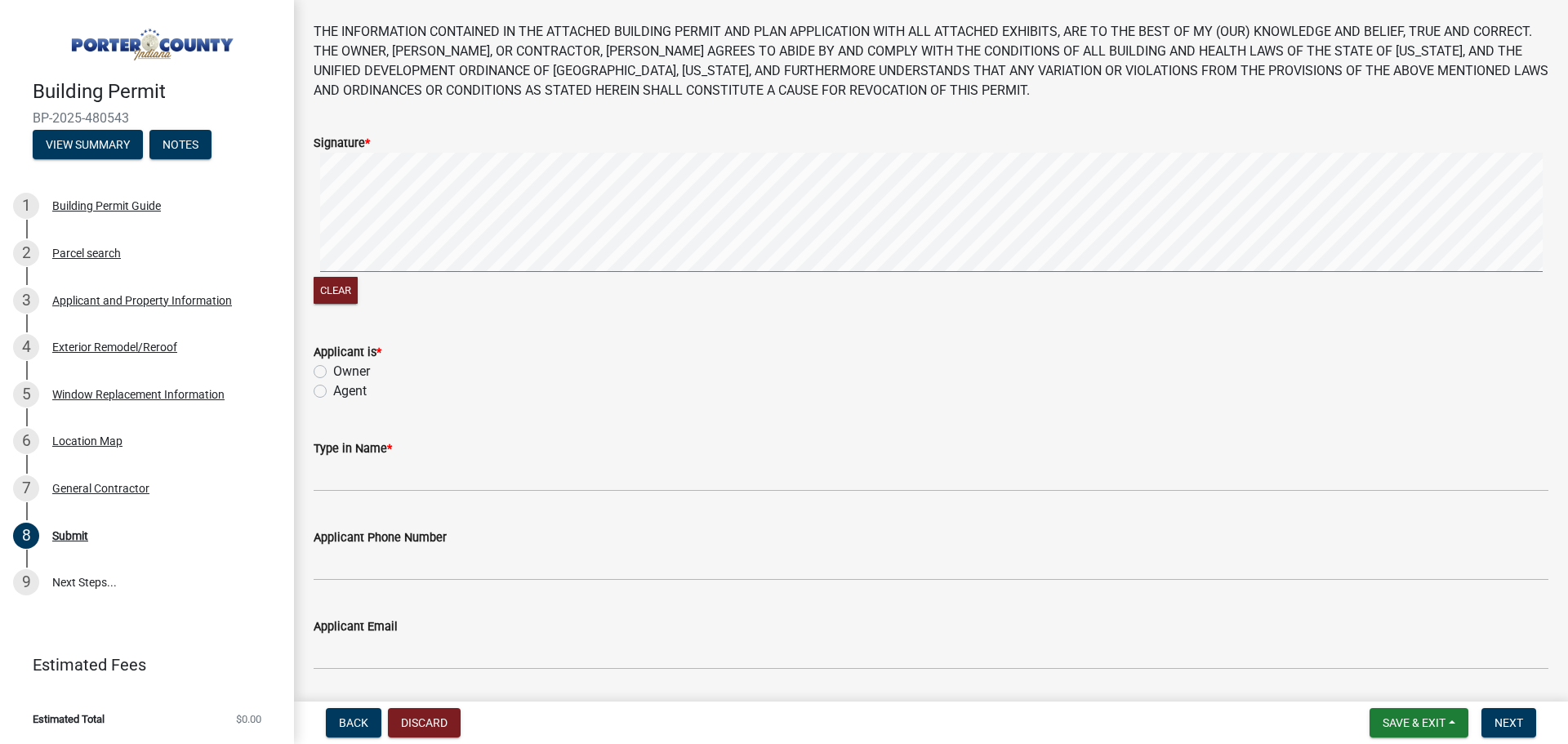
scroll to position [164, 0]
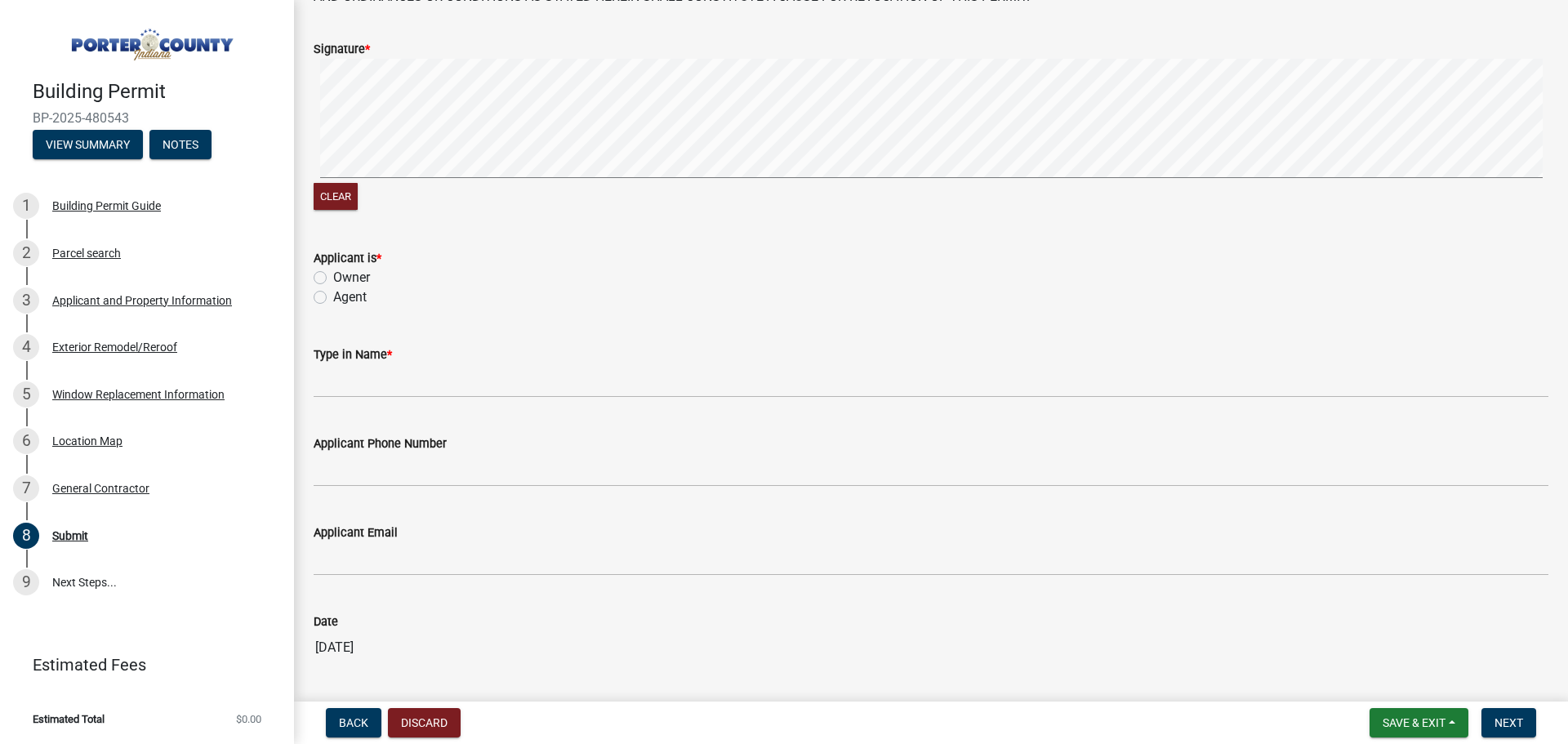
click at [333, 279] on label "Owner" at bounding box center [351, 277] width 37 height 20
click at [333, 279] on input "Owner" at bounding box center [338, 272] width 10 height 10
radio input "true"
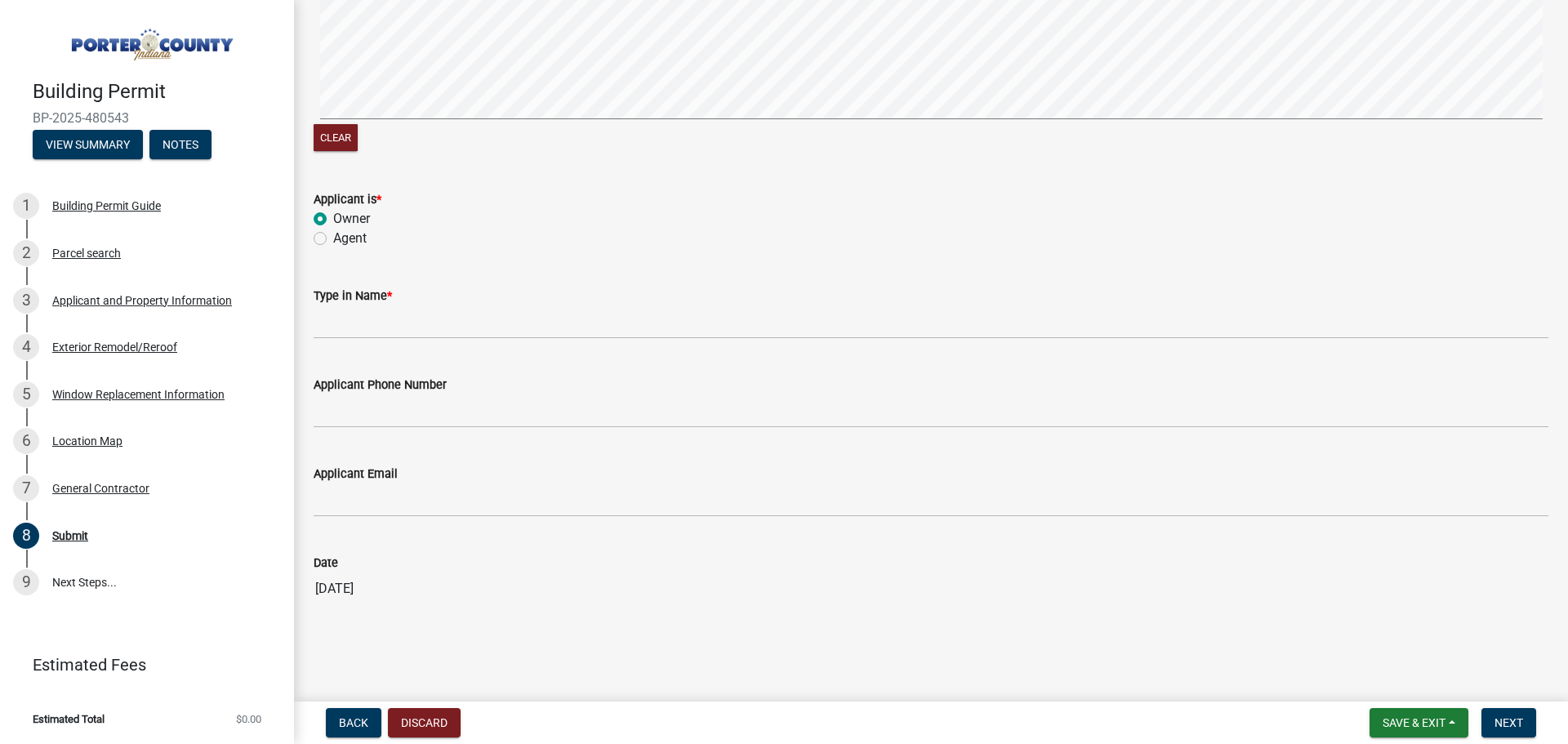
click at [333, 250] on wm-data-entity-input "Applicant is * Owner Agent" at bounding box center [931, 216] width 1234 height 93
click at [333, 239] on label "Agent" at bounding box center [349, 238] width 33 height 20
click at [333, 239] on input "Agent" at bounding box center [338, 233] width 10 height 10
radio input "true"
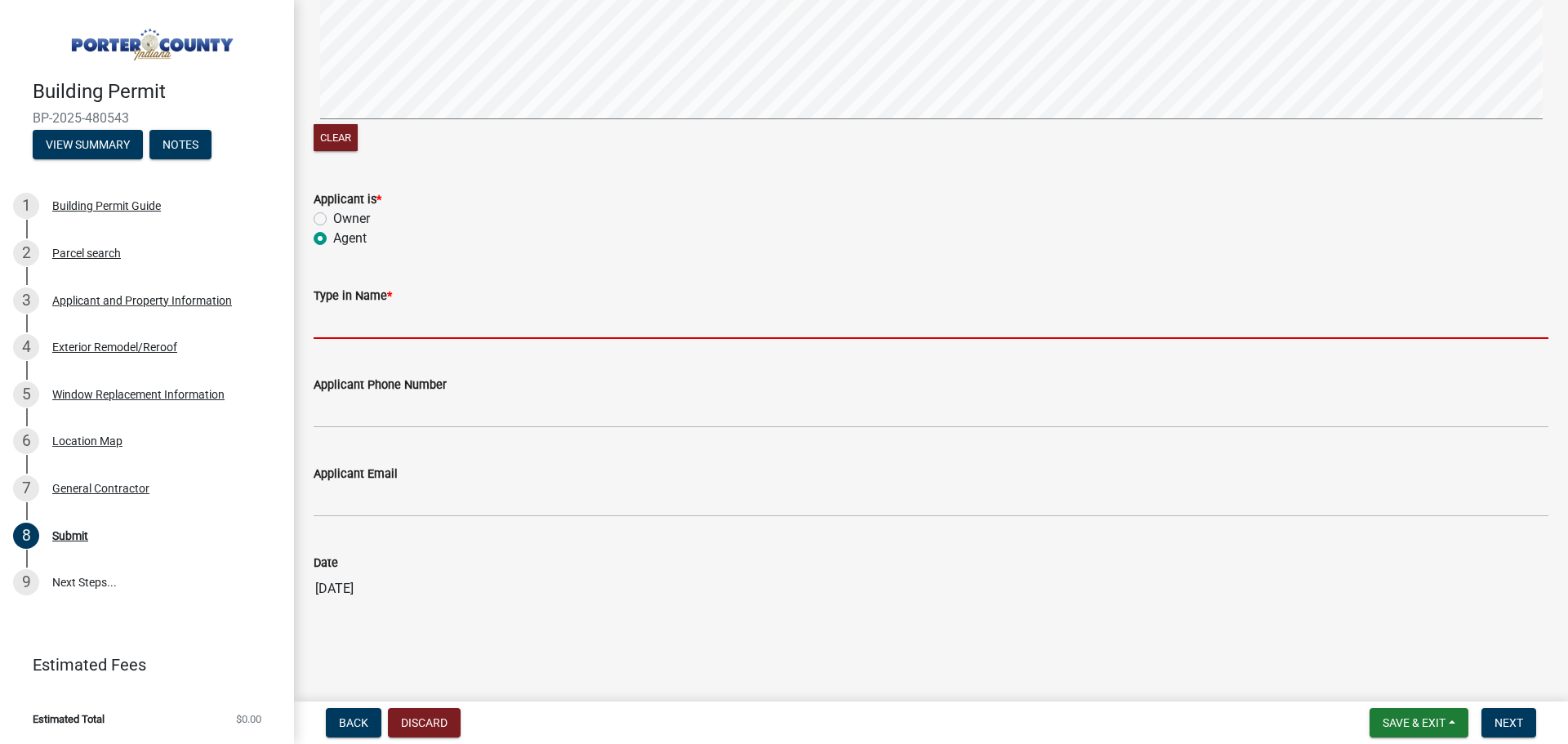
click at [386, 310] on input "Type in Name *" at bounding box center [931, 322] width 1234 height 33
type input "[PERSON_NAME]"
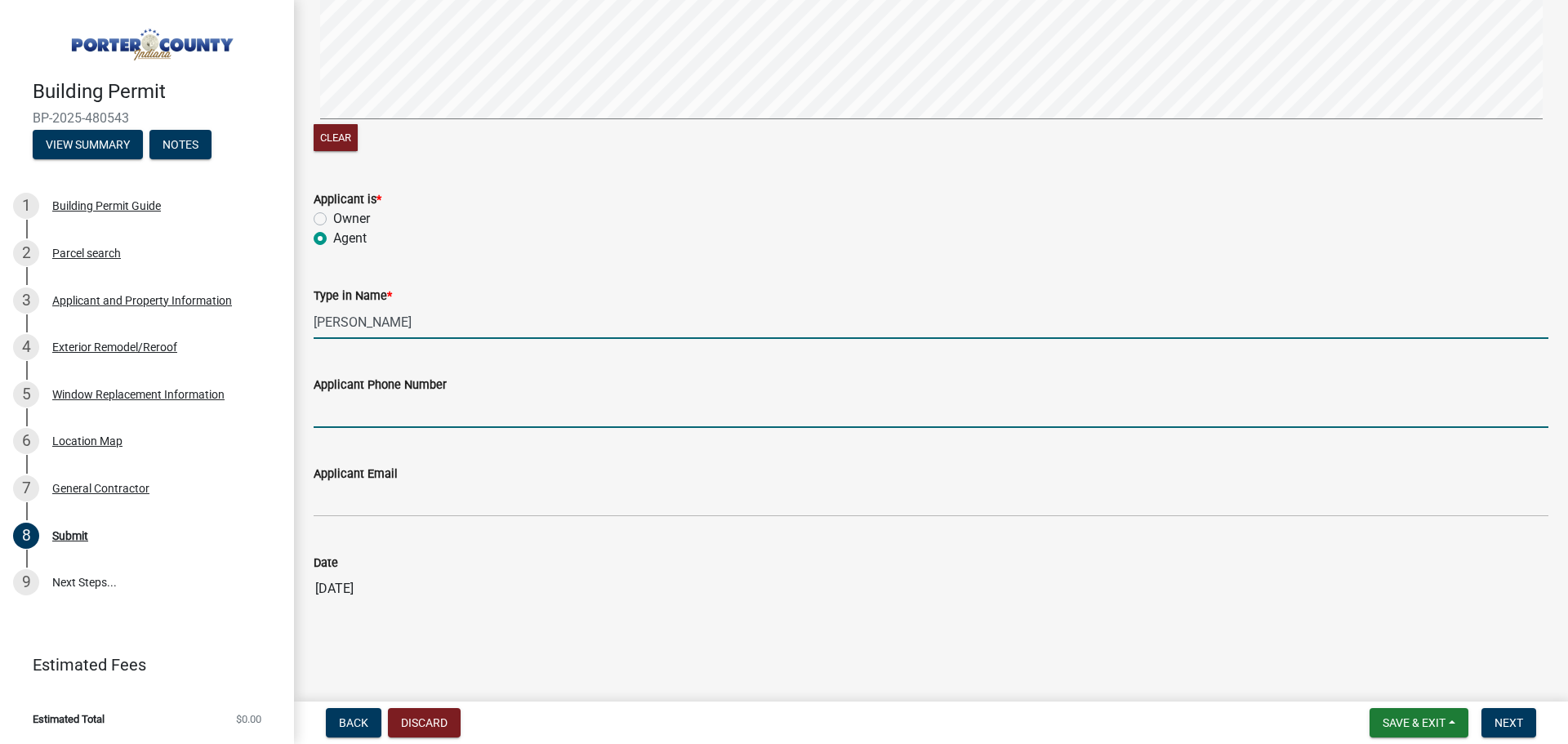
click at [370, 414] on input "Applicant Phone Number" at bounding box center [931, 410] width 1234 height 33
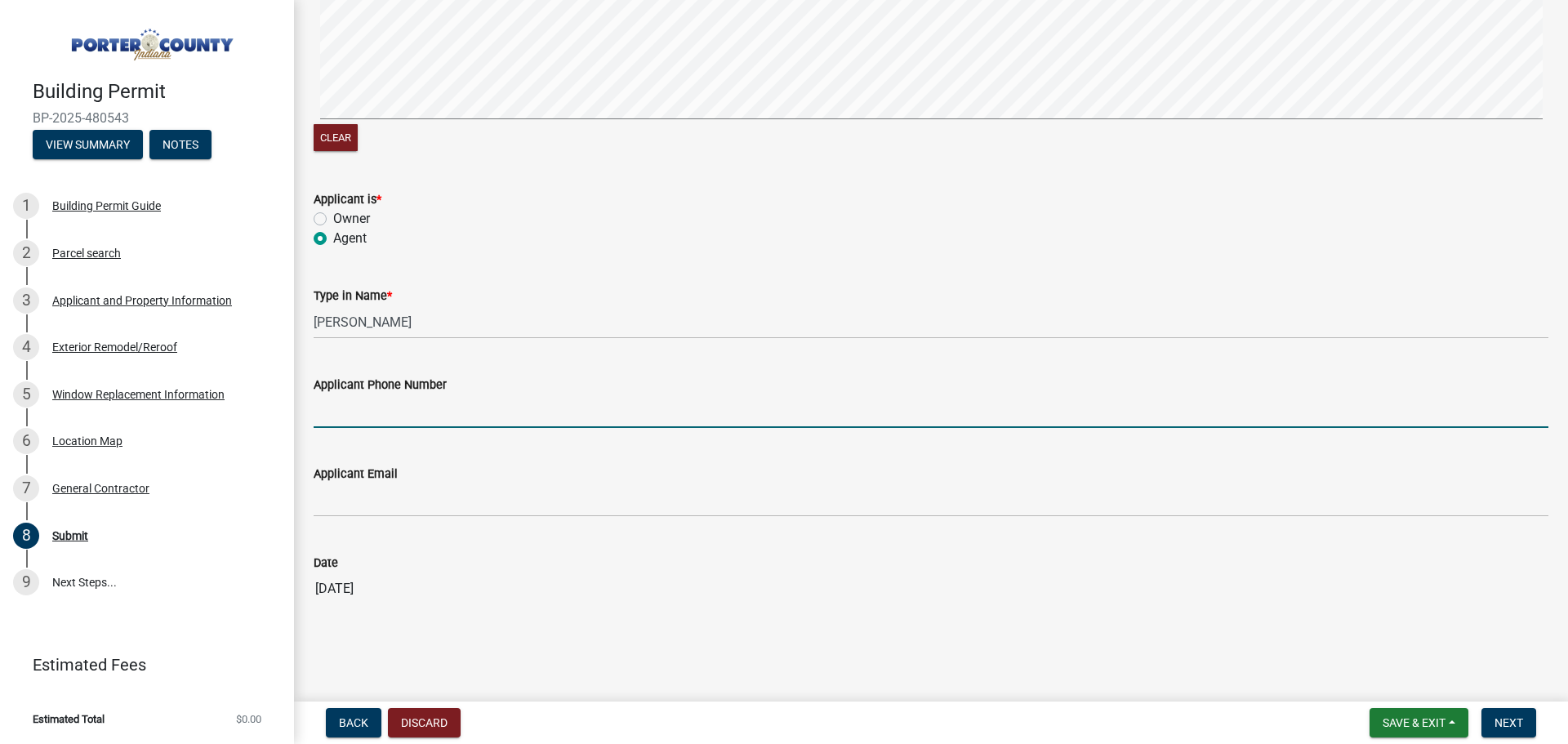
type input "3175755574"
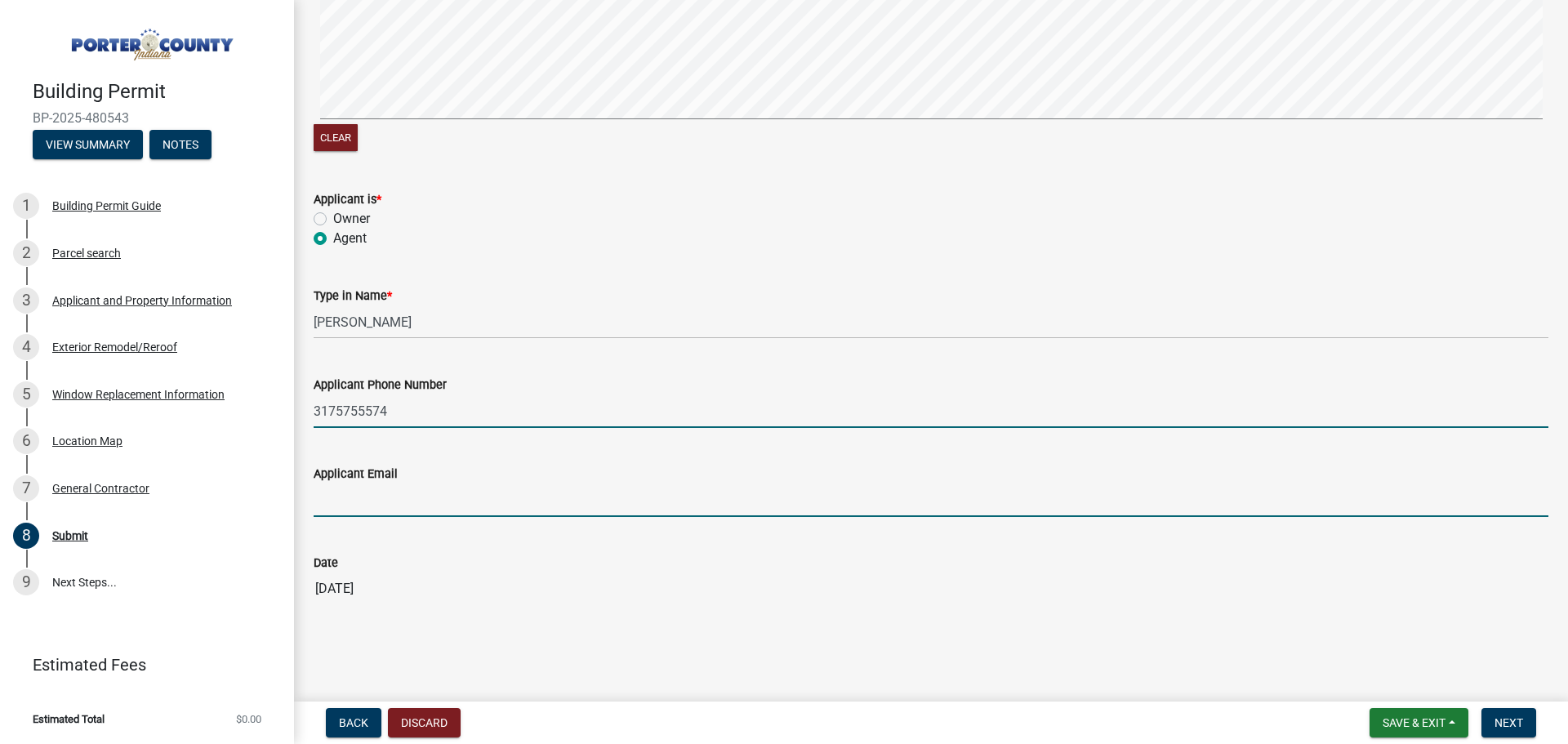
click at [429, 509] on input "Applicant Email" at bounding box center [931, 499] width 1234 height 33
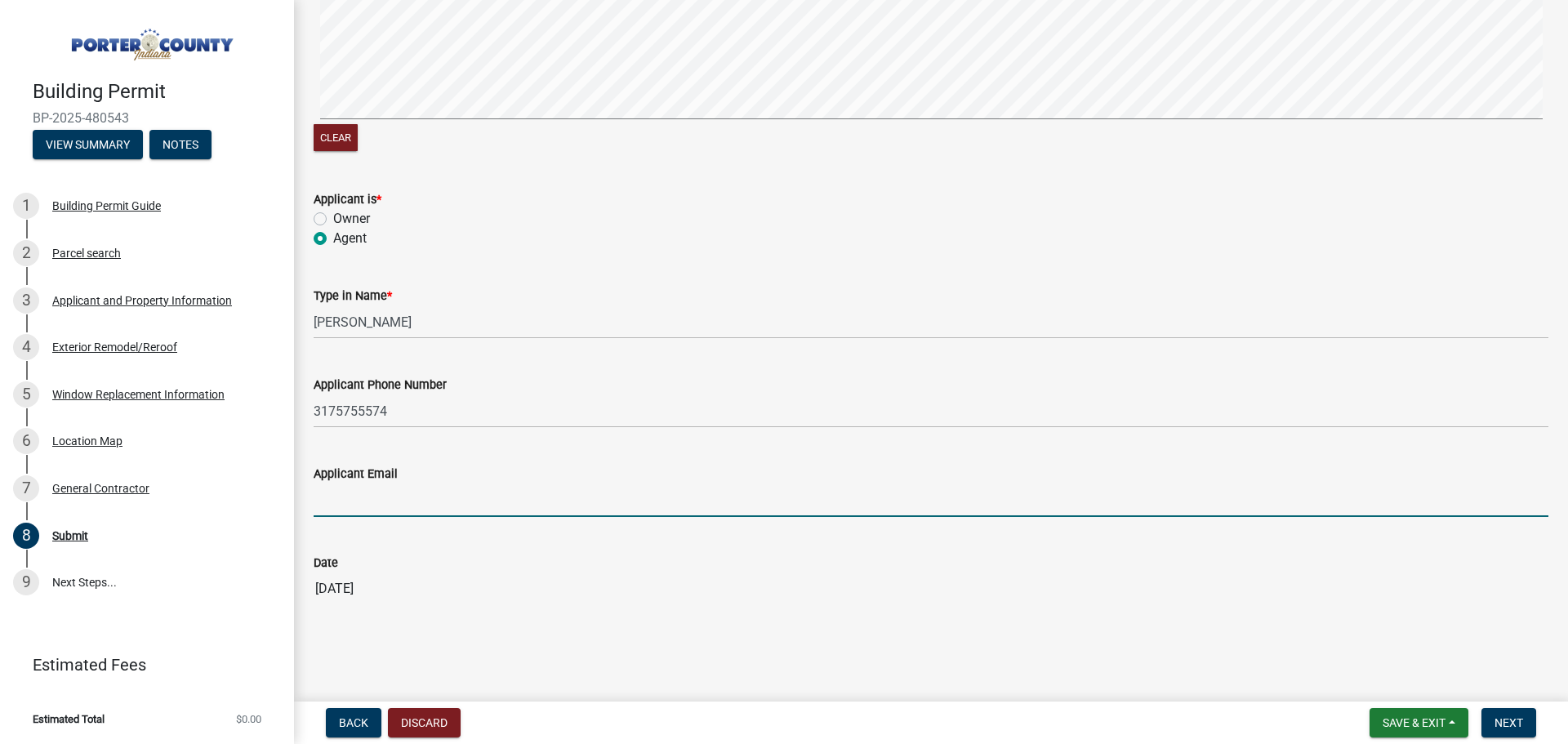
type input "[EMAIL_ADDRESS][DOMAIN_NAME]"
click at [1504, 716] on span "Next" at bounding box center [1508, 723] width 29 height 13
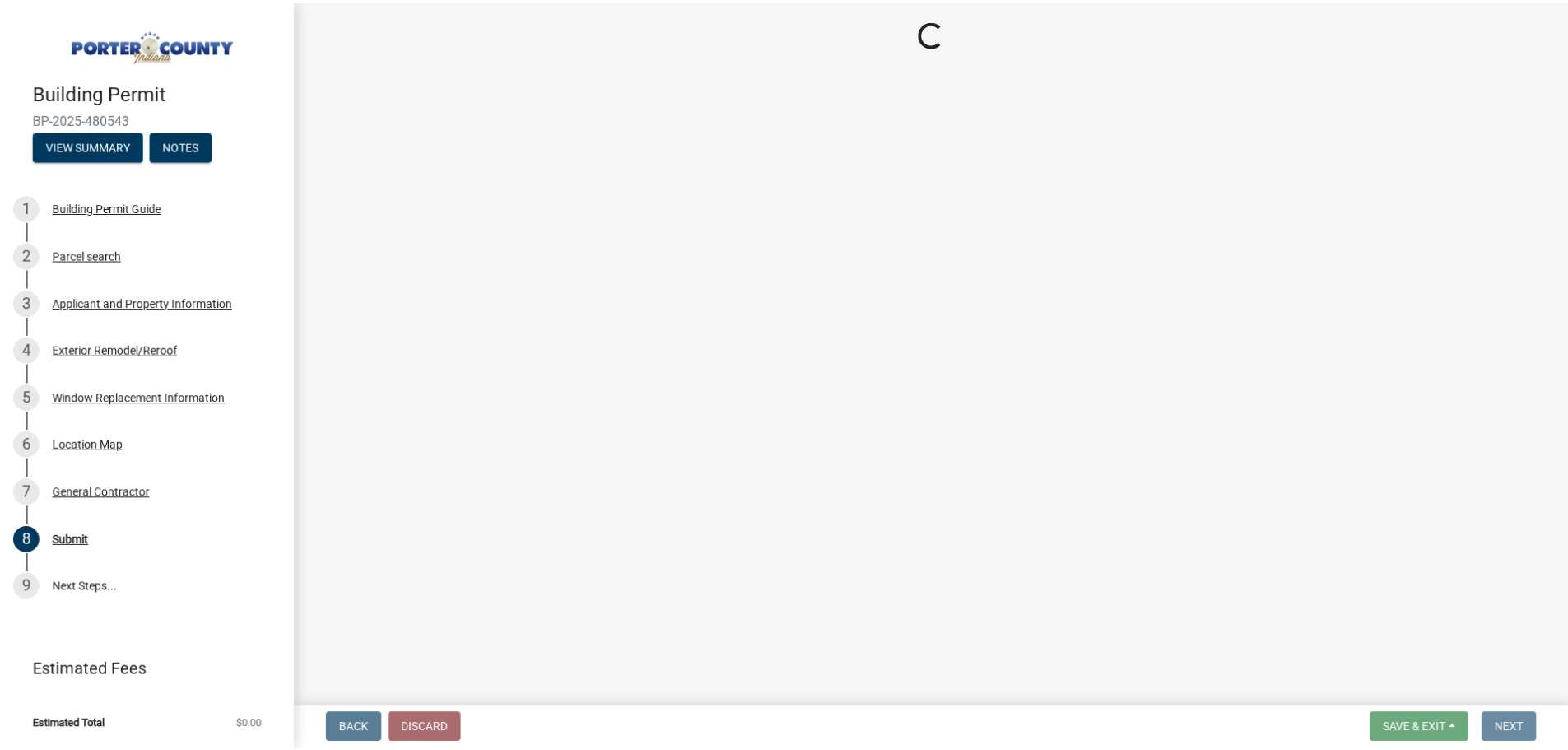
scroll to position [0, 0]
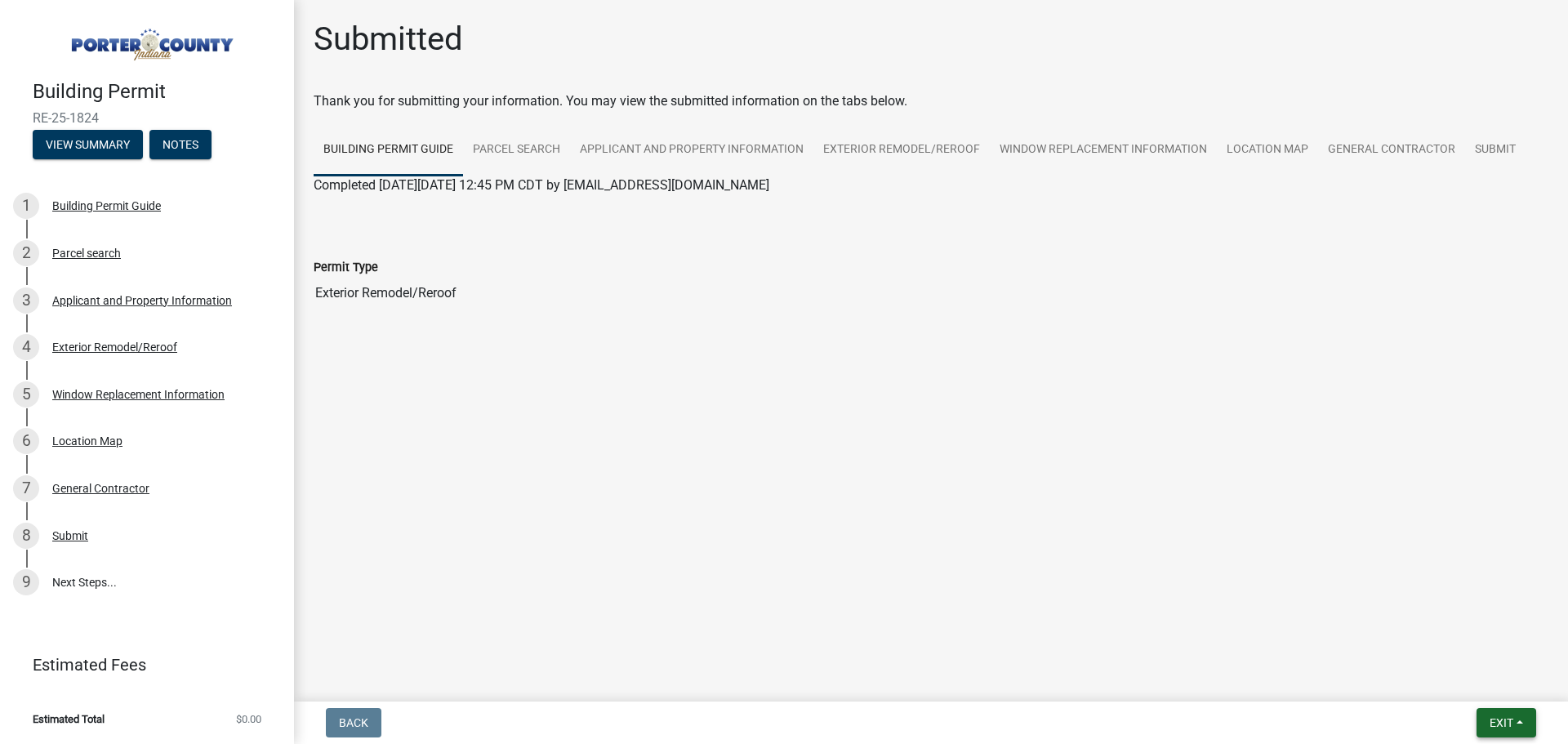
click at [1486, 711] on button "Exit" at bounding box center [1505, 722] width 60 height 29
click at [1483, 696] on button "Save & Exit" at bounding box center [1470, 679] width 130 height 39
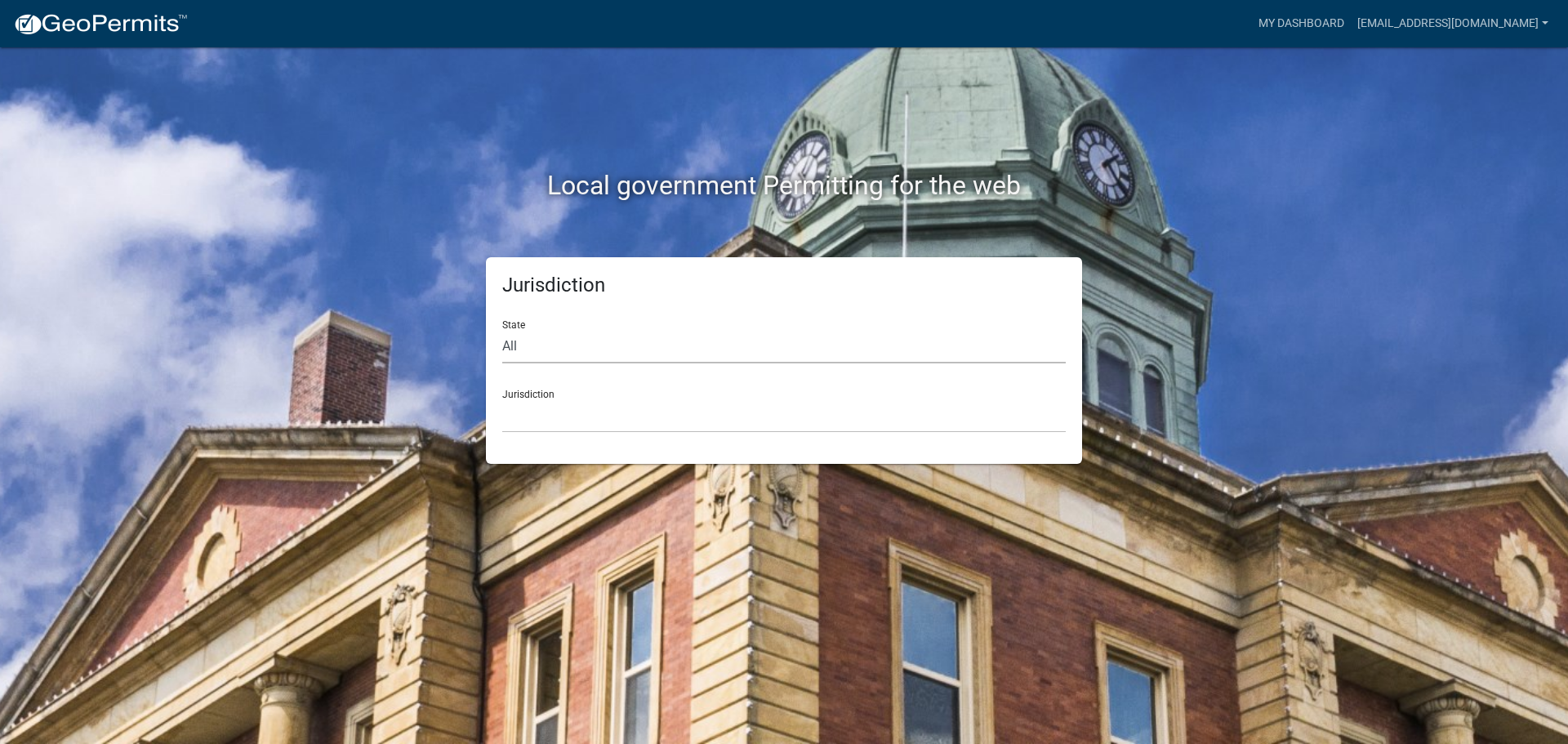
click at [586, 339] on select "All [US_STATE] [US_STATE] [US_STATE] [US_STATE] [US_STATE] [US_STATE] [US_STATE…" at bounding box center [784, 346] width 563 height 33
select select "[US_STATE]"
click at [502, 330] on select "All [US_STATE] [US_STATE] [US_STATE] [US_STATE] [US_STATE] [US_STATE] [US_STATE…" at bounding box center [784, 346] width 563 height 33
click at [534, 403] on select "City of [GEOGRAPHIC_DATA], [US_STATE] City of [GEOGRAPHIC_DATA], [US_STATE] Cit…" at bounding box center [784, 416] width 563 height 33
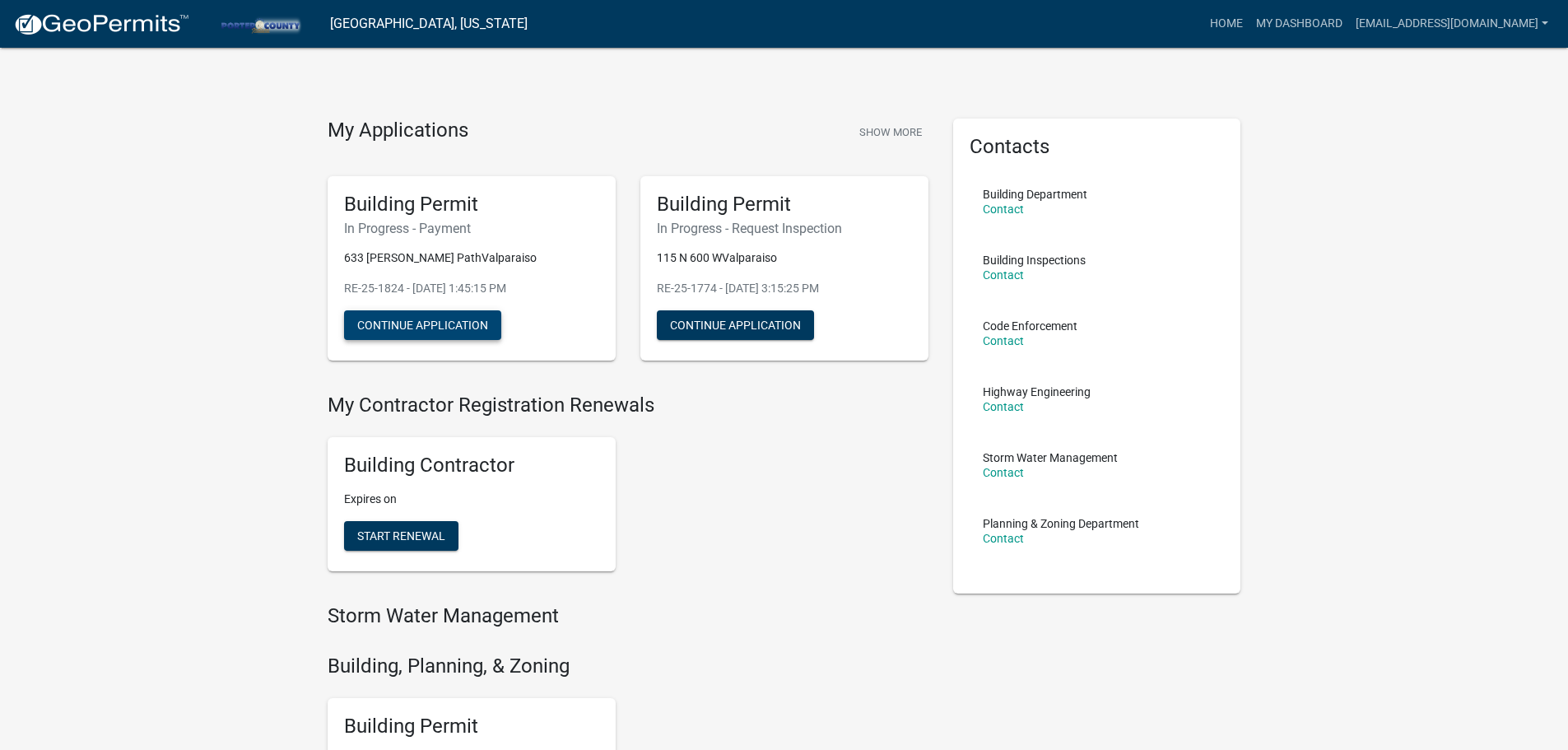
click at [461, 327] on button "Continue Application" at bounding box center [423, 325] width 157 height 30
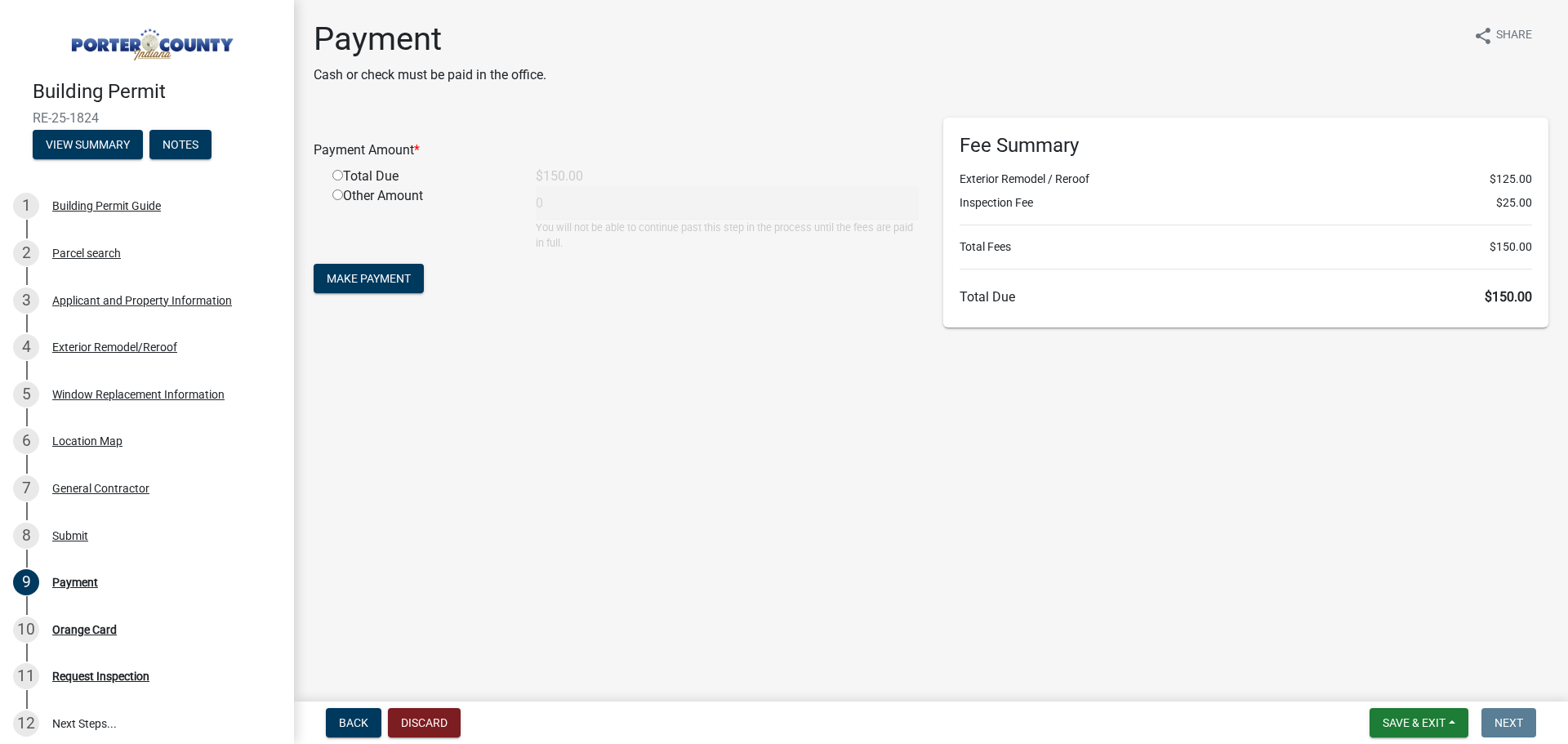
click at [335, 175] on input "radio" at bounding box center [337, 174] width 10 height 10
radio input "true"
type input "150"
click at [390, 281] on span "Make Payment" at bounding box center [368, 279] width 84 height 13
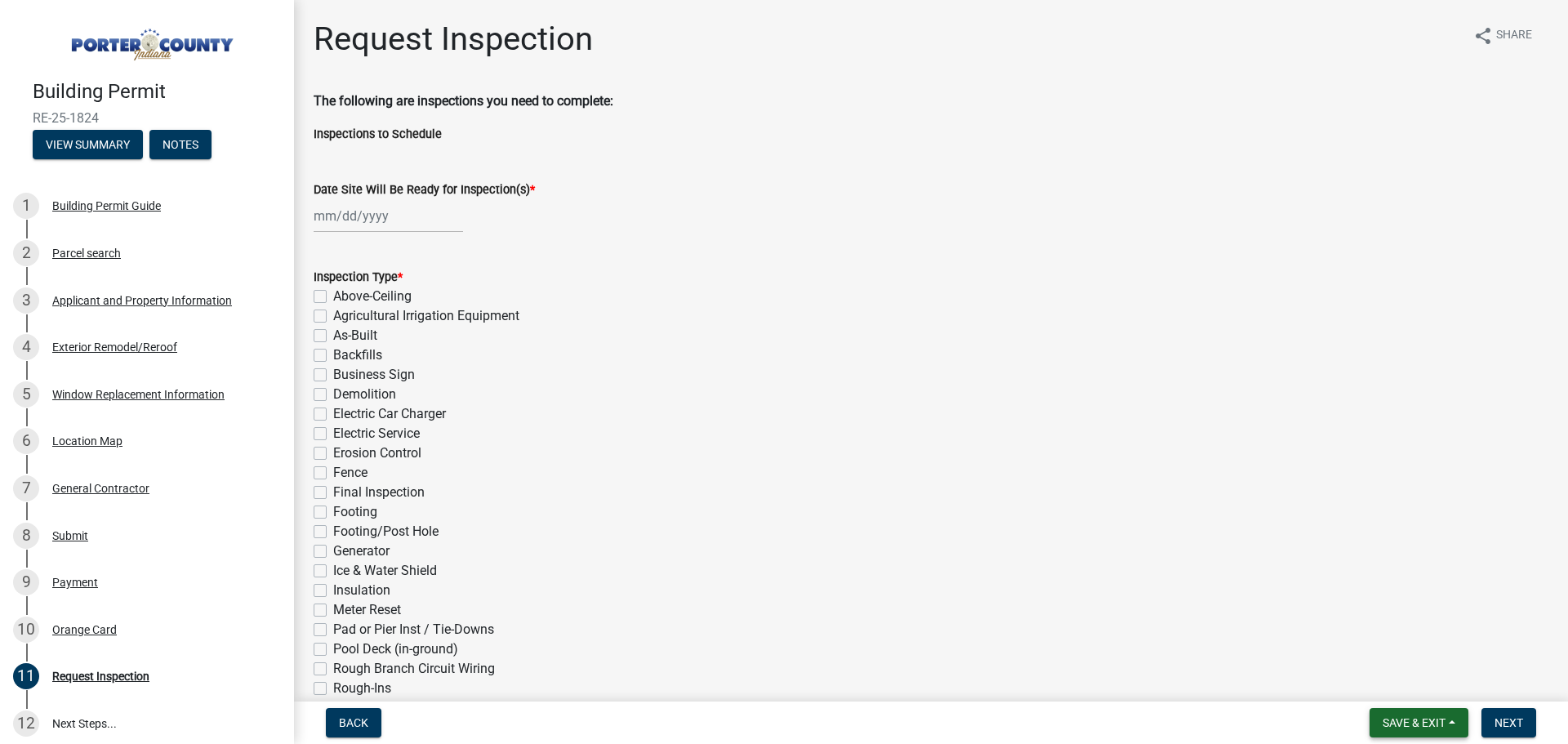
click at [1395, 733] on button "Save & Exit" at bounding box center [1419, 722] width 99 height 29
click at [1390, 680] on button "Save & Exit" at bounding box center [1402, 679] width 130 height 39
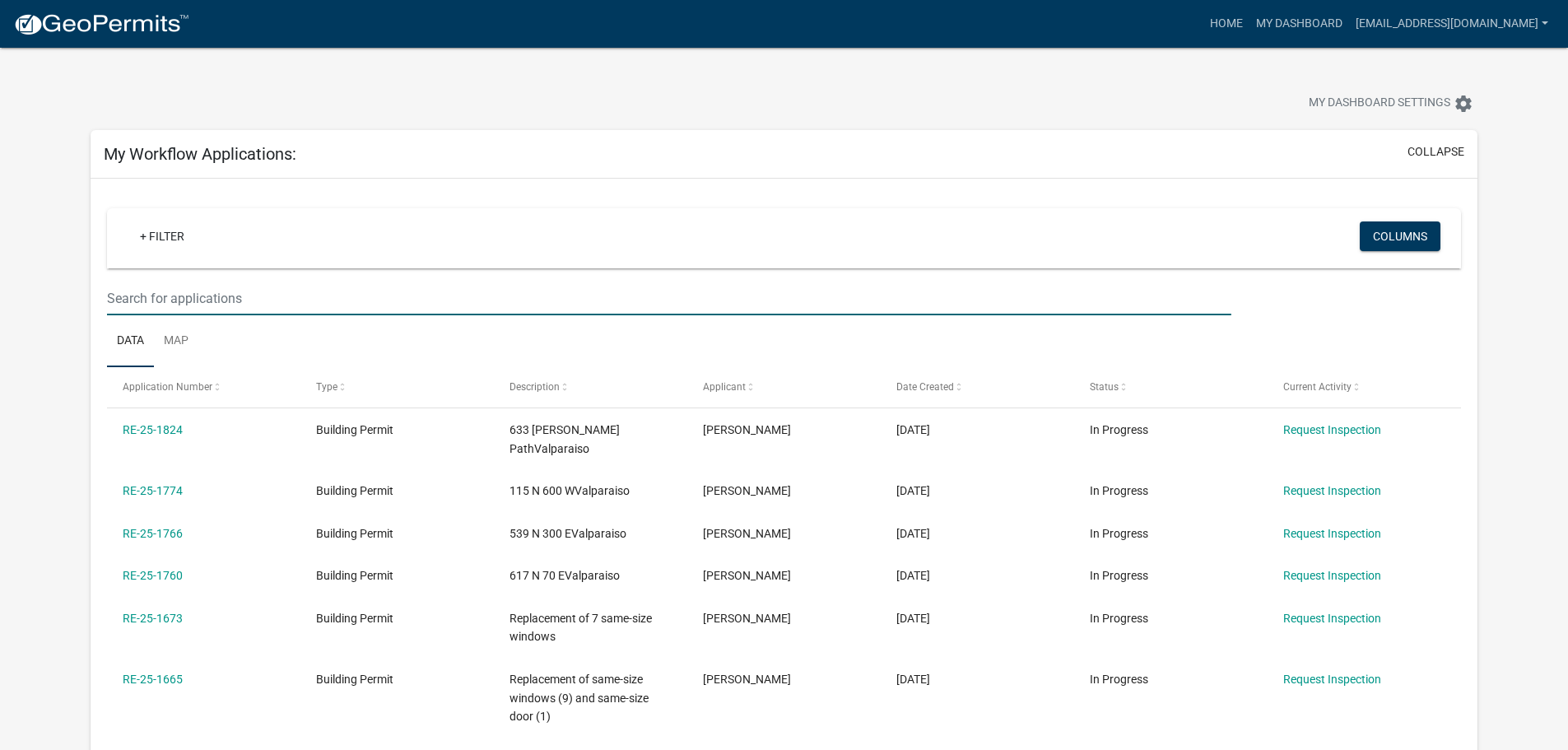
click at [392, 297] on input "text" at bounding box center [668, 297] width 1123 height 34
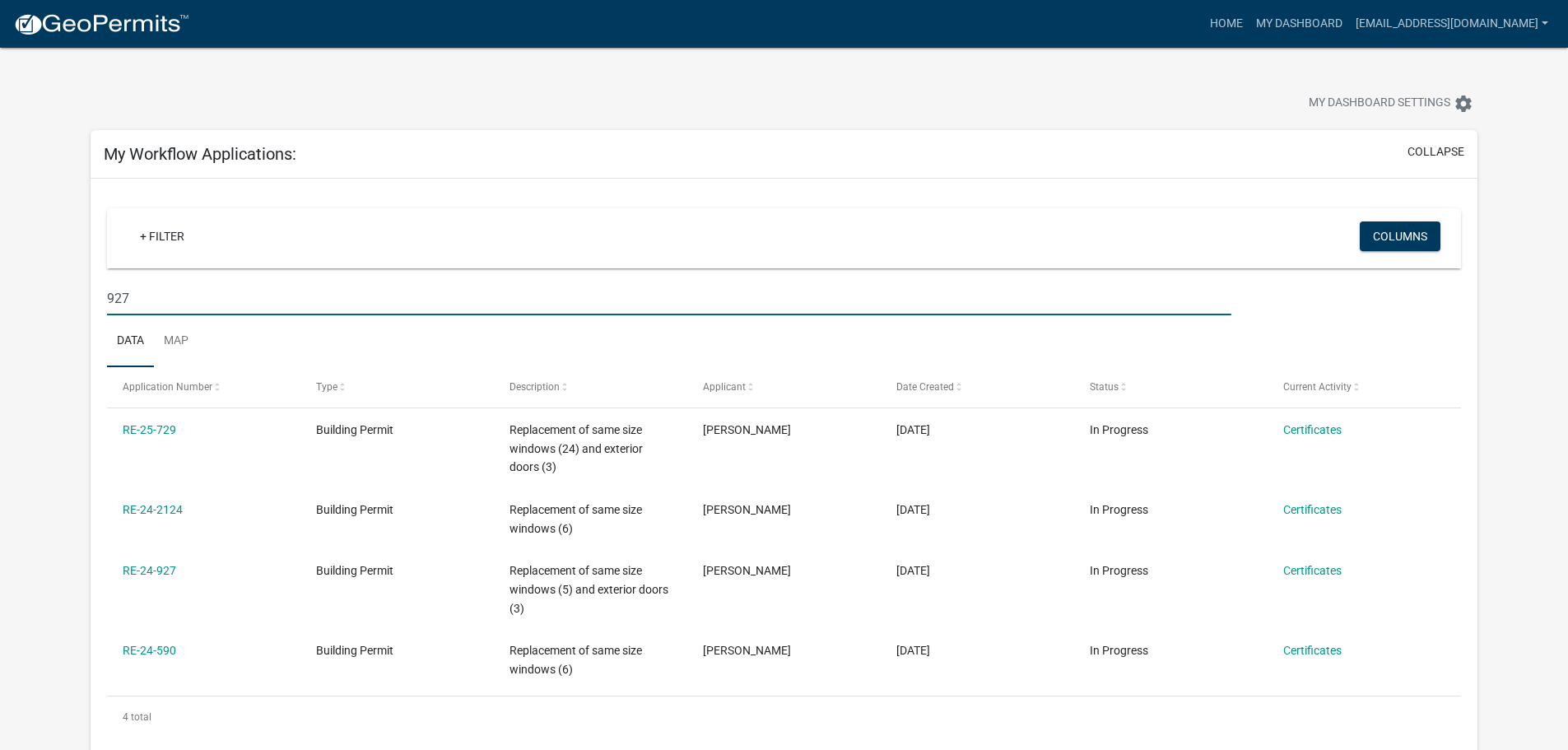
type input "927"
drag, startPoint x: 117, startPoint y: 293, endPoint x: 12, endPoint y: 273, distance: 106.9
